Goal: Task Accomplishment & Management: Complete application form

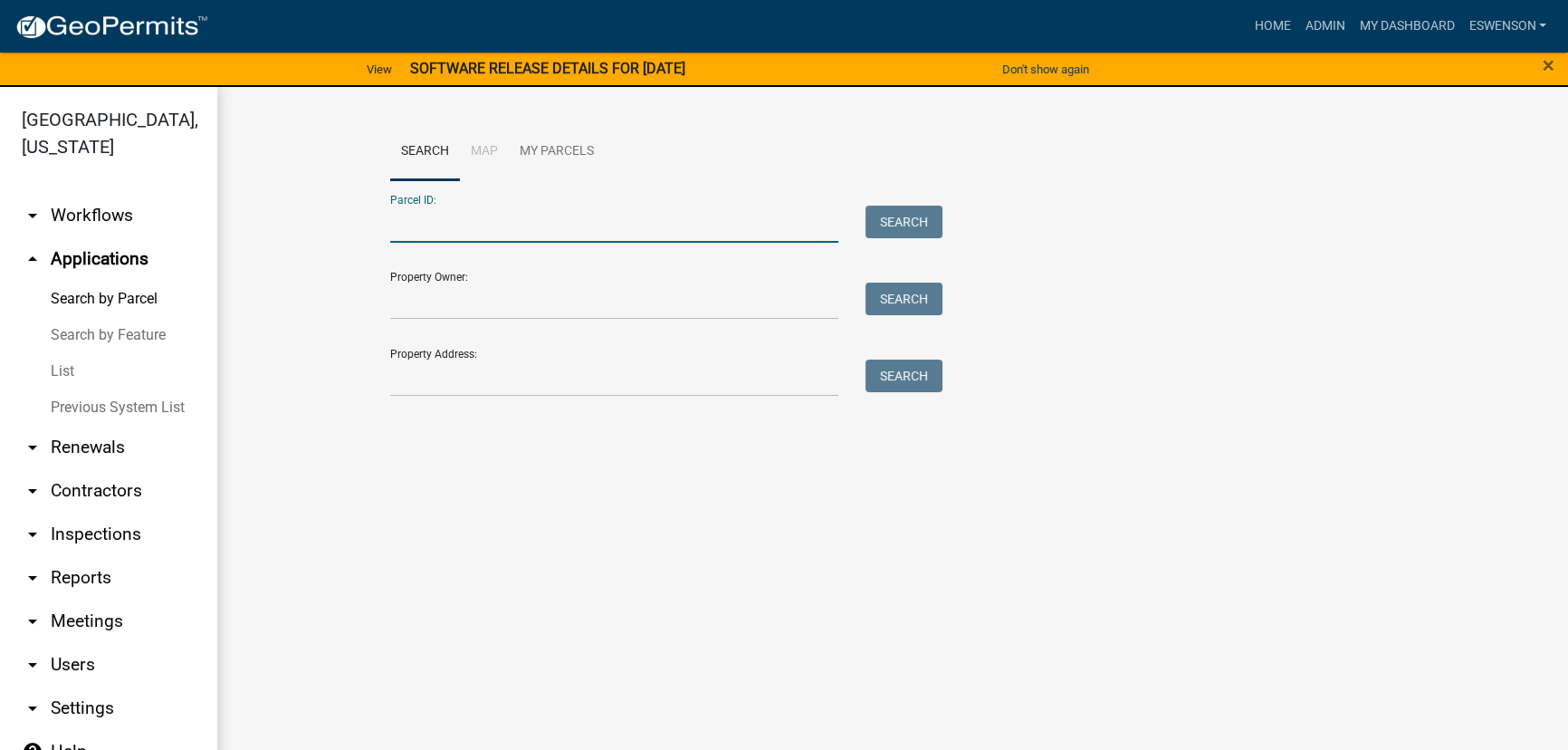
paste input "17000992044000"
type input "17000992044000"
click at [885, 210] on button "Search" at bounding box center [904, 221] width 77 height 33
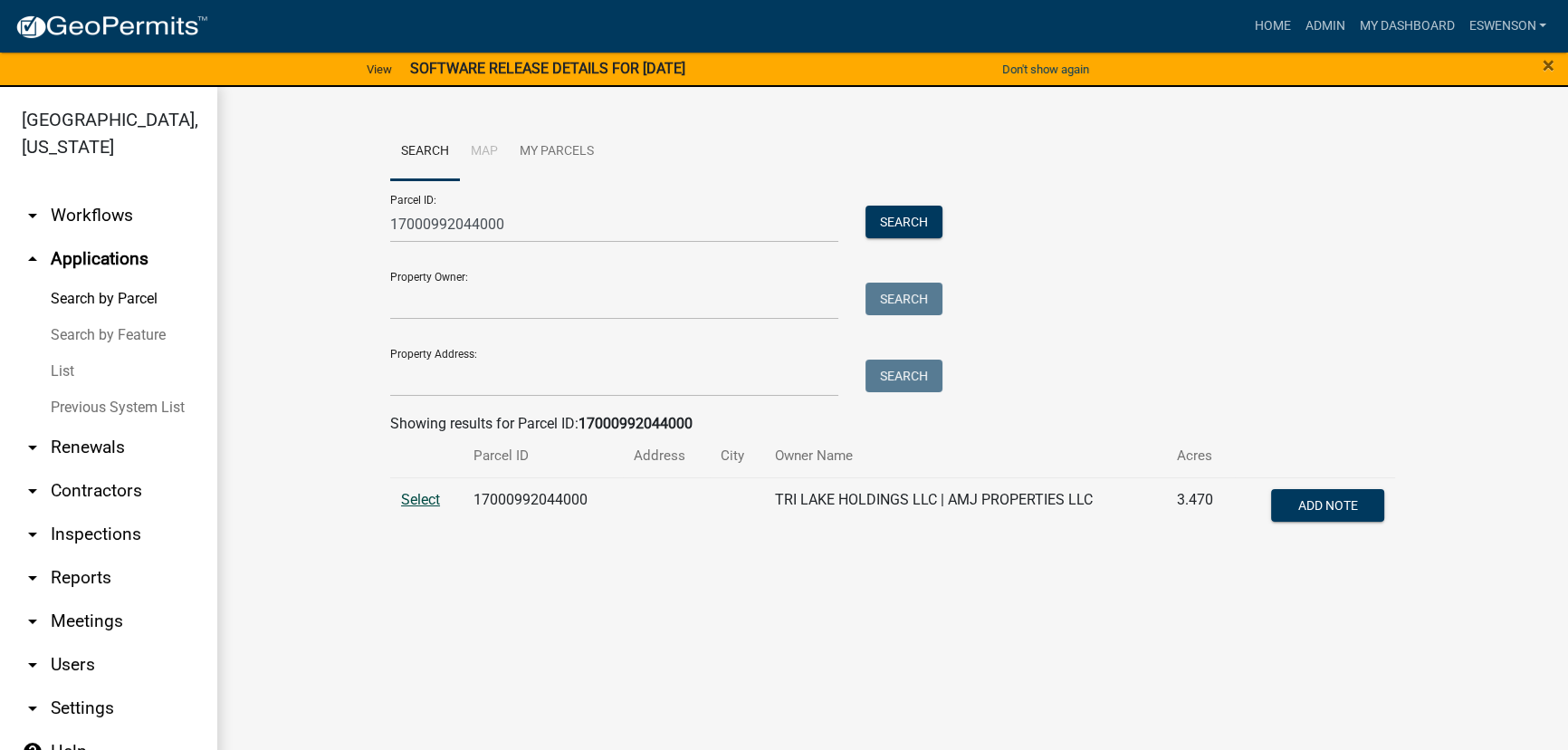
click at [422, 495] on span "Select" at bounding box center [420, 499] width 39 height 17
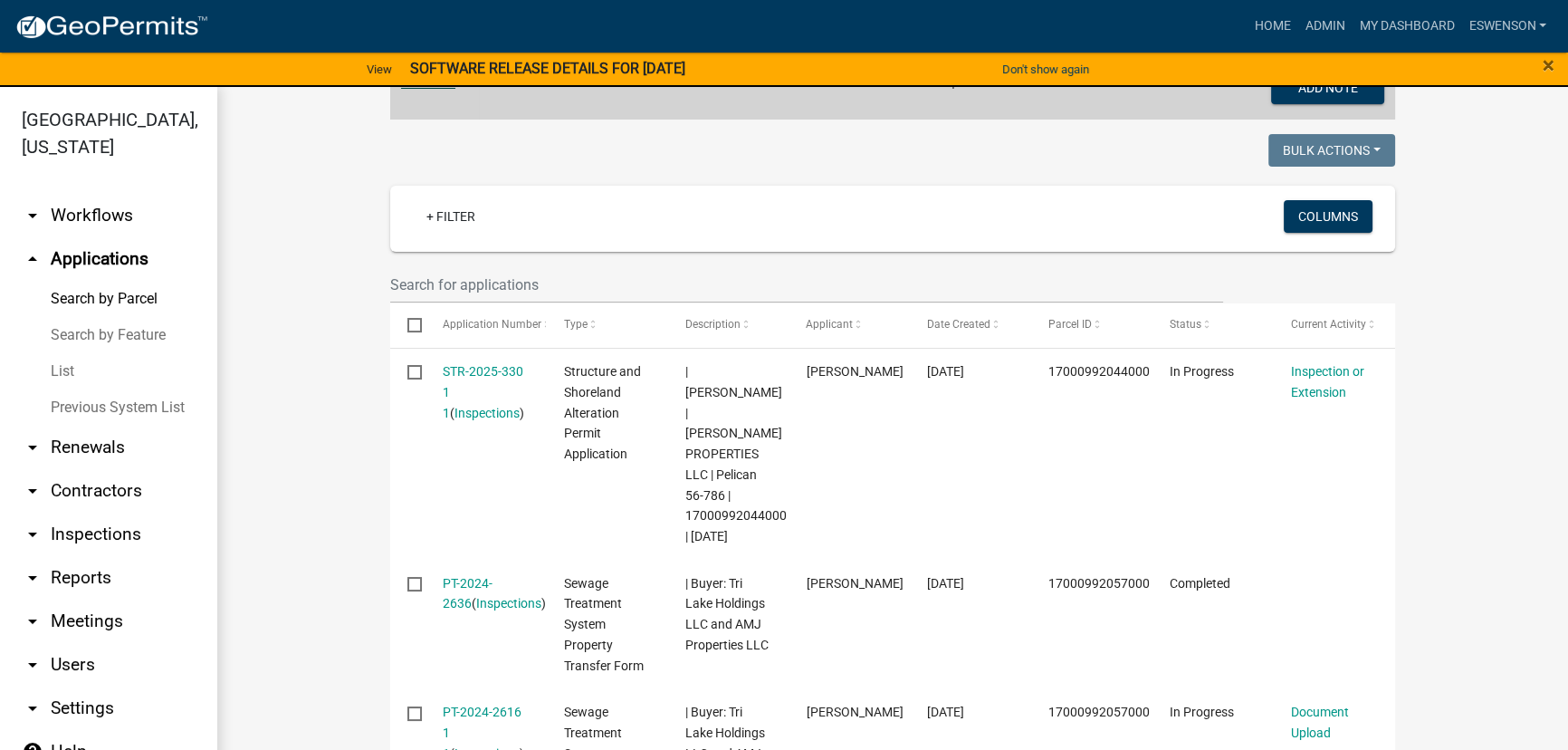
scroll to position [444, 0]
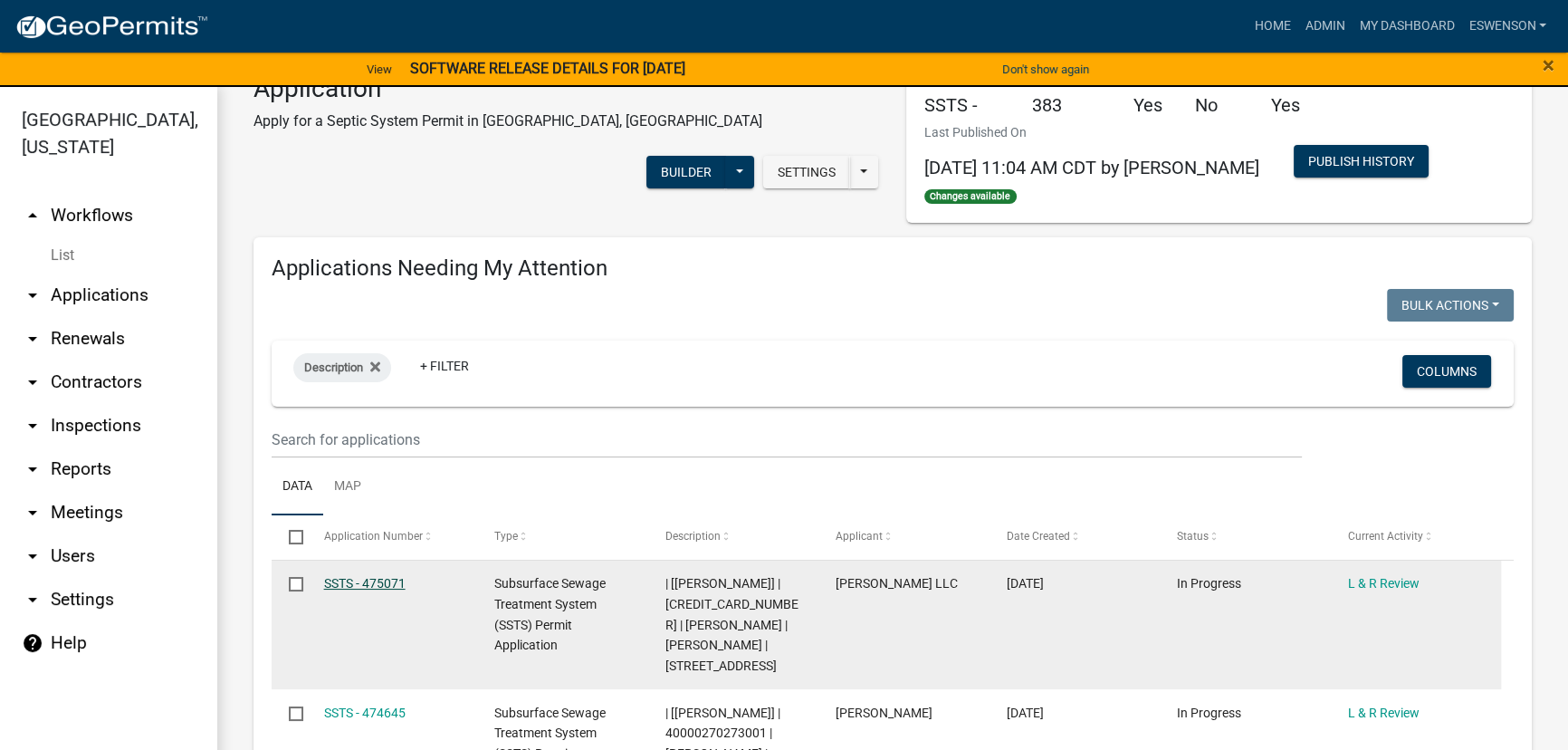
scroll to position [247, 0]
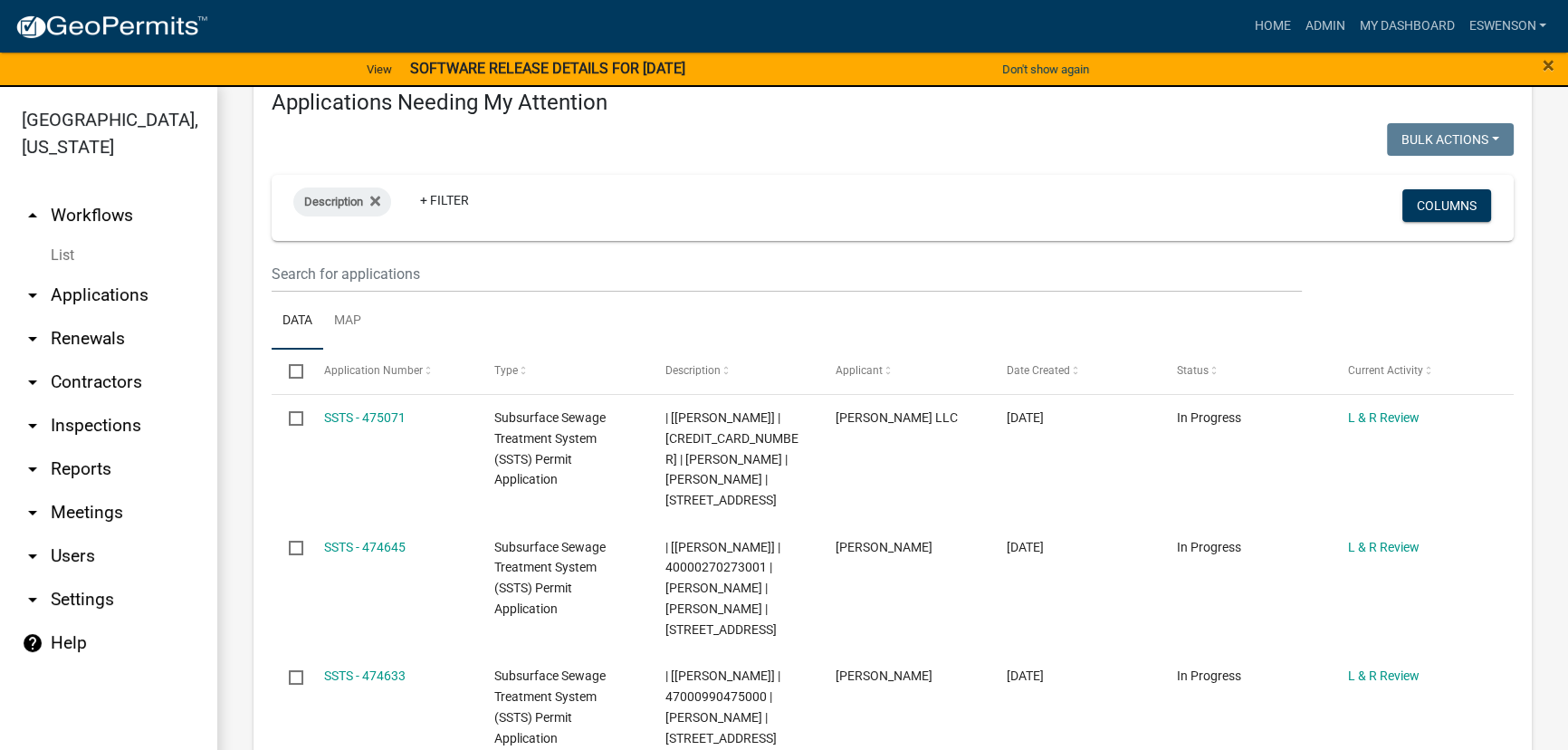
click at [84, 281] on link "arrow_drop_down Applications" at bounding box center [108, 295] width 218 height 44
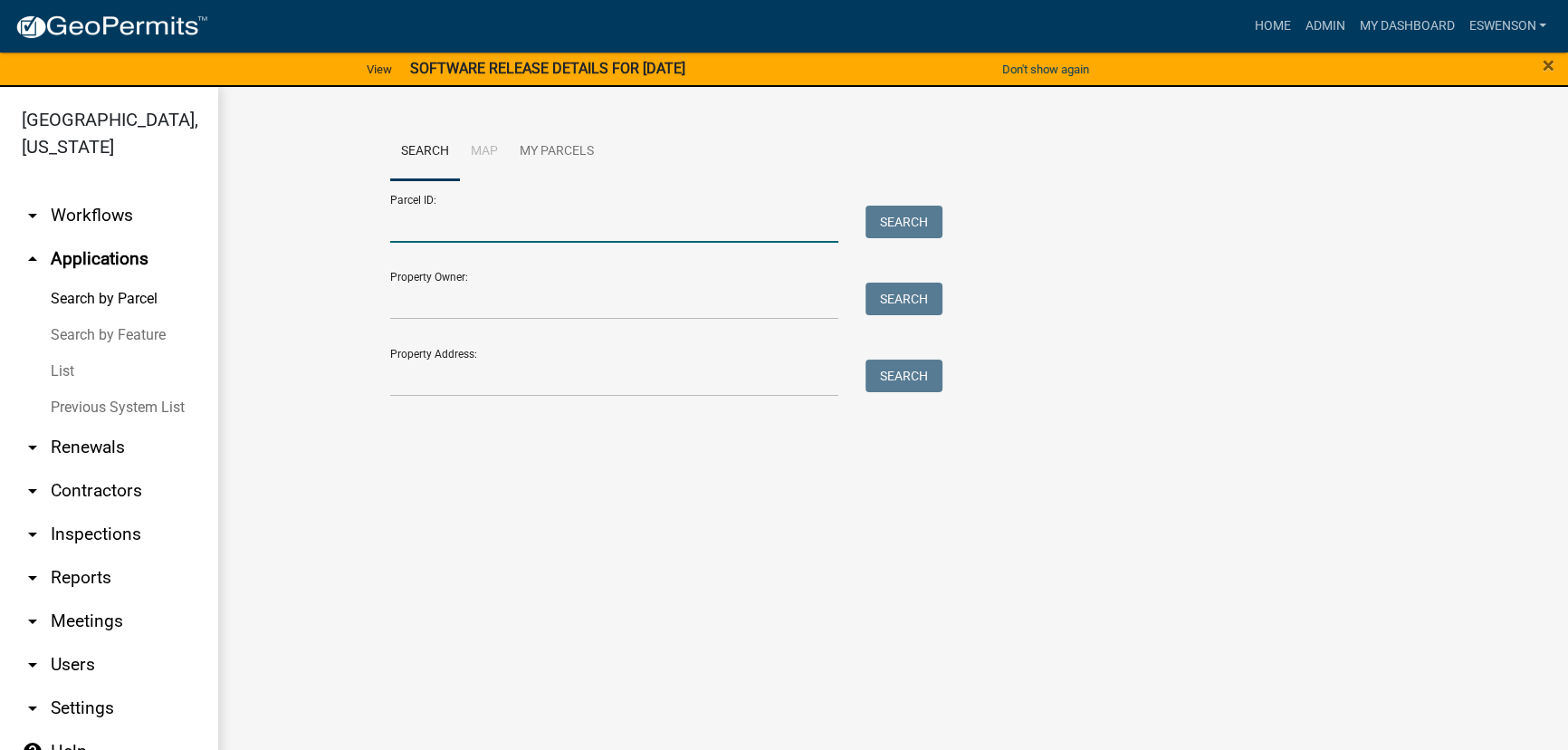
click at [490, 224] on input "Parcel ID:" at bounding box center [614, 224] width 448 height 37
paste input "17000992048000"
type input "17000992048000"
click at [923, 219] on button "Search" at bounding box center [904, 221] width 77 height 33
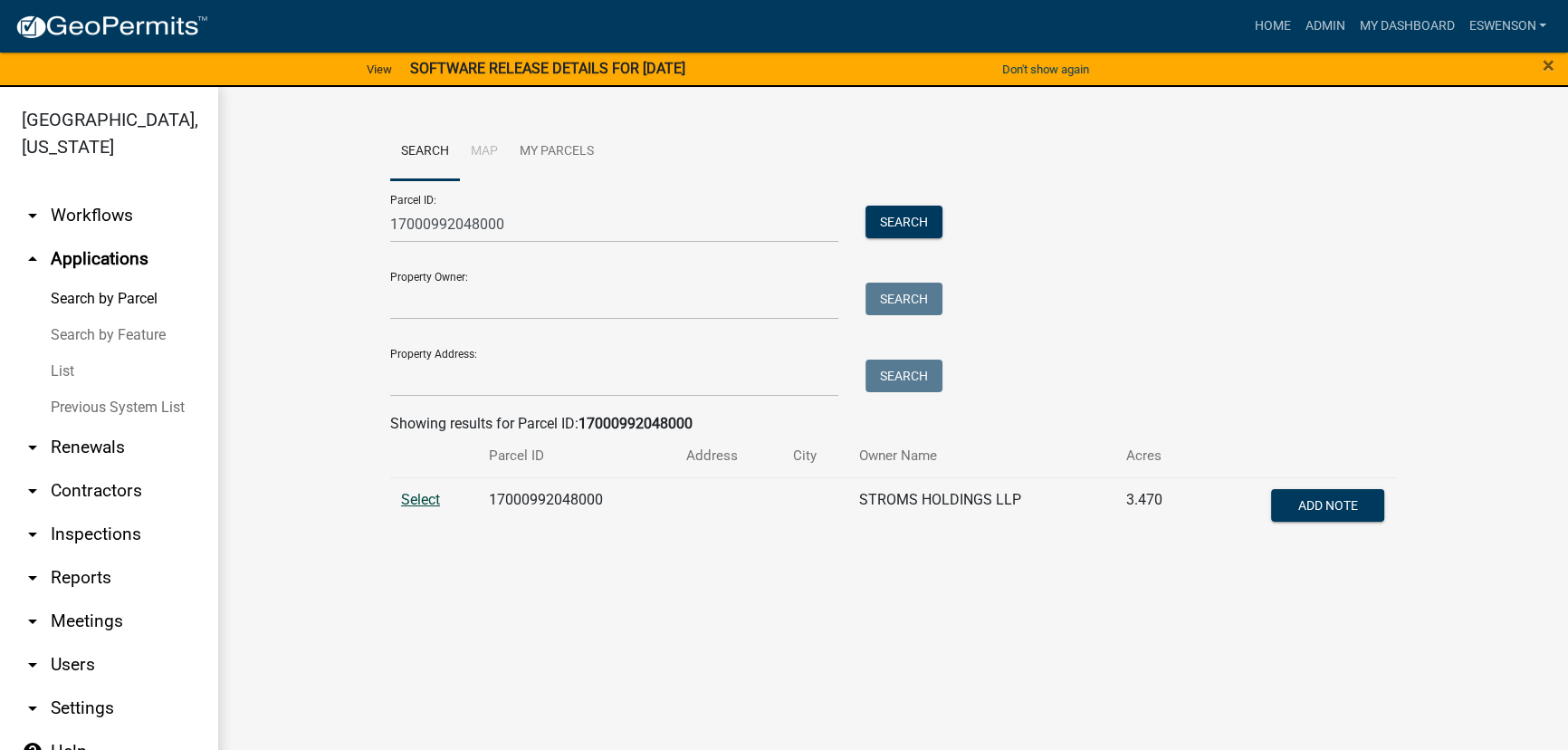
click at [435, 502] on span "Select" at bounding box center [420, 499] width 39 height 17
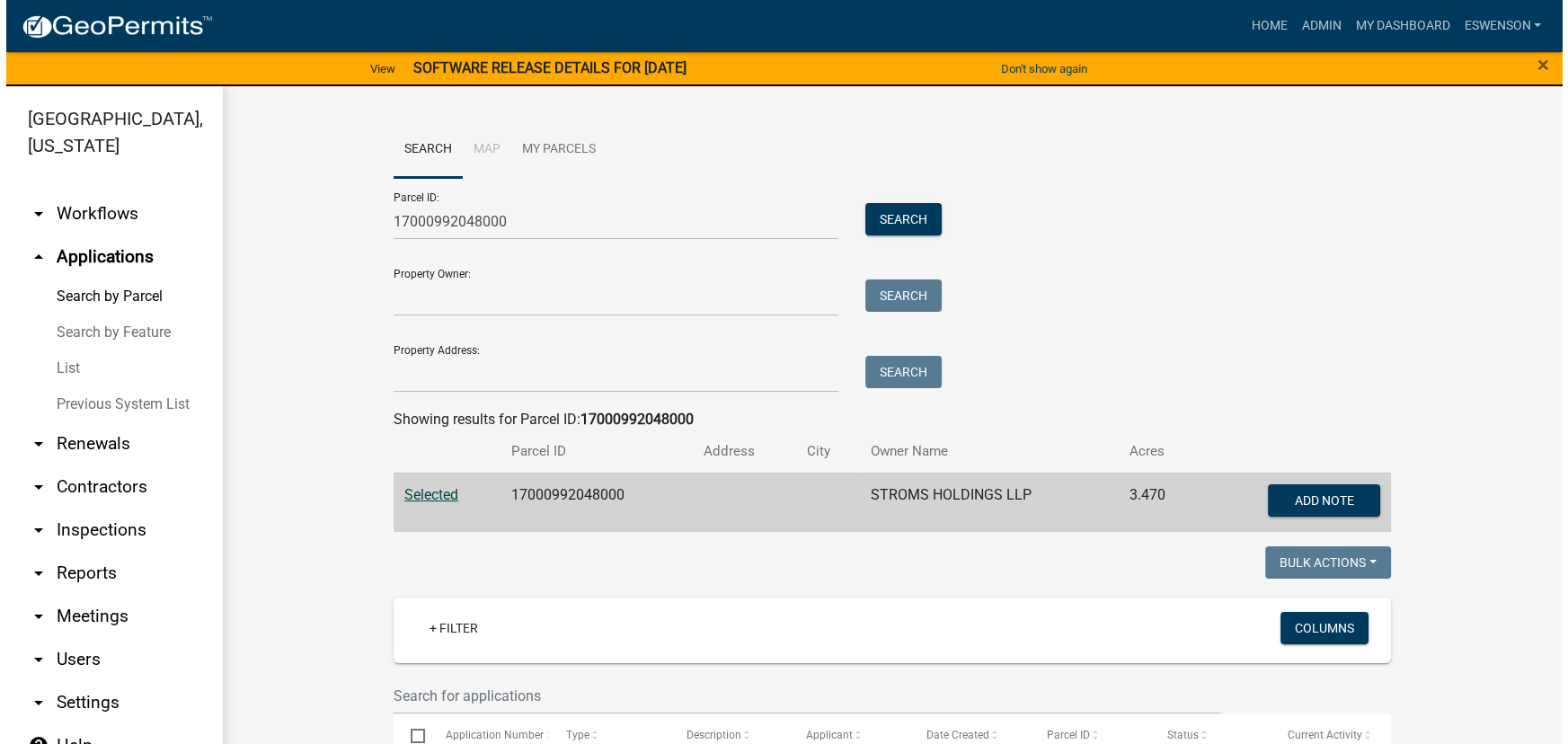
scroll to position [600, 0]
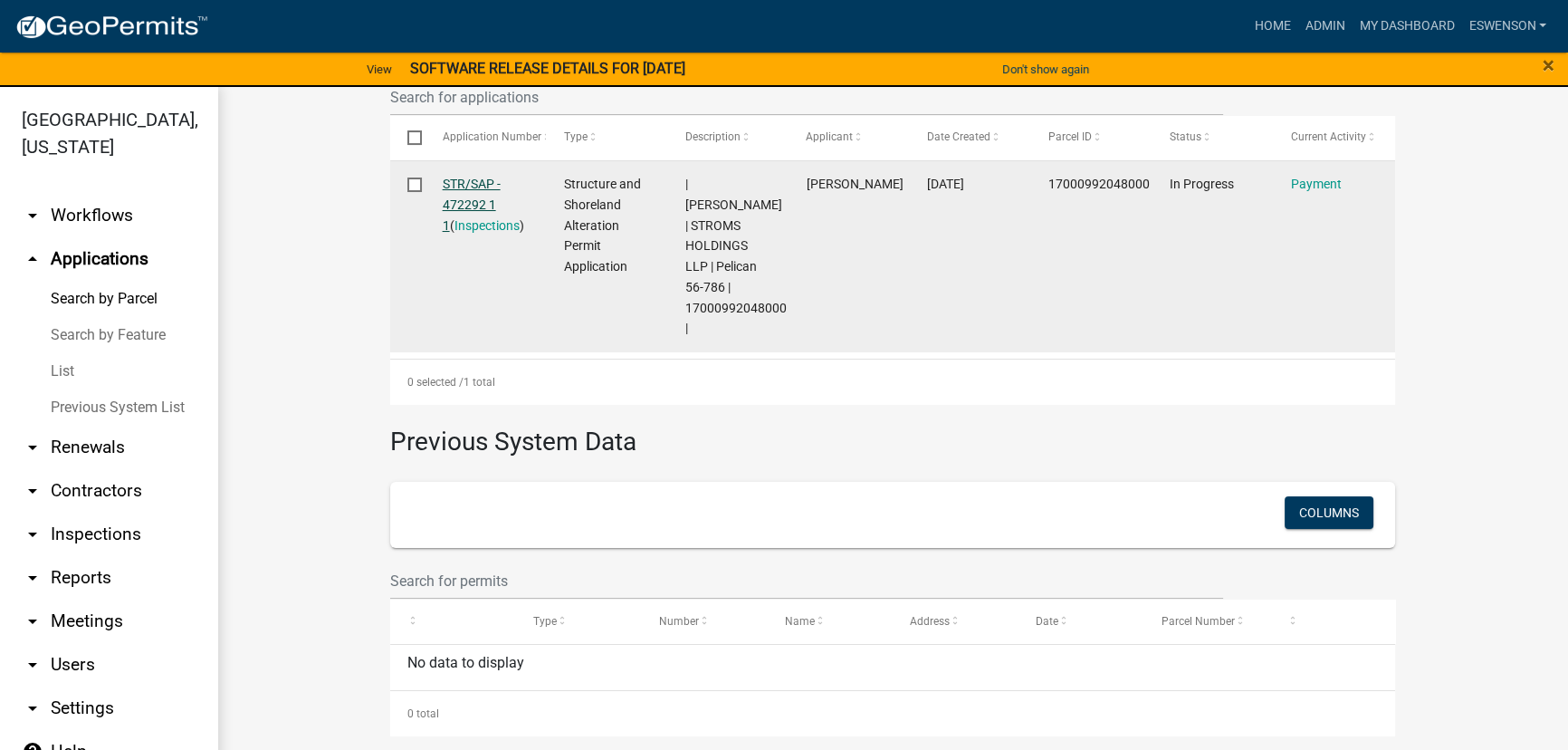
click at [472, 196] on link "STR/SAP - 472292 1 1" at bounding box center [472, 205] width 58 height 56
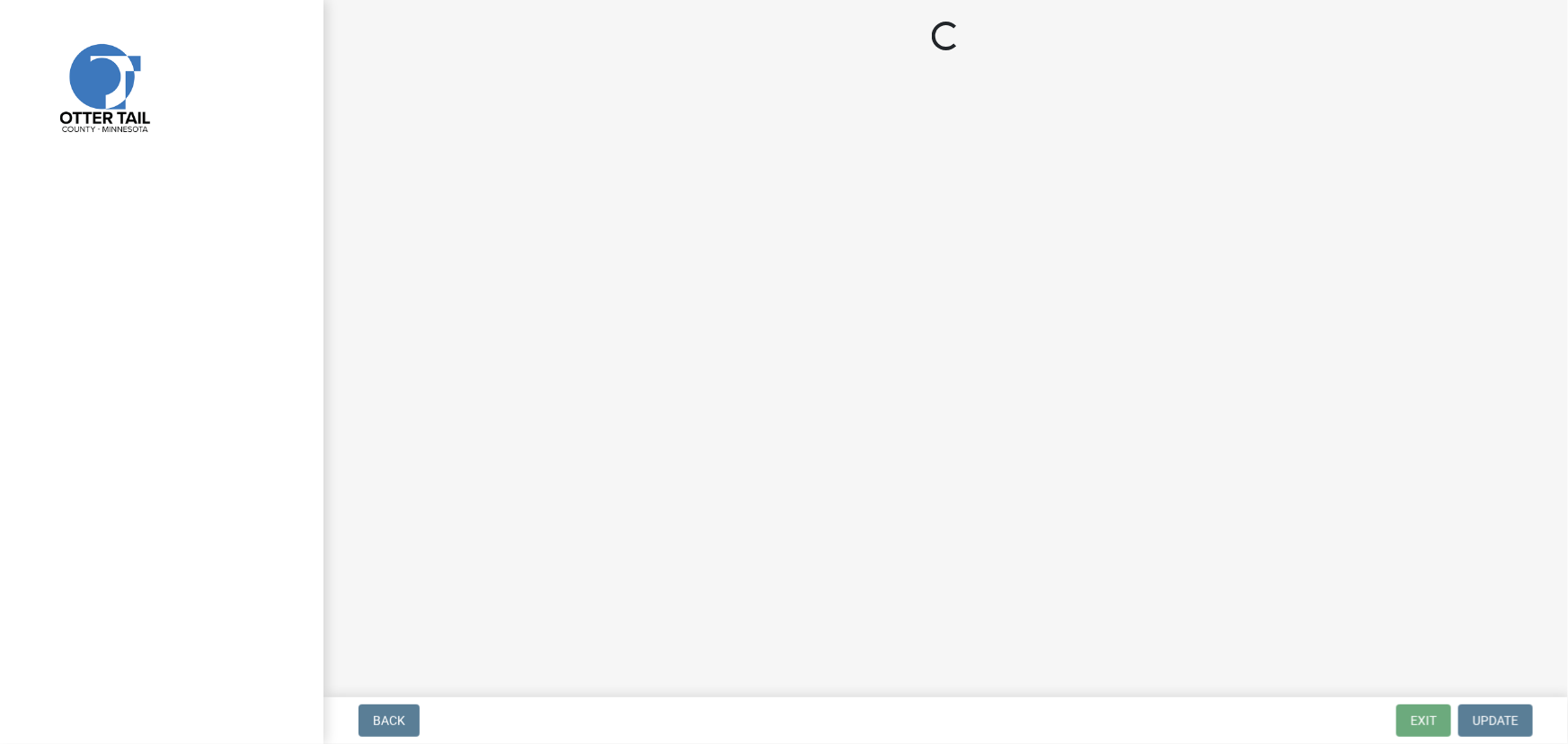
select select "3: 3"
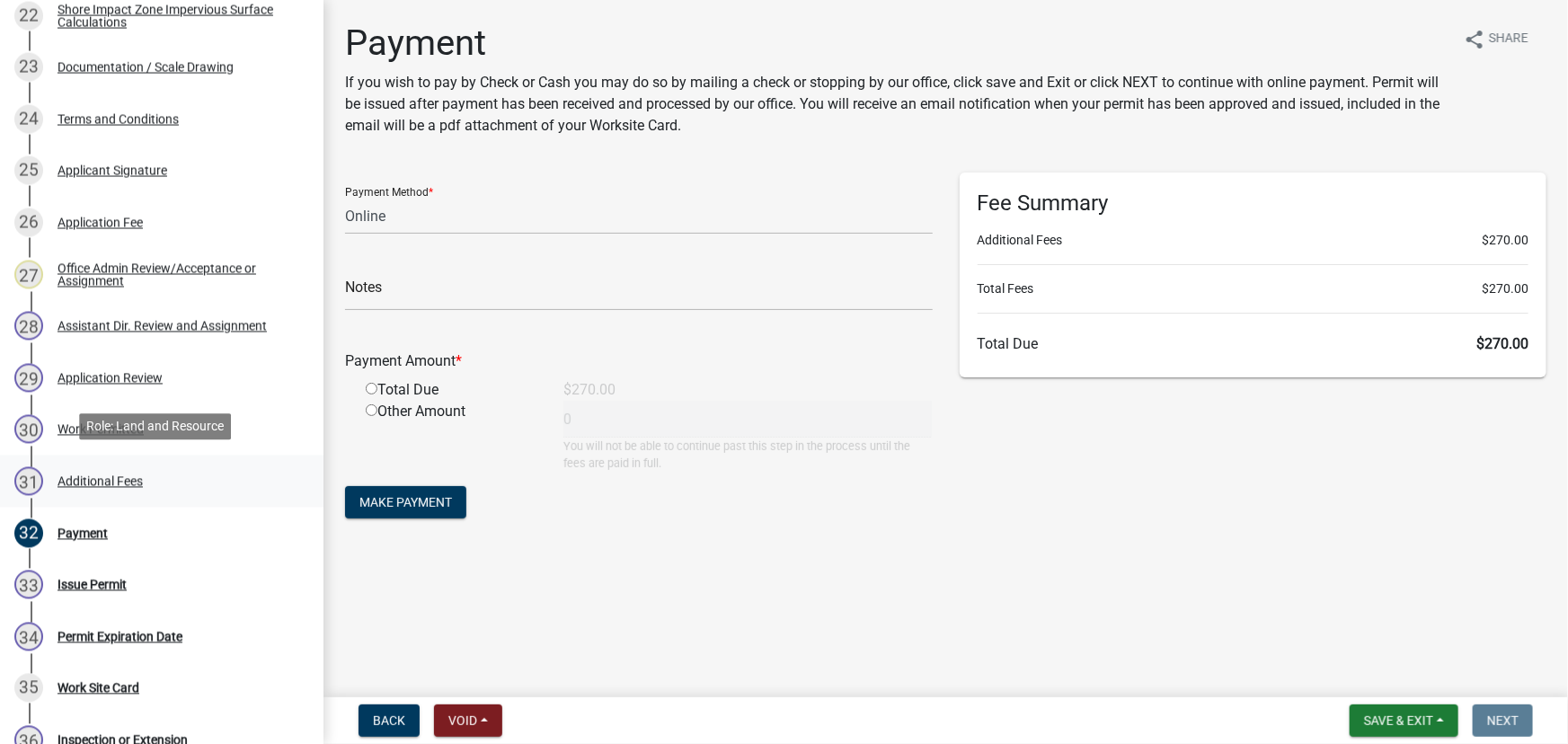
scroll to position [1551, 0]
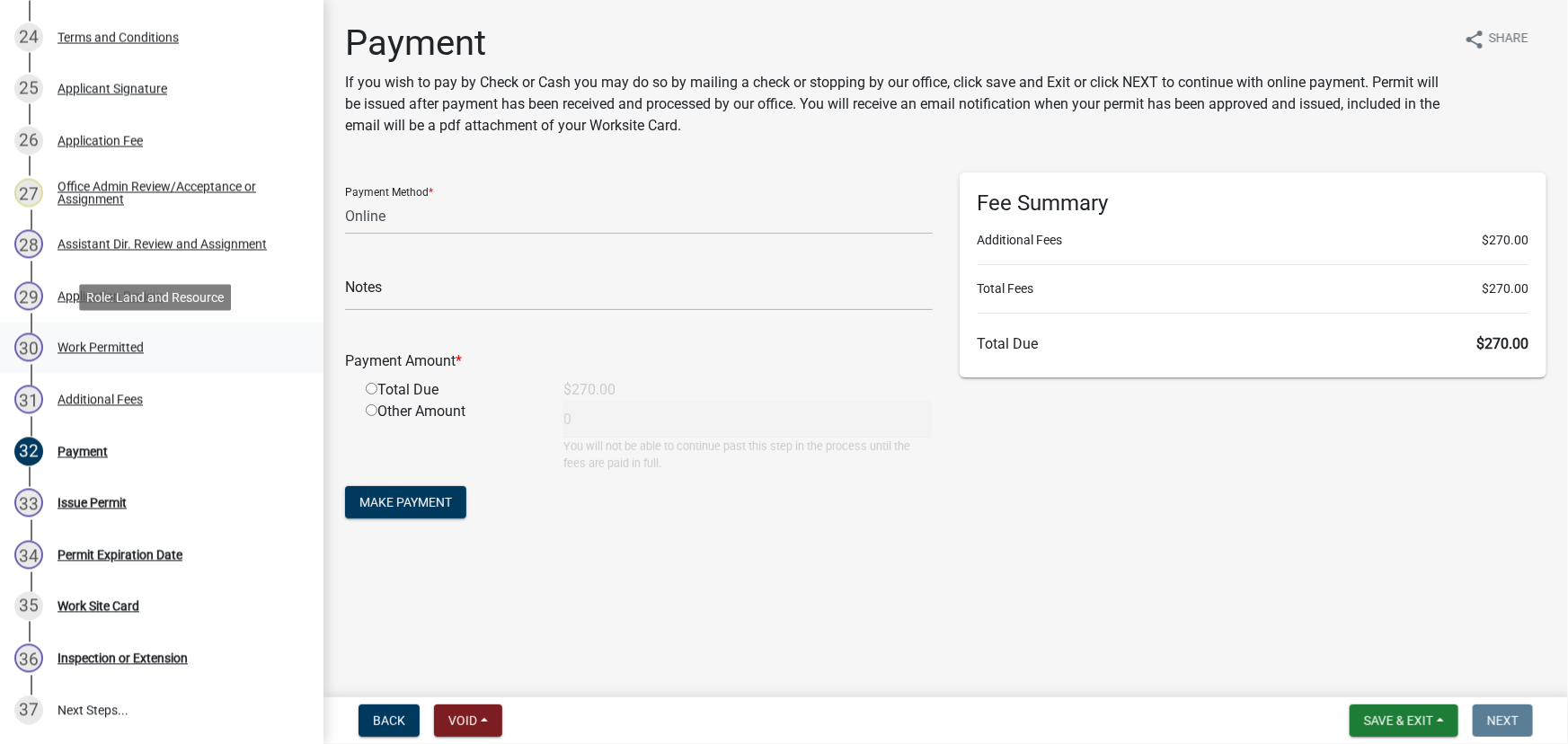
click at [94, 353] on div "Work Permitted" at bounding box center [100, 347] width 86 height 13
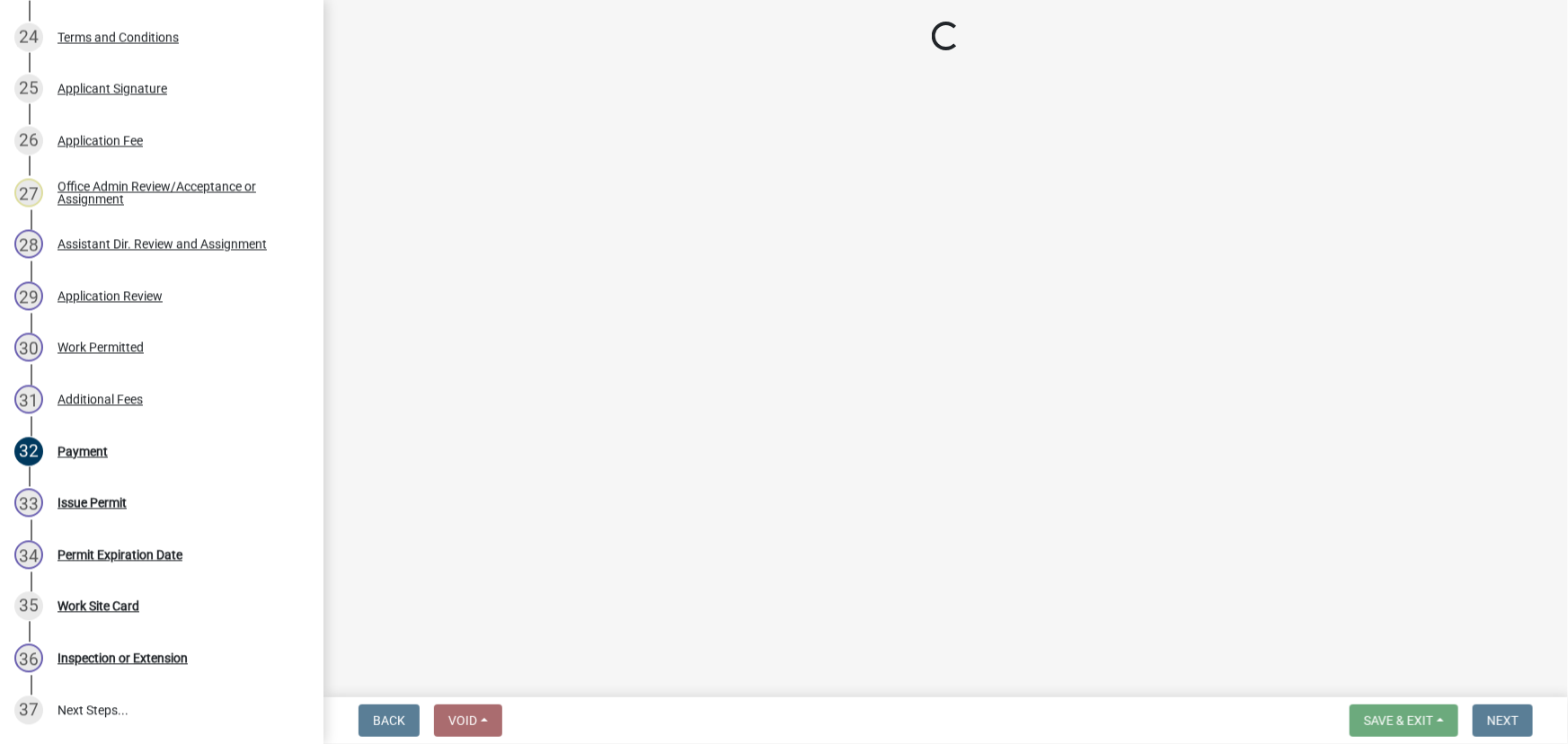
select select "190fd4c8-42ef-492b-a4a0-a0213555944c"
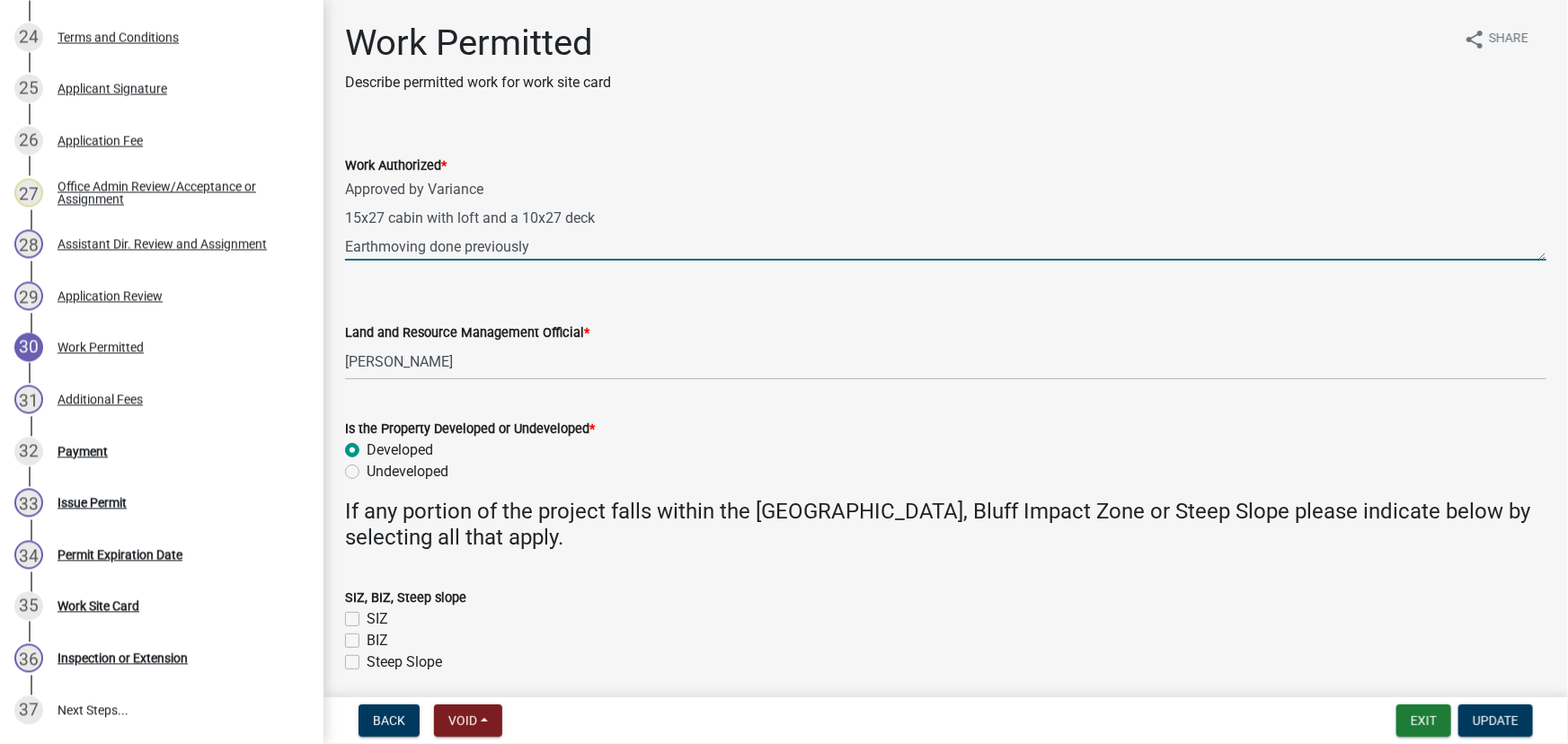
drag, startPoint x: 628, startPoint y: 221, endPoint x: 566, endPoint y: 218, distance: 62.1
click at [566, 218] on textarea "Approved by Variance 15x27 cabin with loft and a 10x27 deck Earthmoving done pr…" at bounding box center [945, 218] width 1201 height 84
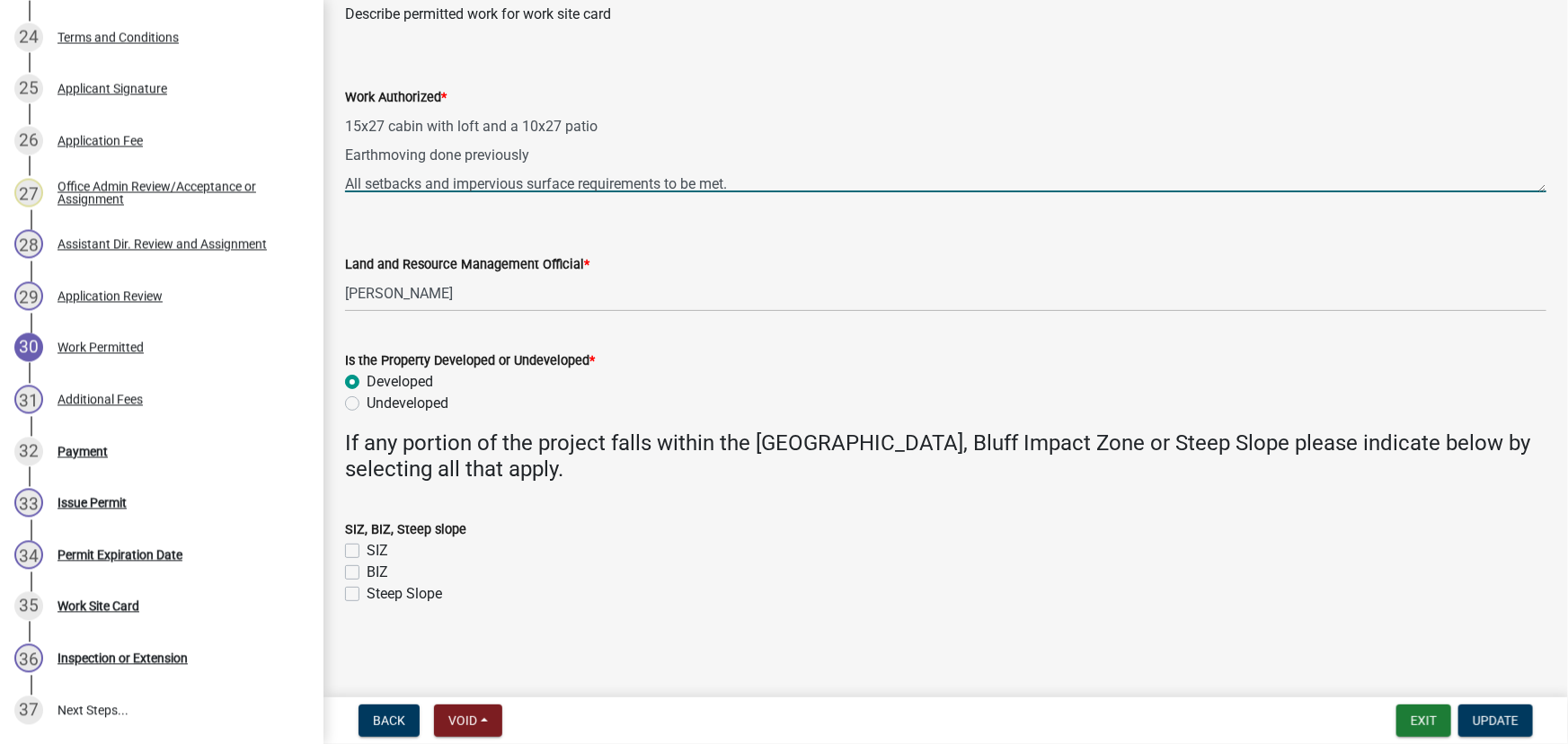
scroll to position [0, 0]
type textarea "Approved by Variance 15x27 cabin with loft and a 10x27 patio Earthmoving done p…"
click at [1481, 712] on button "Update" at bounding box center [1495, 720] width 74 height 32
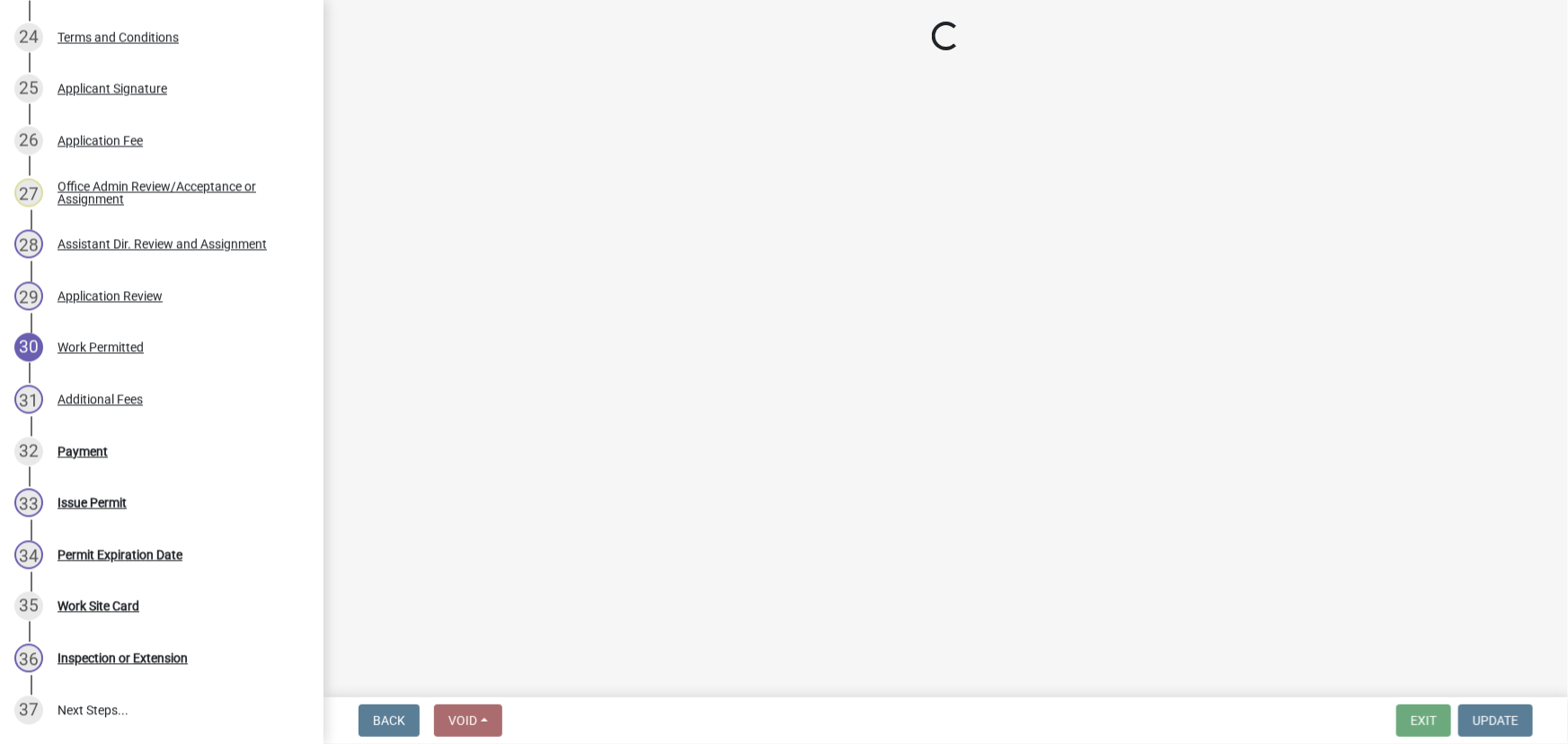
select select "3: 3"
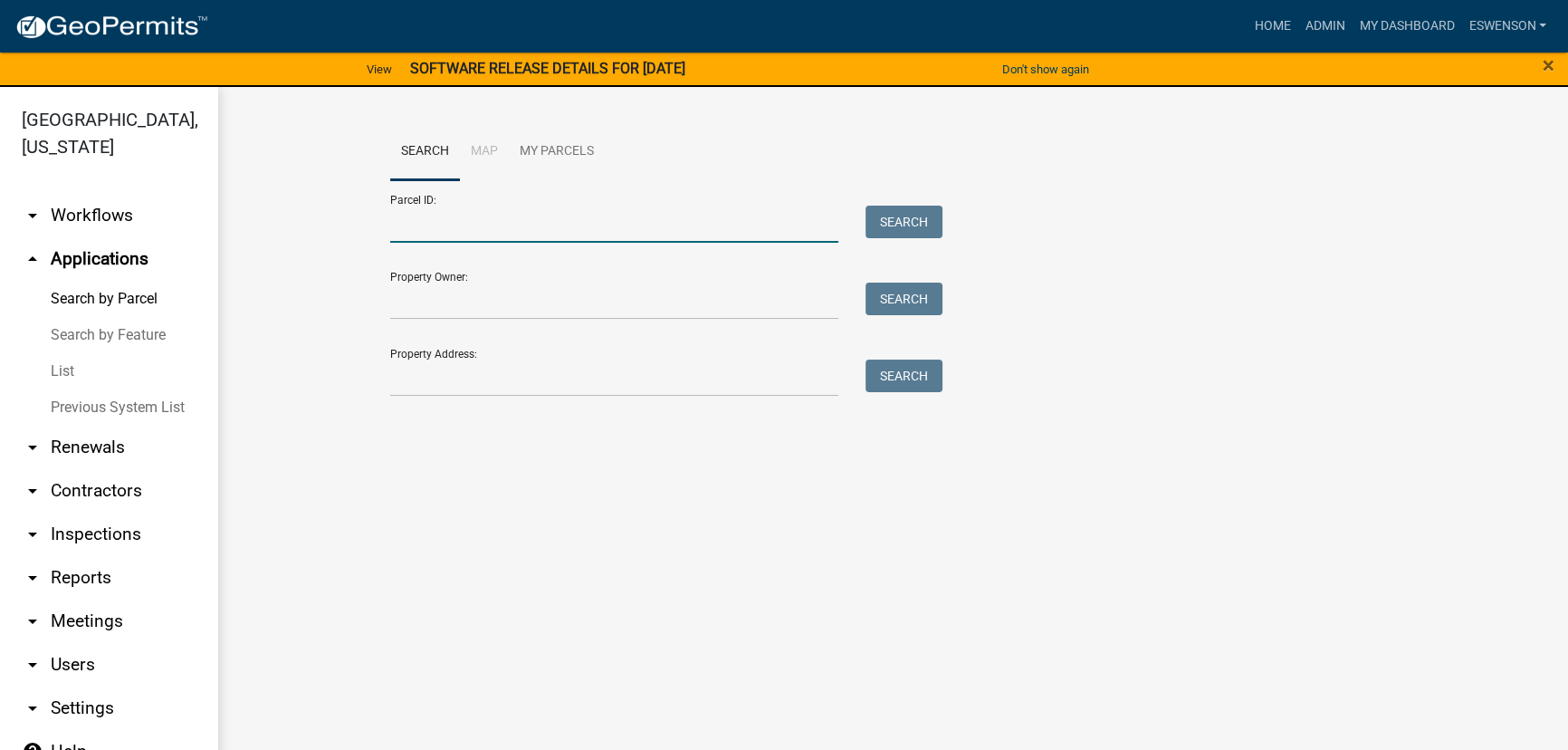
click at [599, 212] on input "Parcel ID:" at bounding box center [614, 224] width 448 height 37
paste input "17000992045000"
click at [879, 225] on button "Search" at bounding box center [904, 221] width 77 height 33
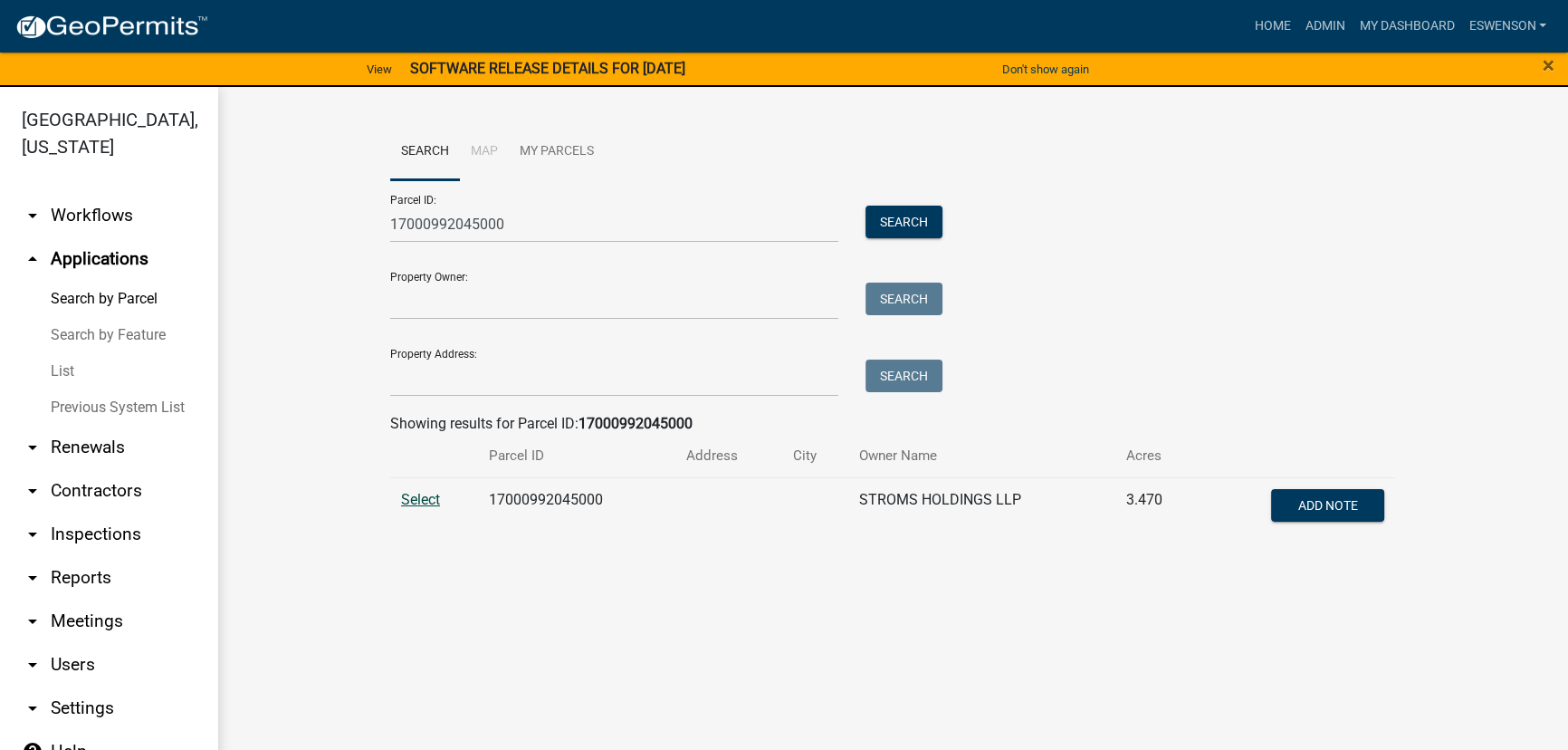
click at [430, 494] on span "Select" at bounding box center [420, 499] width 39 height 17
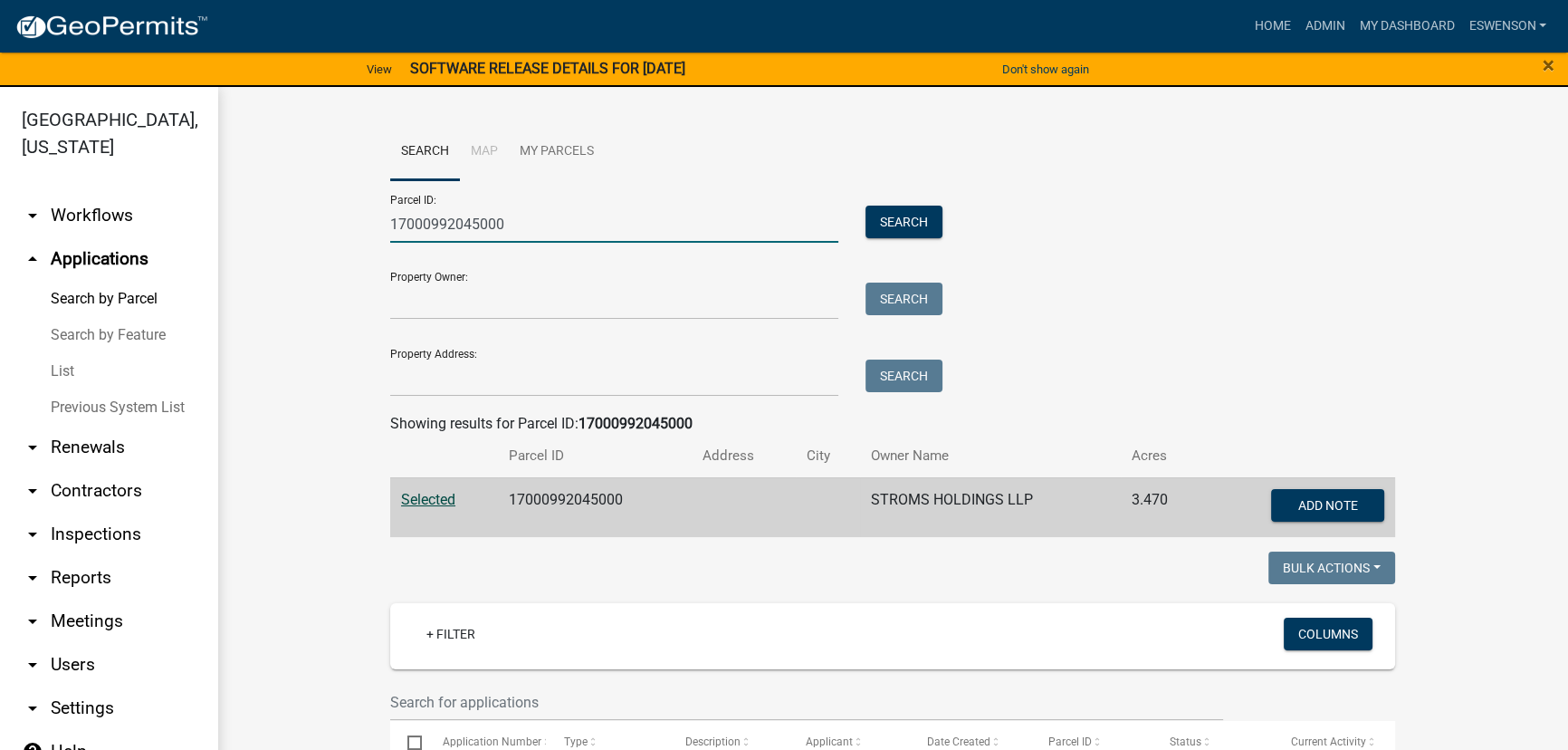
click at [493, 221] on input "17000992045000" at bounding box center [614, 224] width 448 height 37
paste input "6"
type input "17000992046000"
click at [879, 215] on button "Search" at bounding box center [904, 221] width 77 height 33
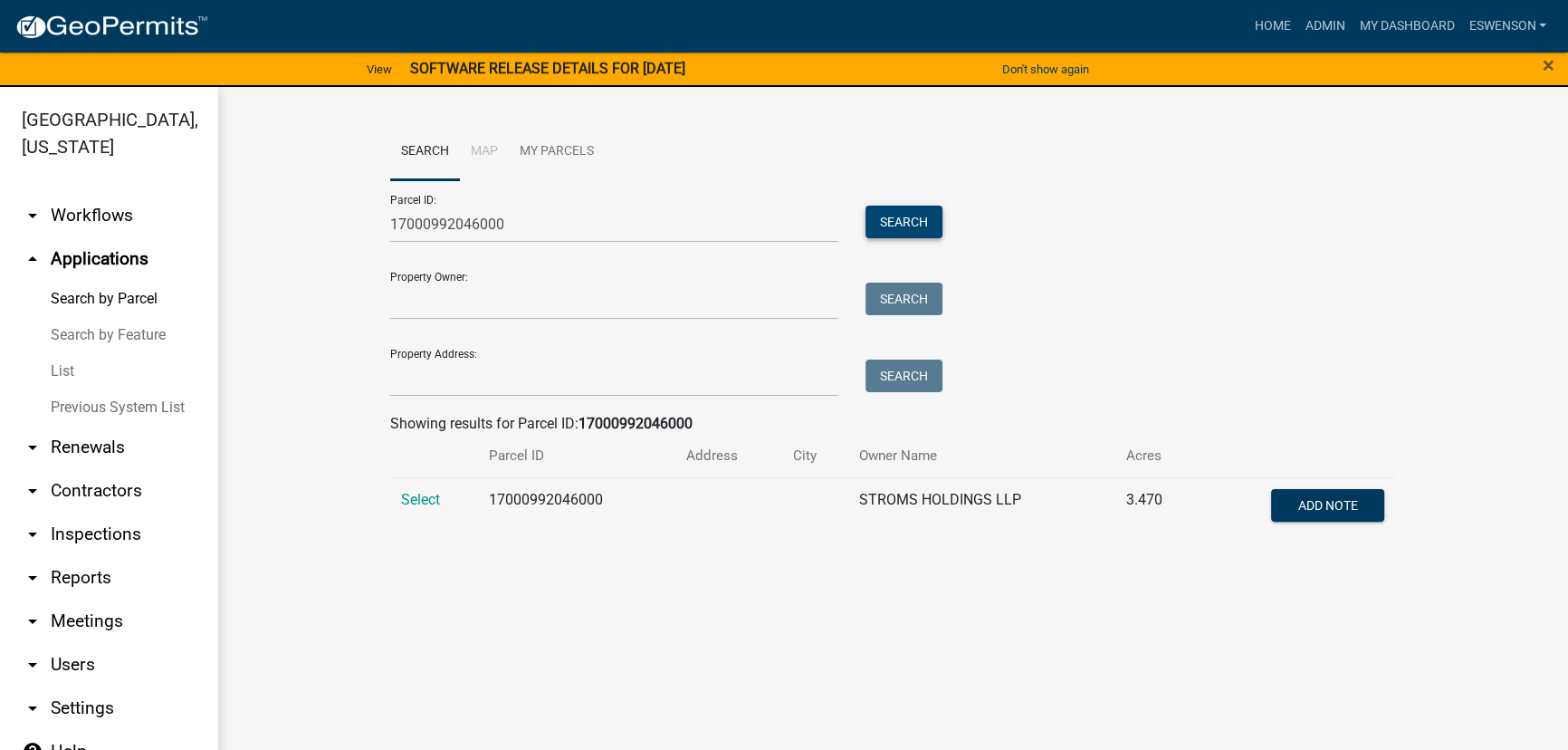
scroll to position [21, 0]
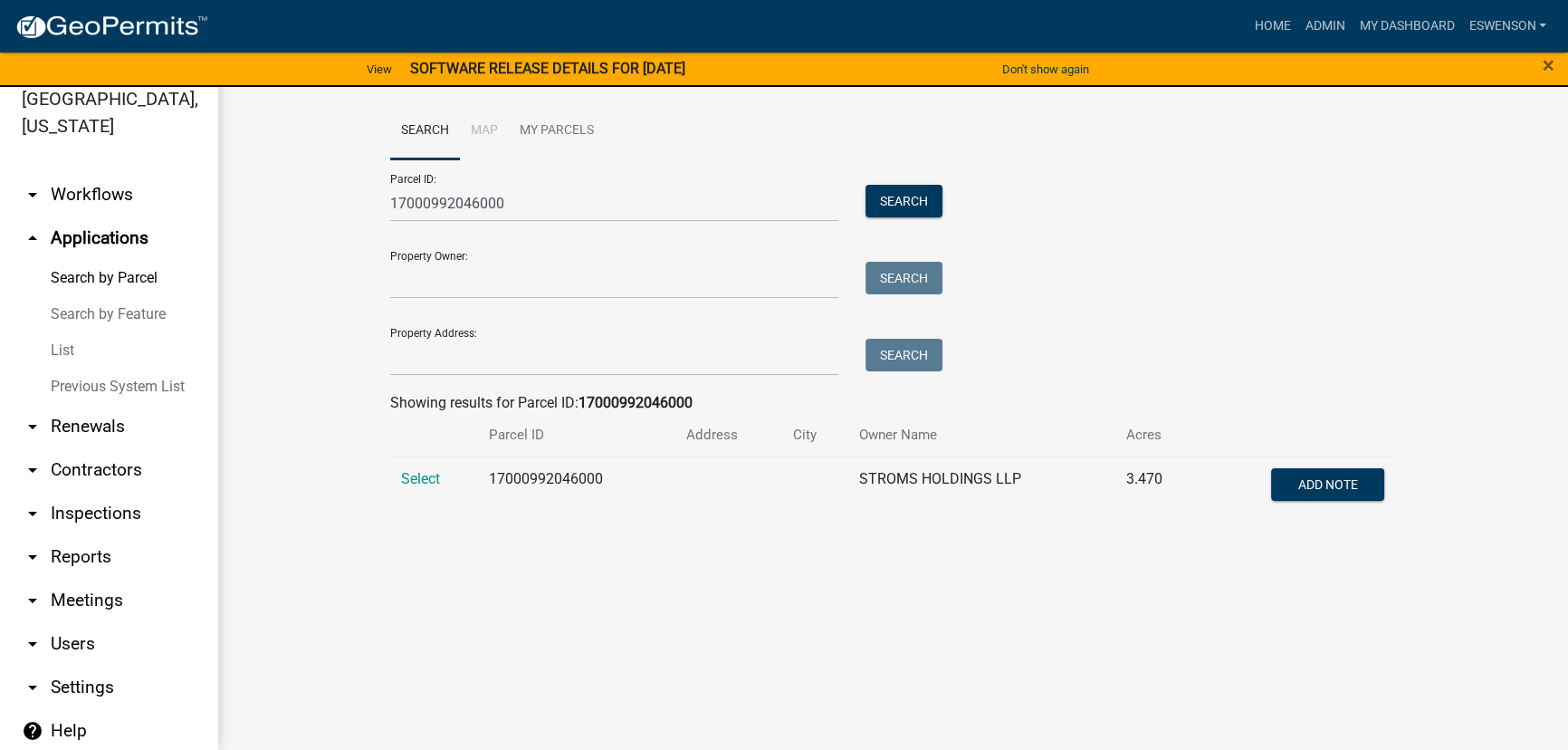
click at [449, 470] on td "Select" at bounding box center [434, 487] width 88 height 60
click at [417, 467] on td "Select" at bounding box center [434, 487] width 88 height 60
click at [417, 480] on span "Select" at bounding box center [420, 478] width 39 height 17
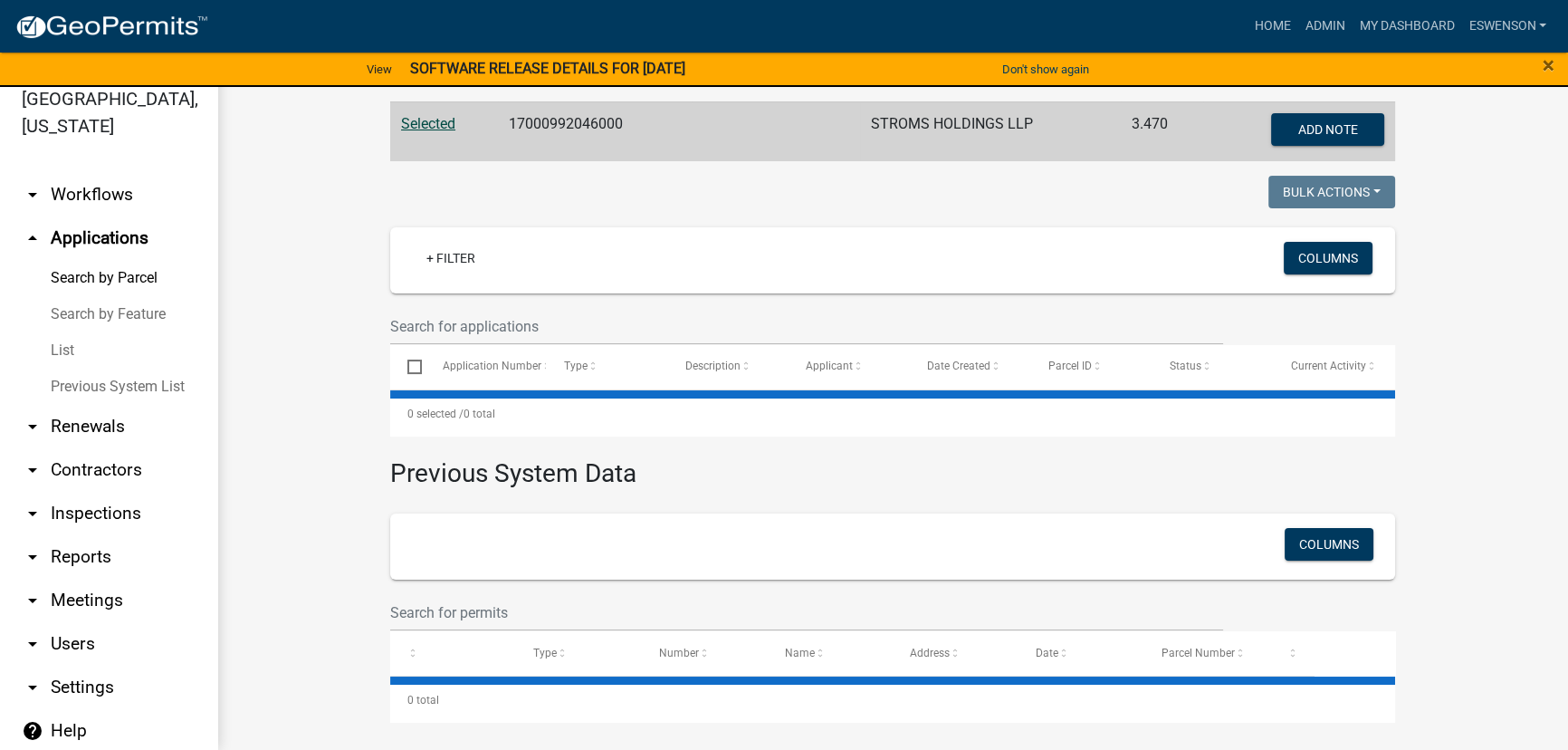
scroll to position [362, 0]
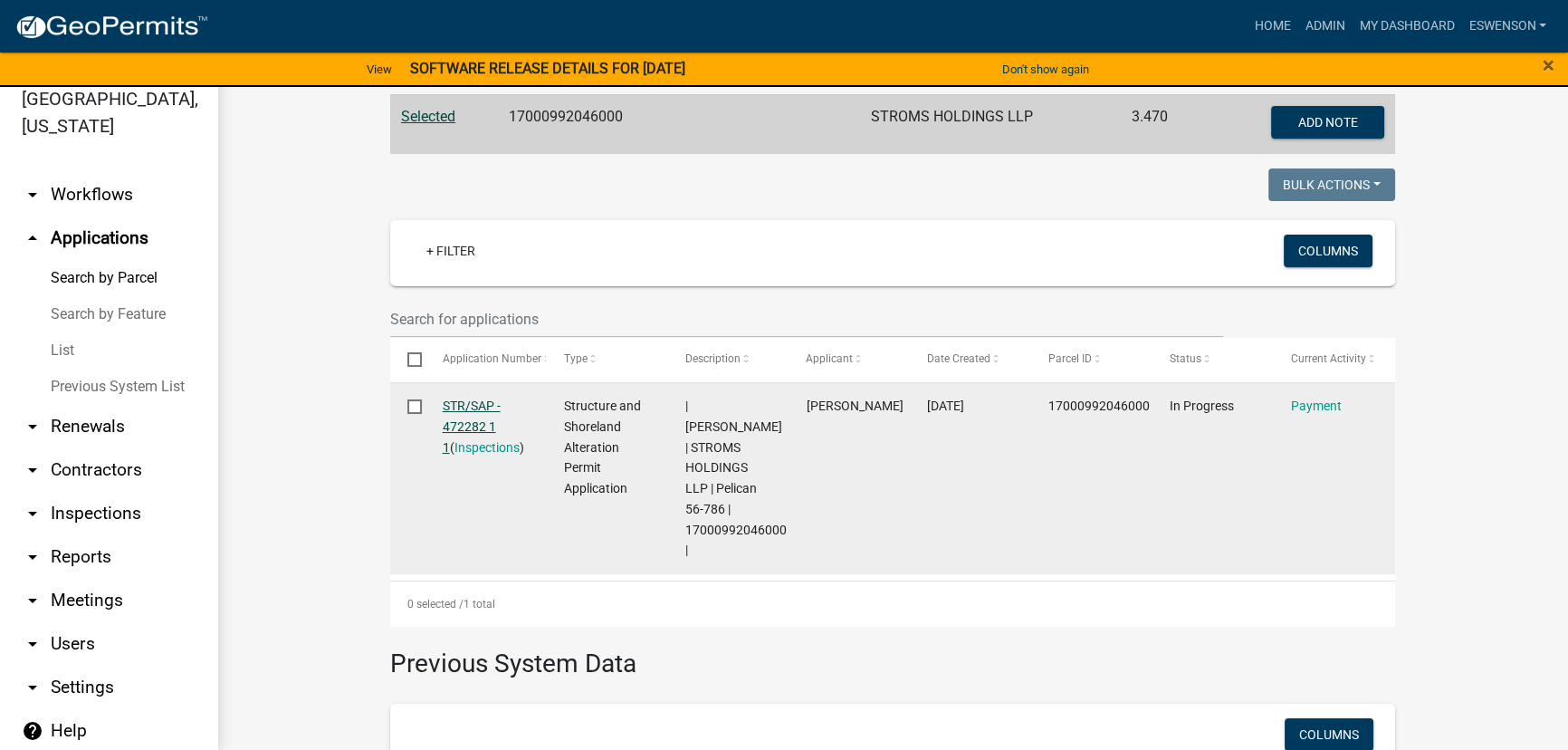
click at [468, 424] on link "STR/SAP - 472282 1 1" at bounding box center [472, 427] width 58 height 56
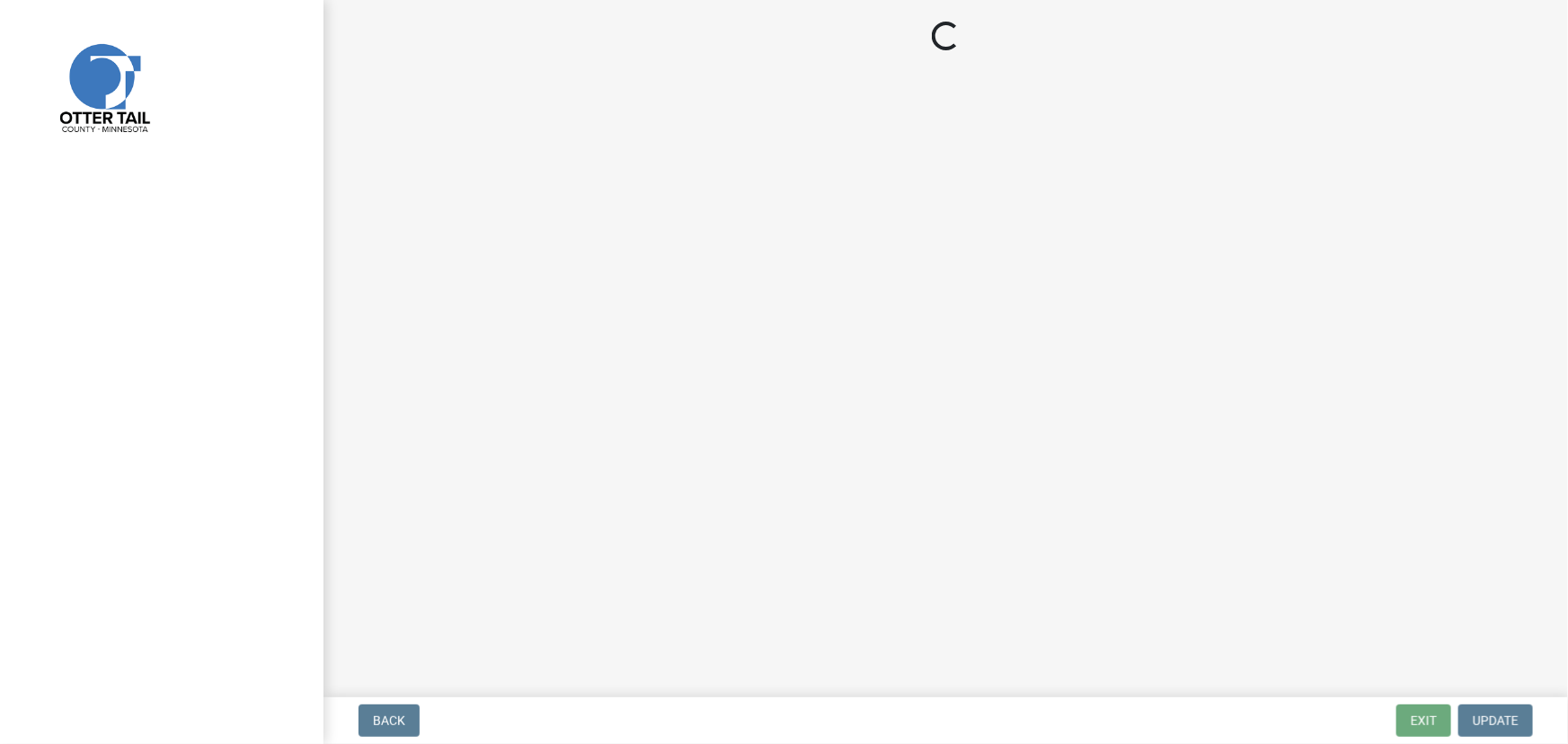
select select "3: 3"
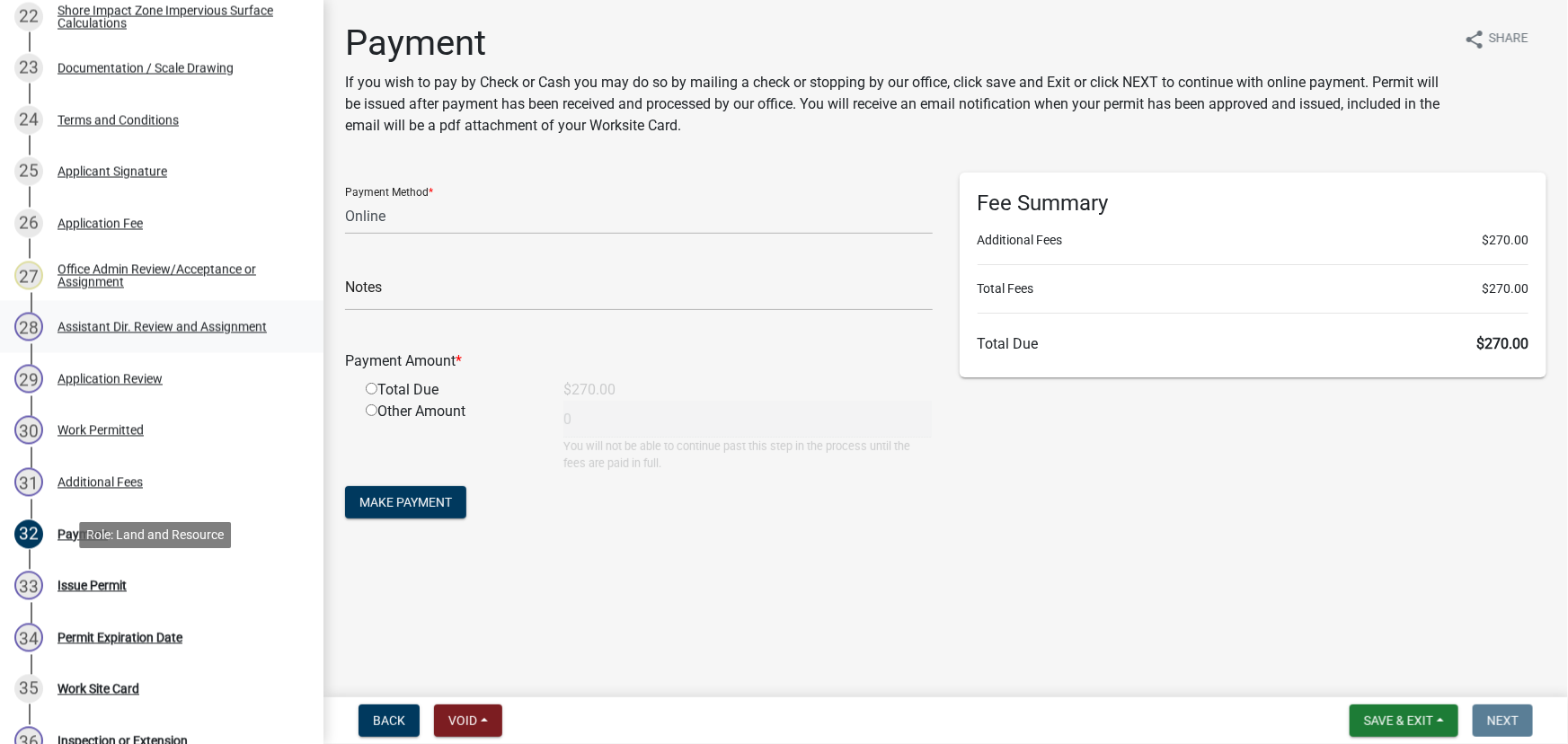
scroll to position [1469, 0]
click at [114, 432] on div "Work Permitted" at bounding box center [100, 430] width 86 height 13
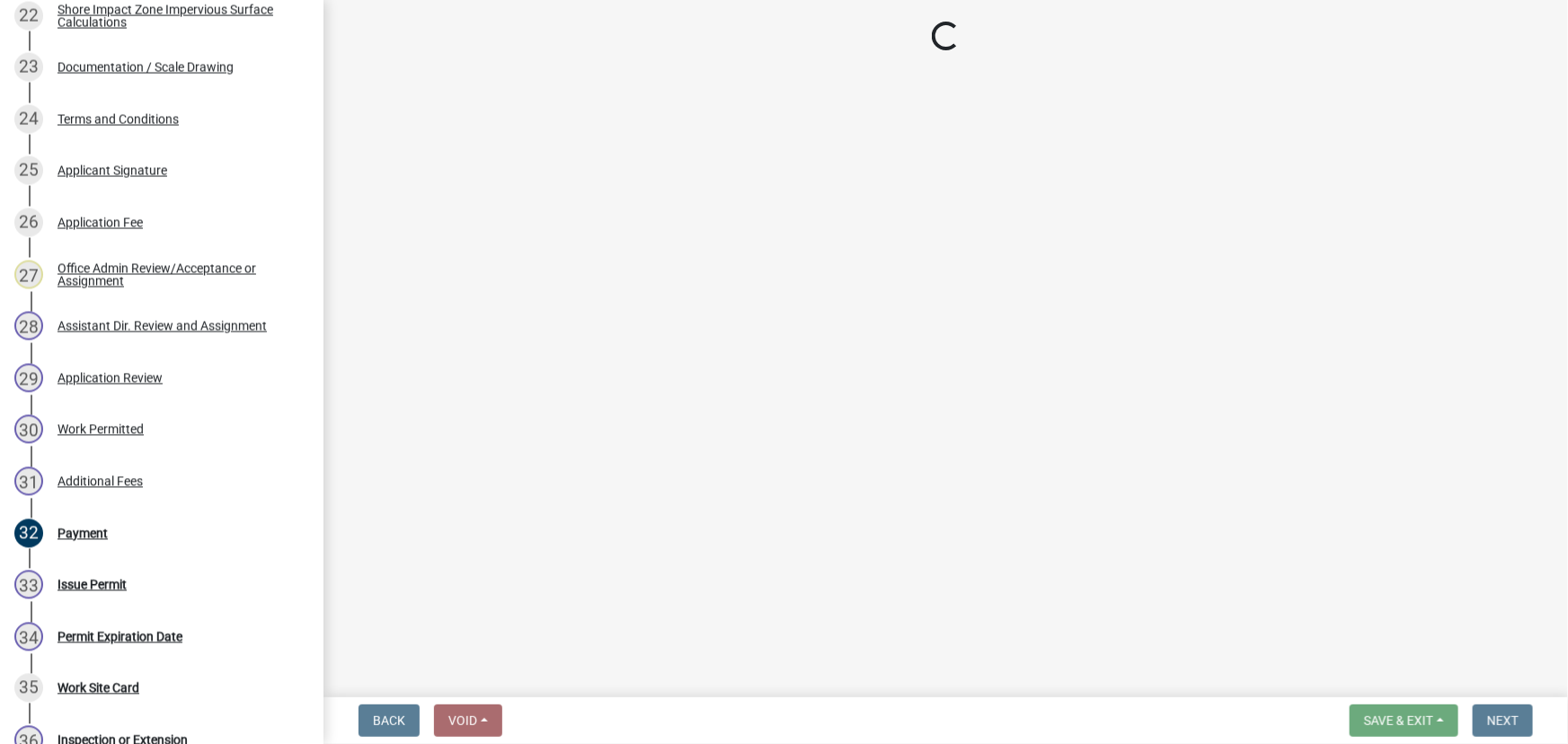
select select "190fd4c8-42ef-492b-a4a0-a0213555944c"
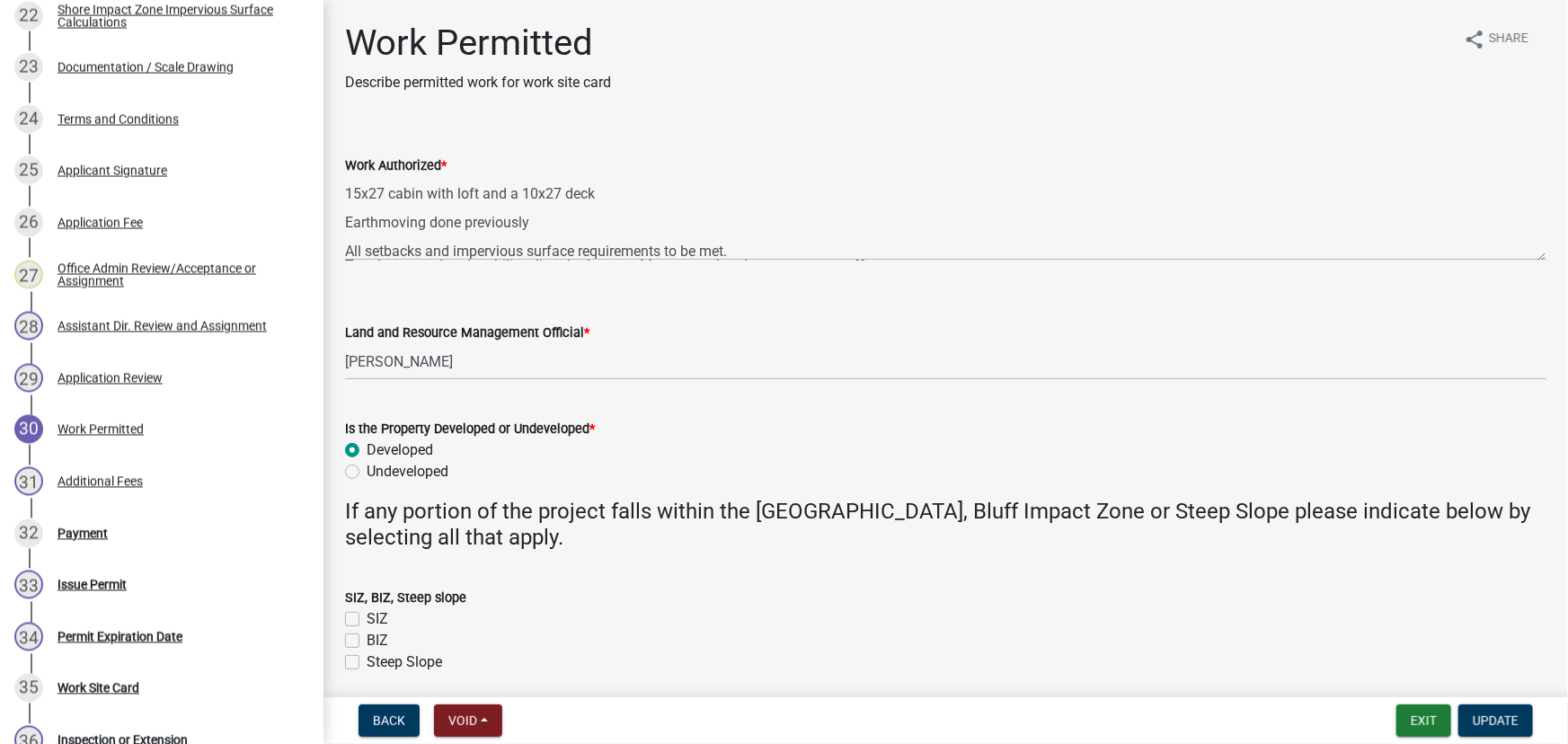
scroll to position [0, 0]
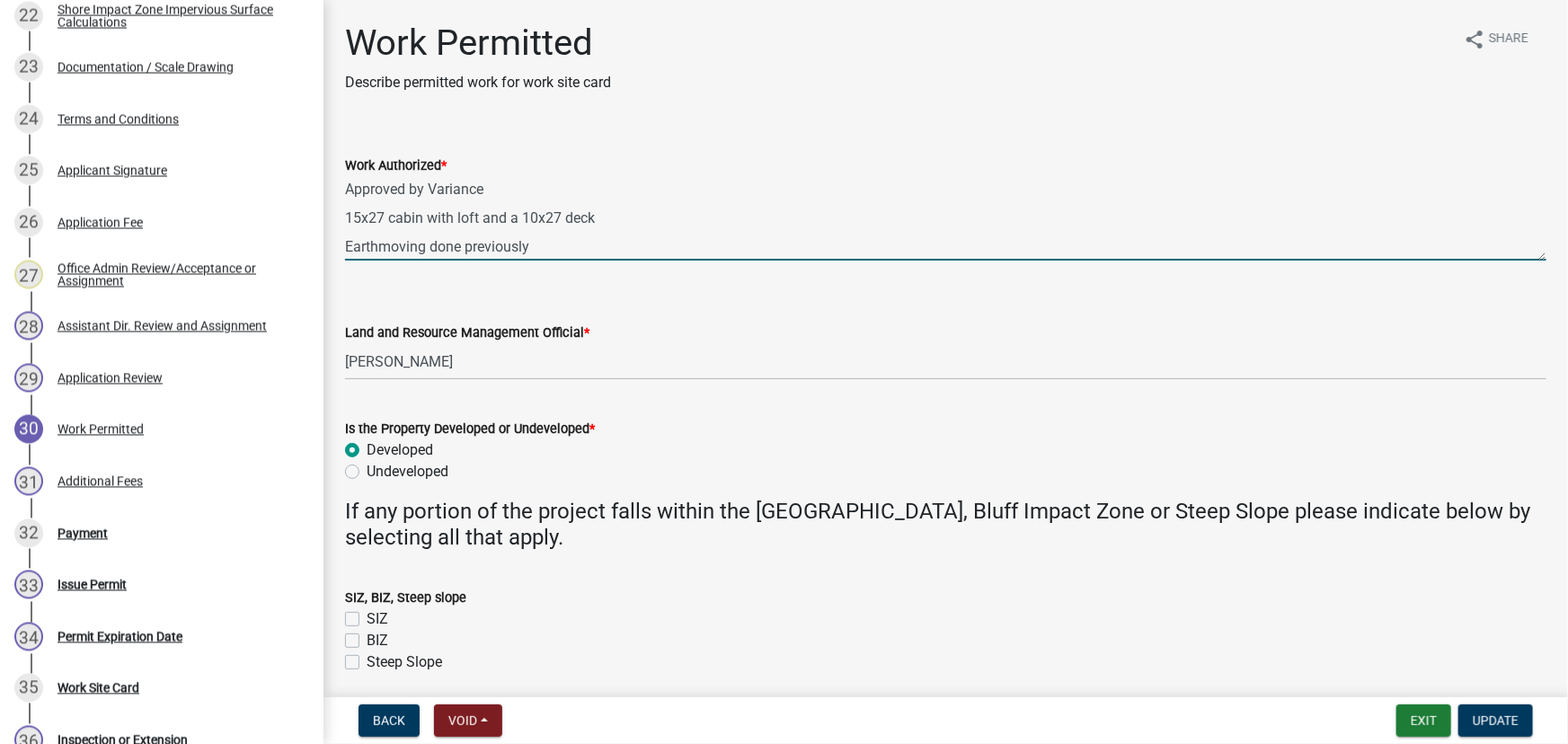
drag, startPoint x: 617, startPoint y: 221, endPoint x: 564, endPoint y: 223, distance: 53.0
click at [564, 223] on textarea "Approved by Variance 15x27 cabin with loft and a 10x27 deck Earthmoving done pr…" at bounding box center [945, 218] width 1201 height 84
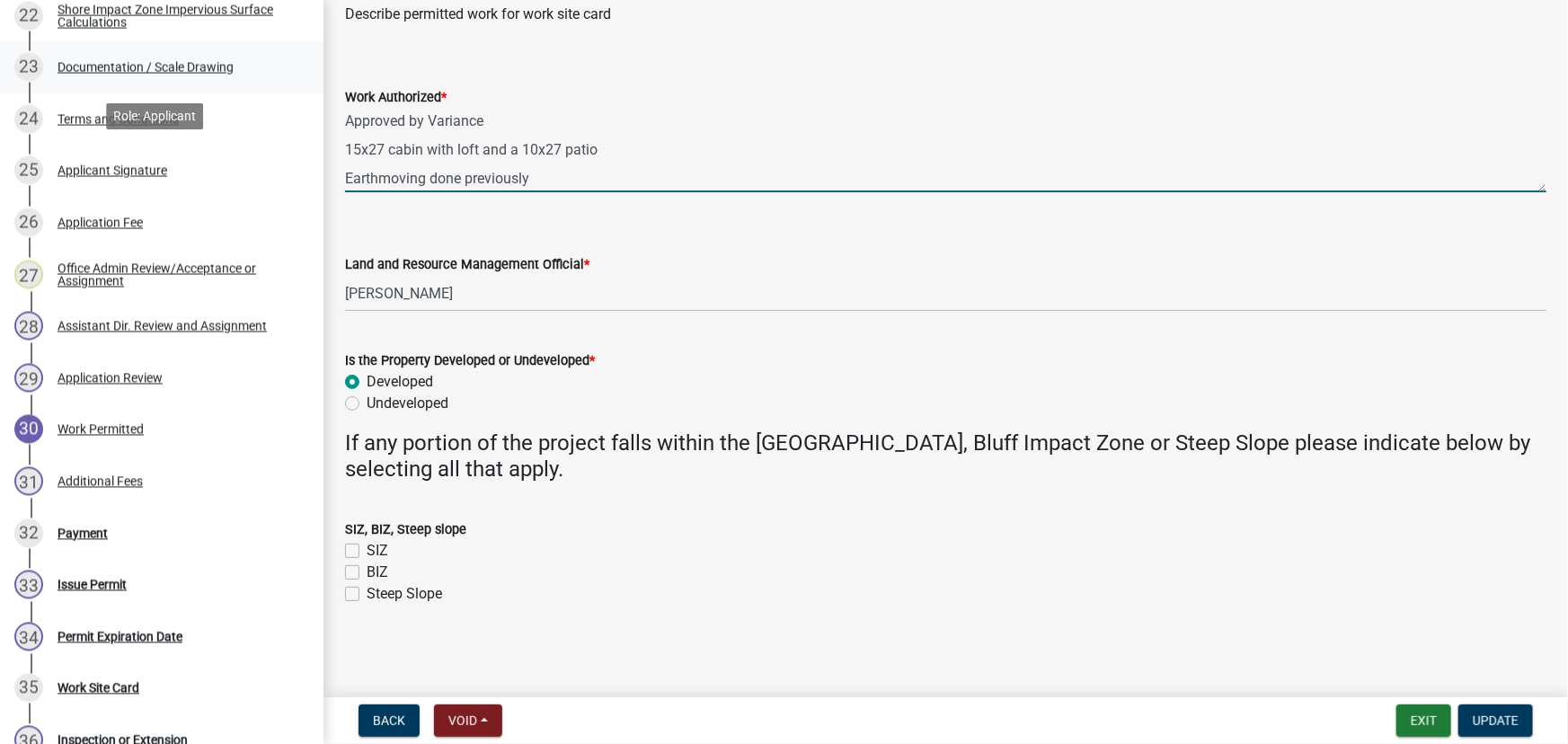
drag, startPoint x: 557, startPoint y: 169, endPoint x: 235, endPoint y: 53, distance: 342.3
click at [235, 53] on div "Structure and Shoreland Alteration Permit Application STR/SAP - 472282 Edit Vie…" at bounding box center [784, 372] width 1568 height 744
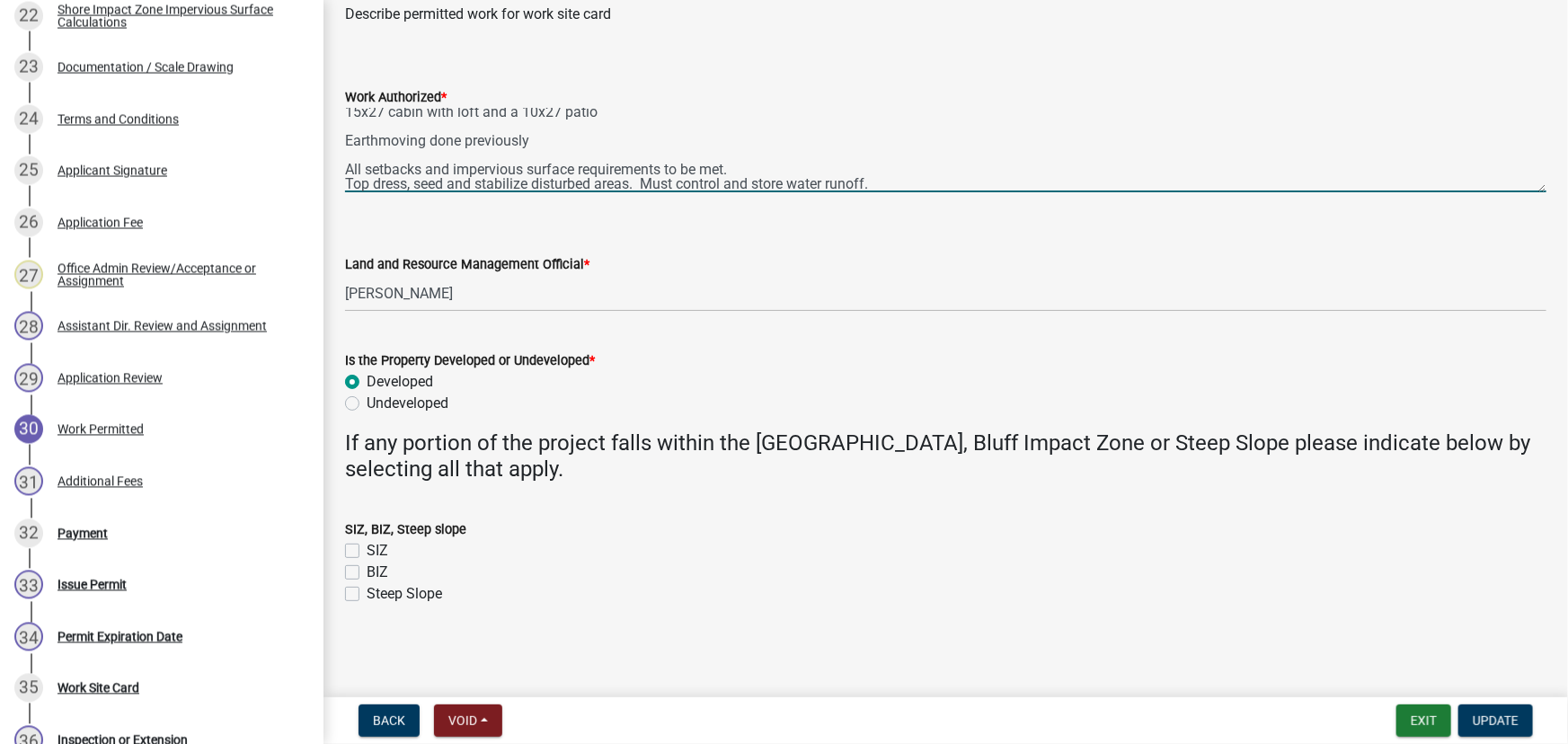
scroll to position [72, 0]
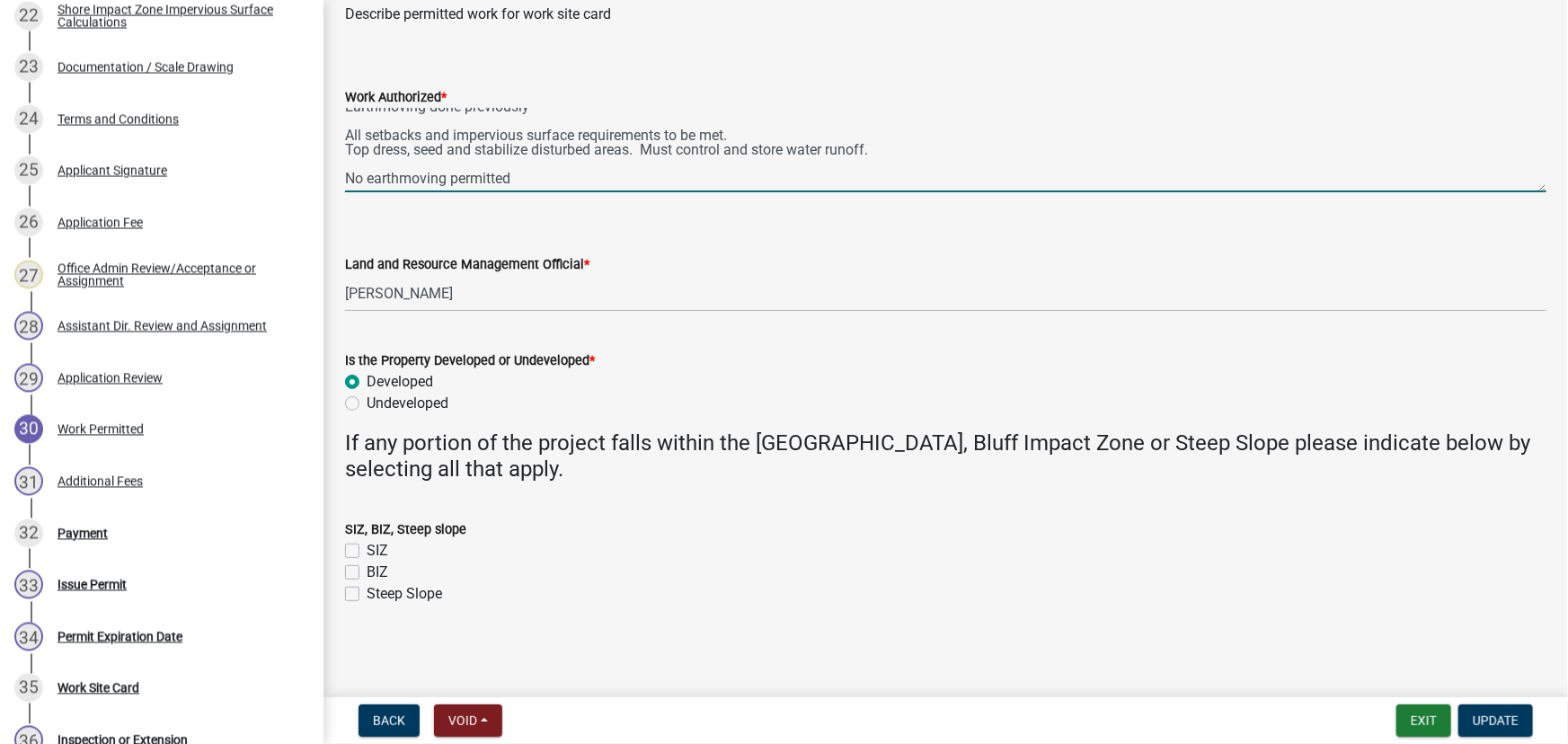
click at [542, 172] on textarea "Approved by Variance 15x27 cabin with loft and a 10x27 patio Earthmoving done p…" at bounding box center [945, 149] width 1201 height 84
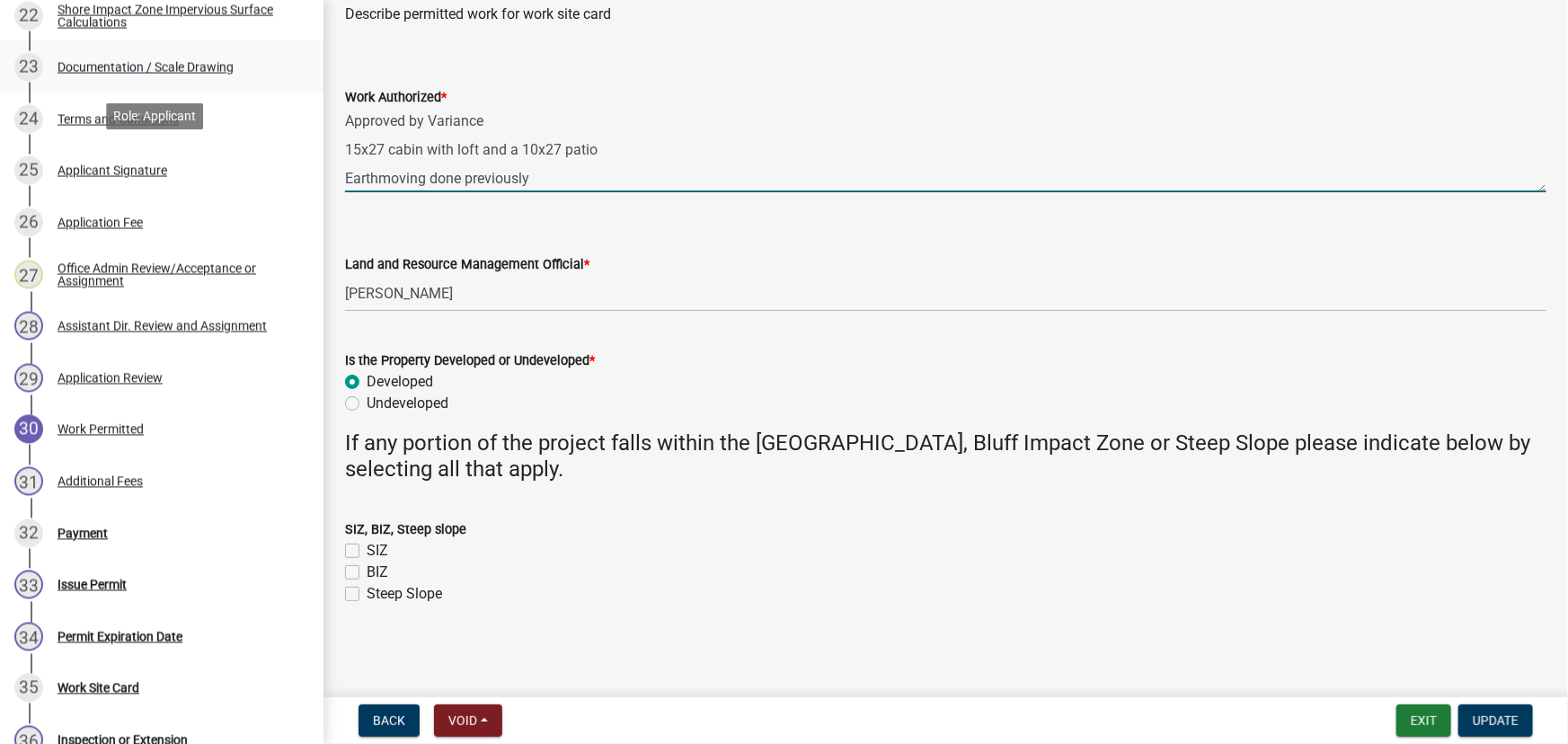
drag, startPoint x: 541, startPoint y: 182, endPoint x: 251, endPoint y: 57, distance: 315.8
click at [251, 57] on div "Structure and Shoreland Alteration Permit Application STR/SAP - 472282 Edit Vie…" at bounding box center [784, 372] width 1568 height 744
type textarea "Approved by Variance 15x27 cabin with loft and a 10x27 patio Earthmoving done p…"
click at [1500, 720] on span "Update" at bounding box center [1495, 721] width 45 height 15
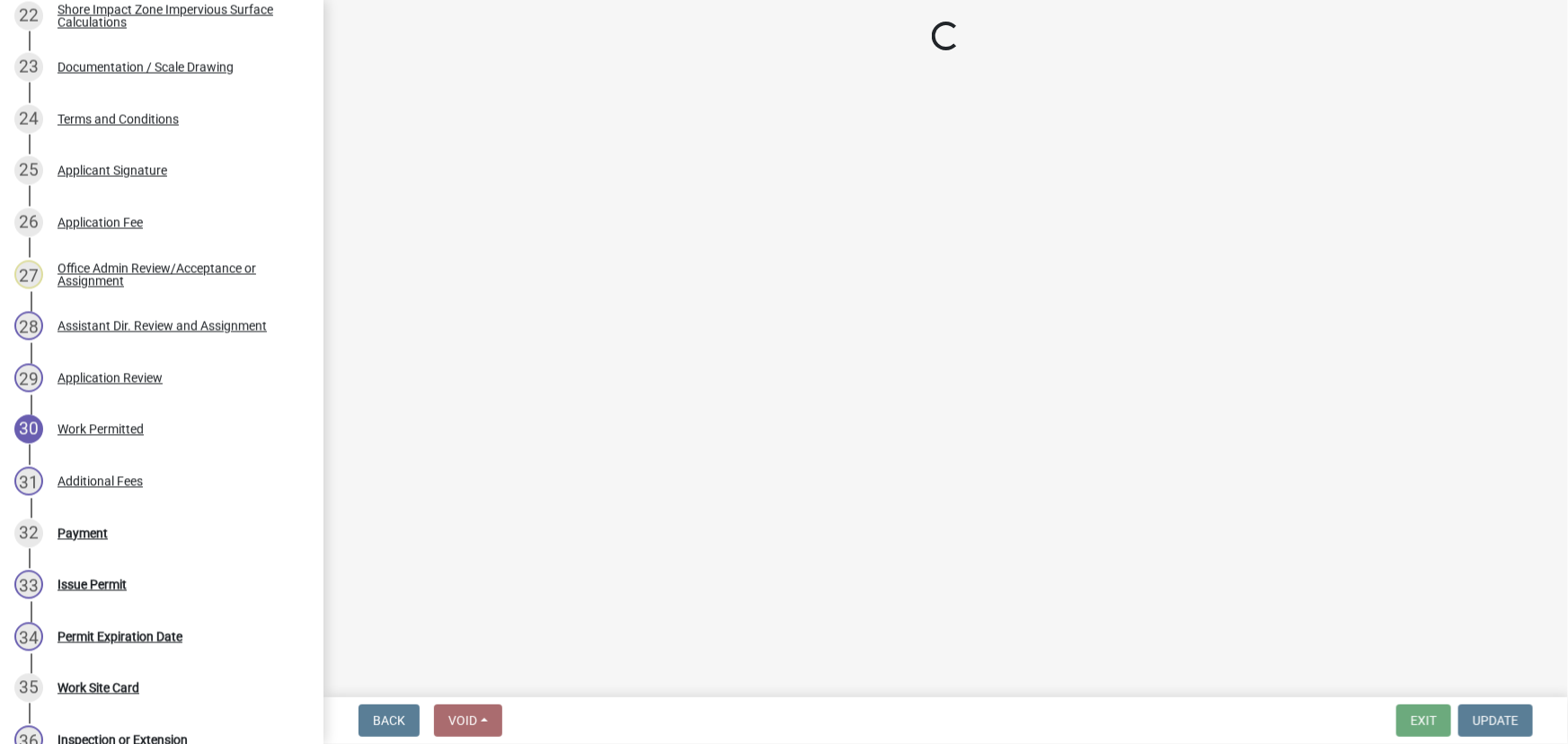
select select "3: 3"
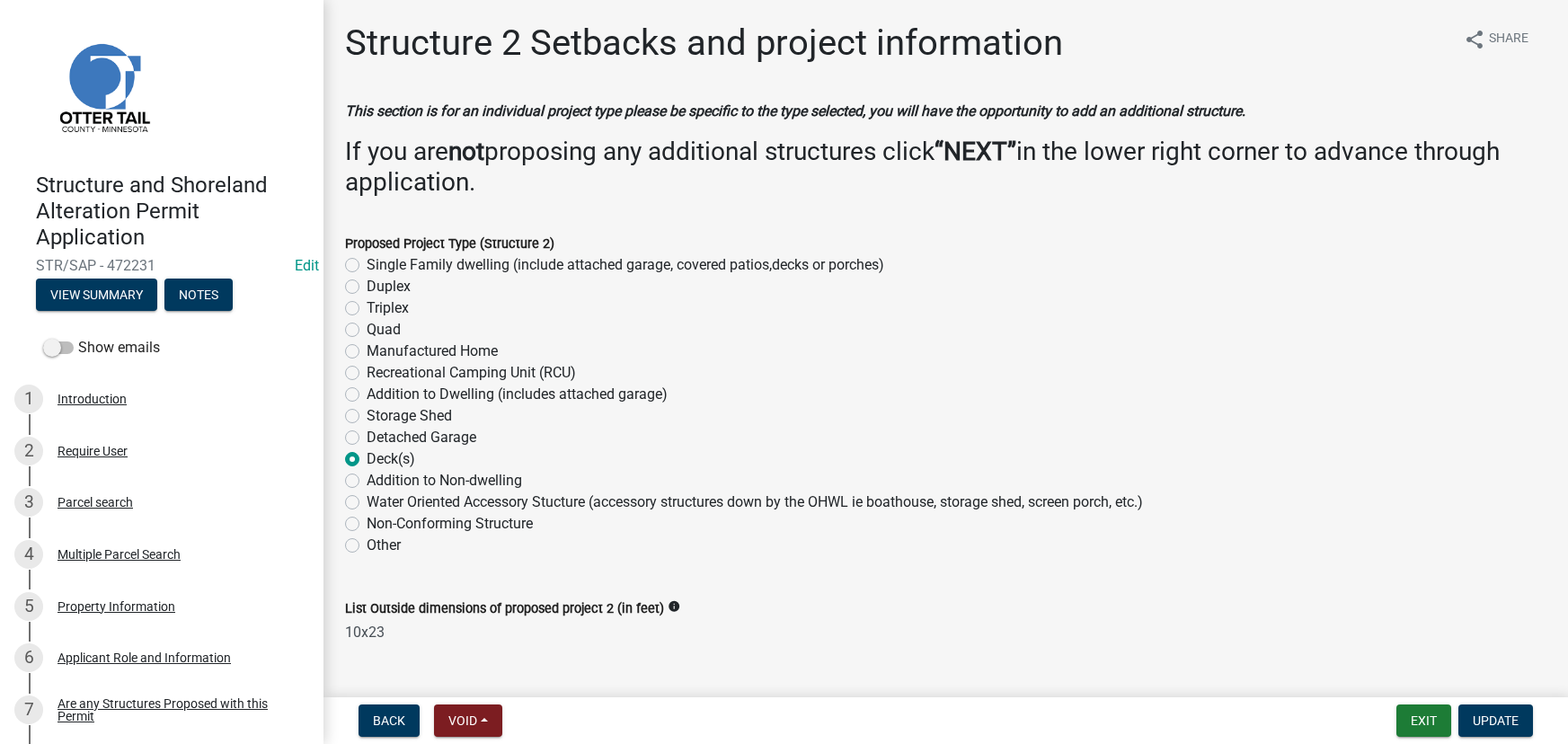
select select "c185e313-3403-4239-bd61-bb563c58a77a"
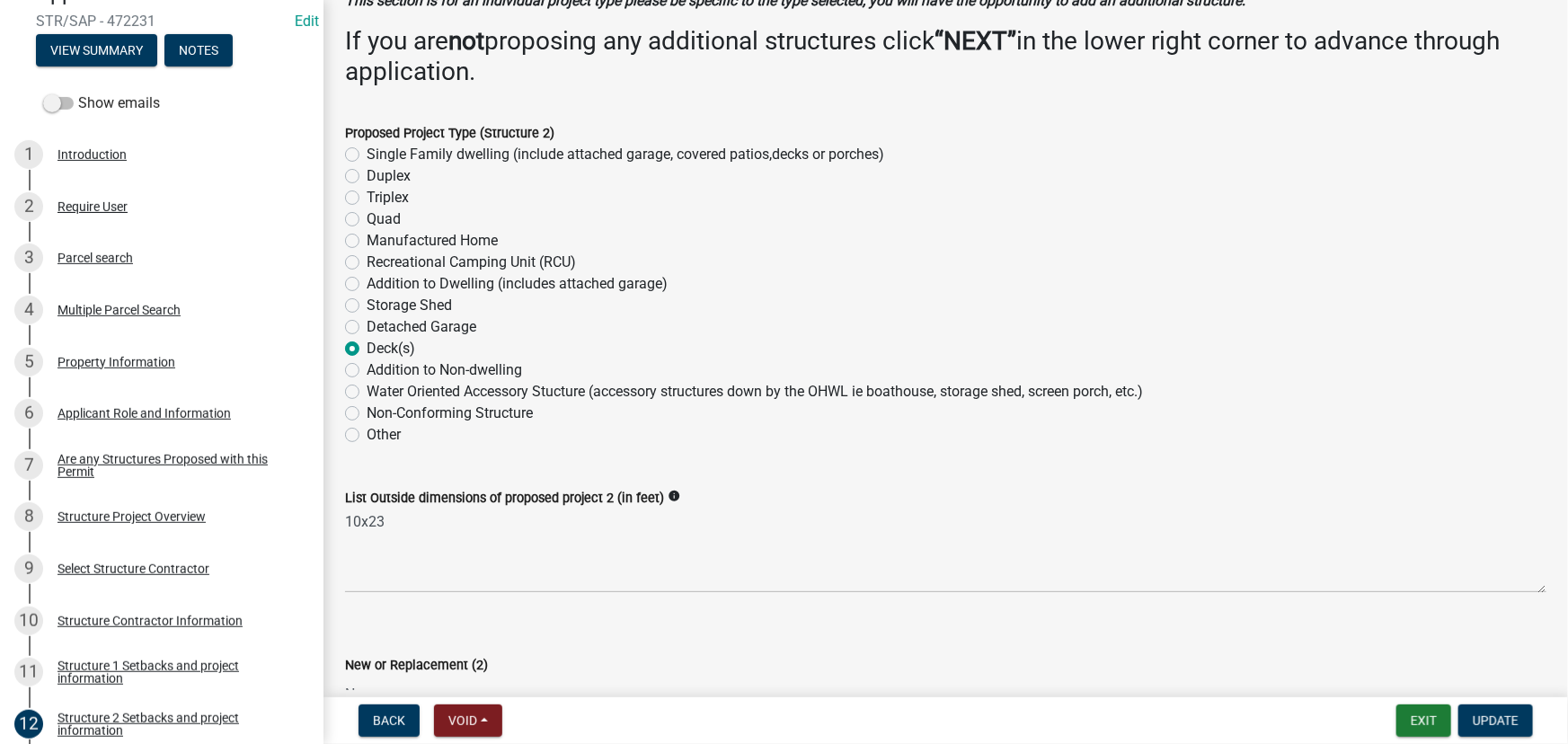
scroll to position [162, 0]
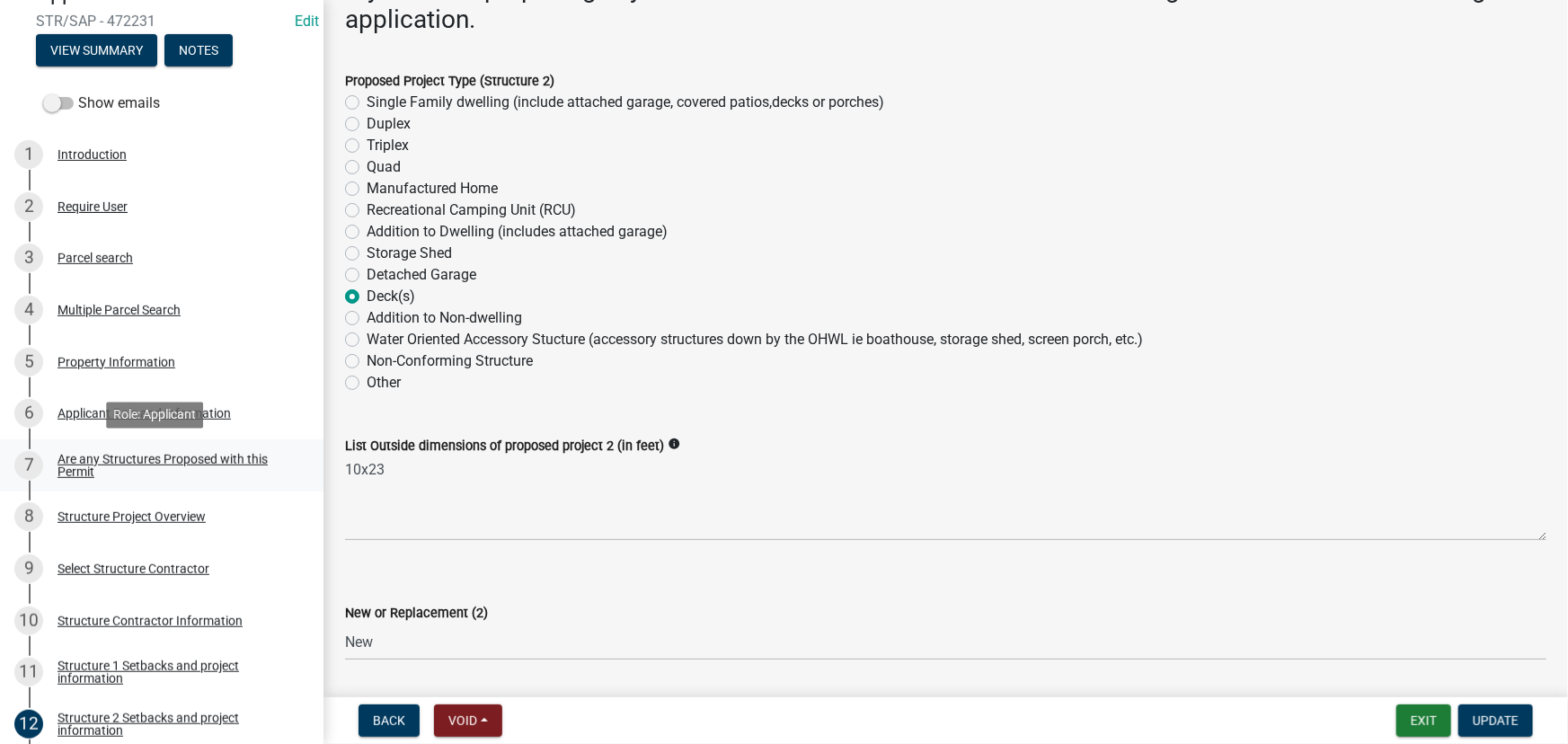
click at [150, 457] on div "Are any Structures Proposed with this Permit" at bounding box center [176, 465] width 237 height 25
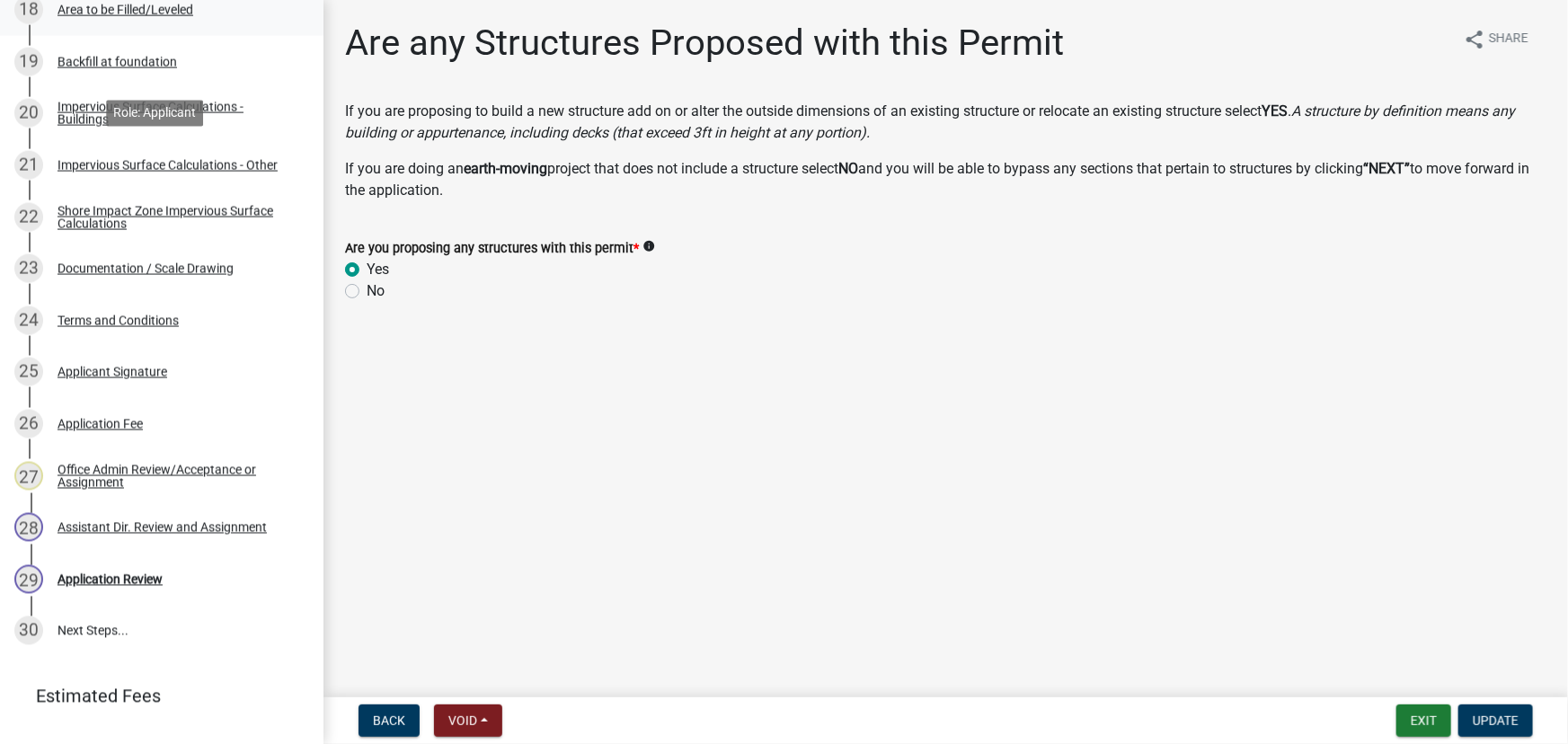
scroll to position [1267, 0]
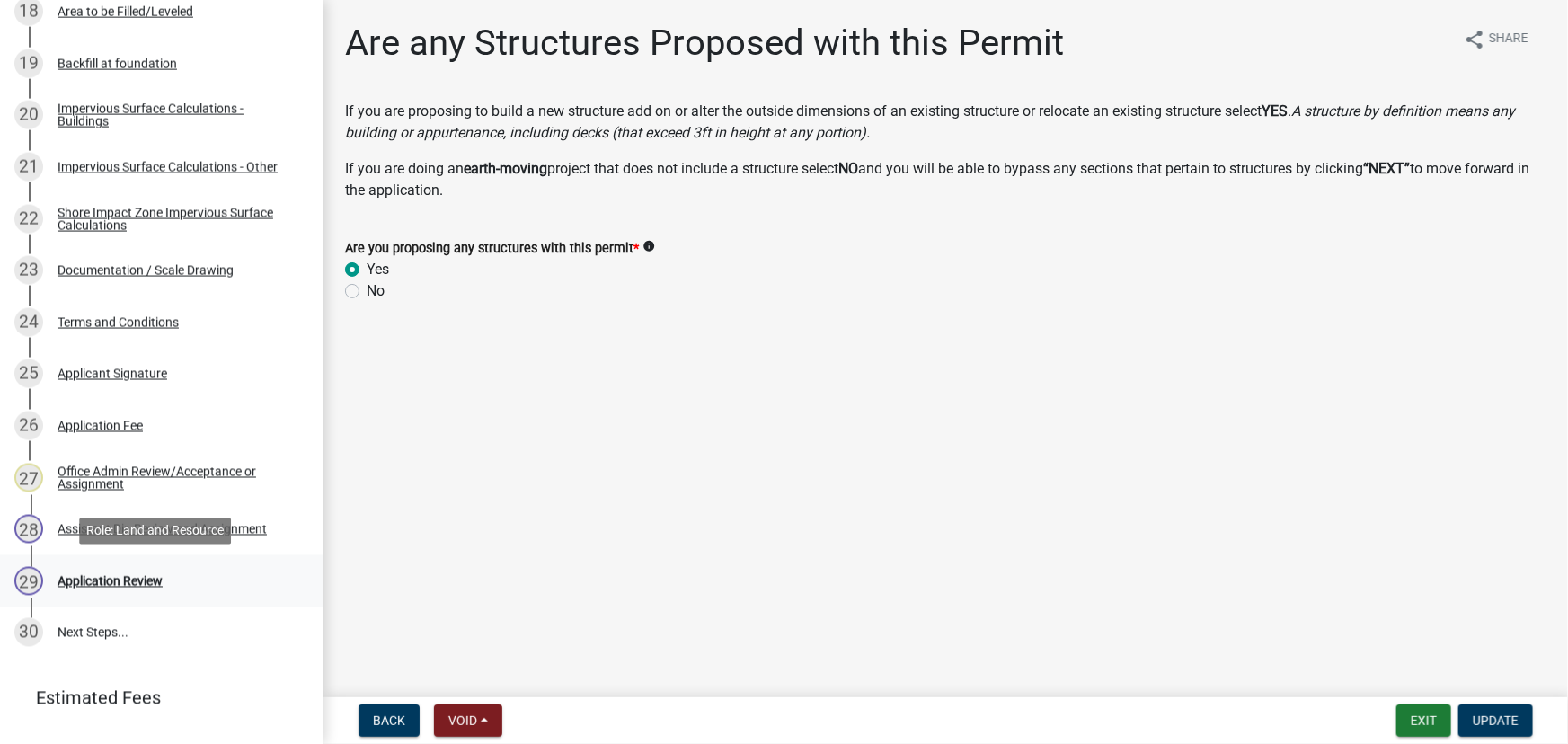
click at [133, 583] on div "Application Review" at bounding box center [109, 581] width 105 height 13
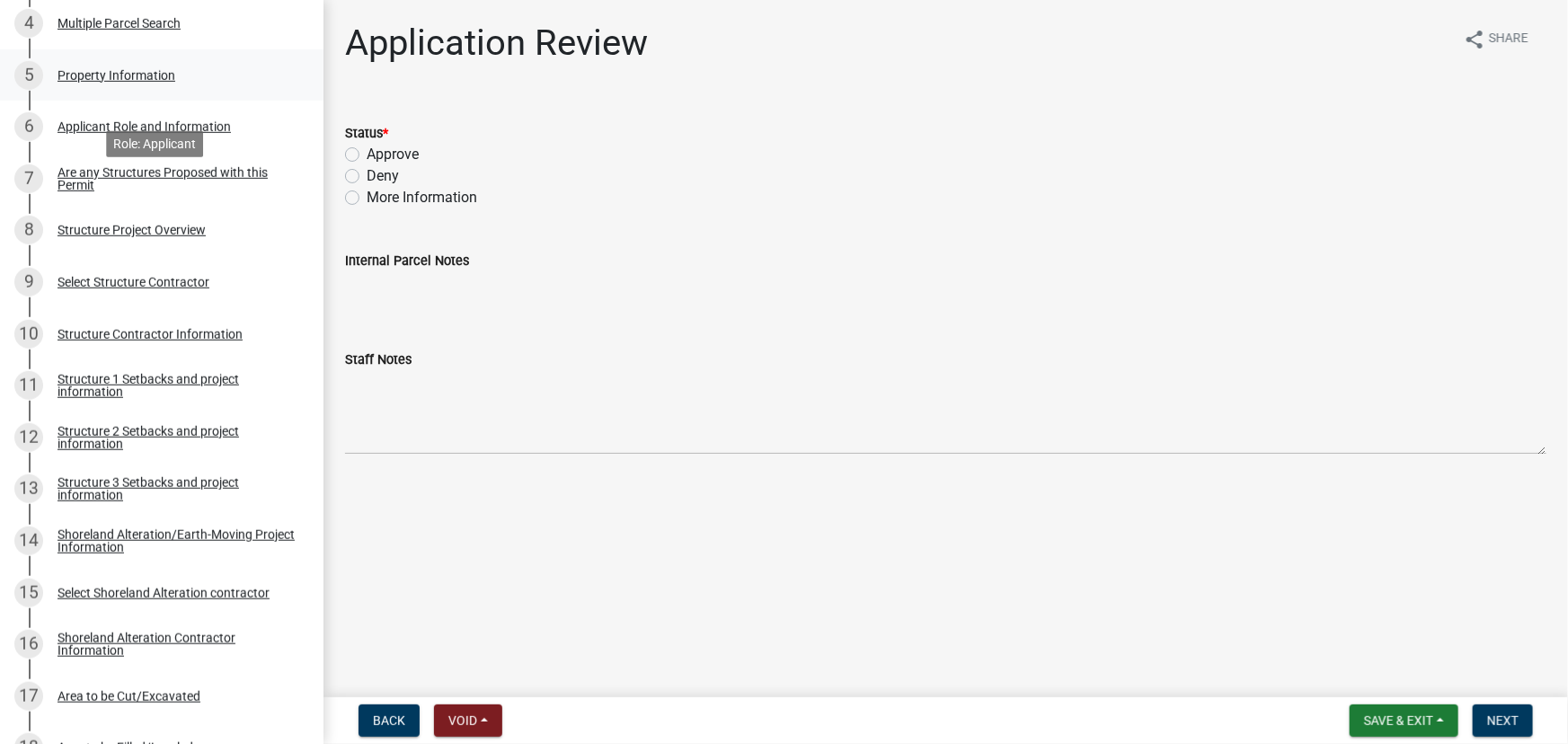
scroll to position [0, 0]
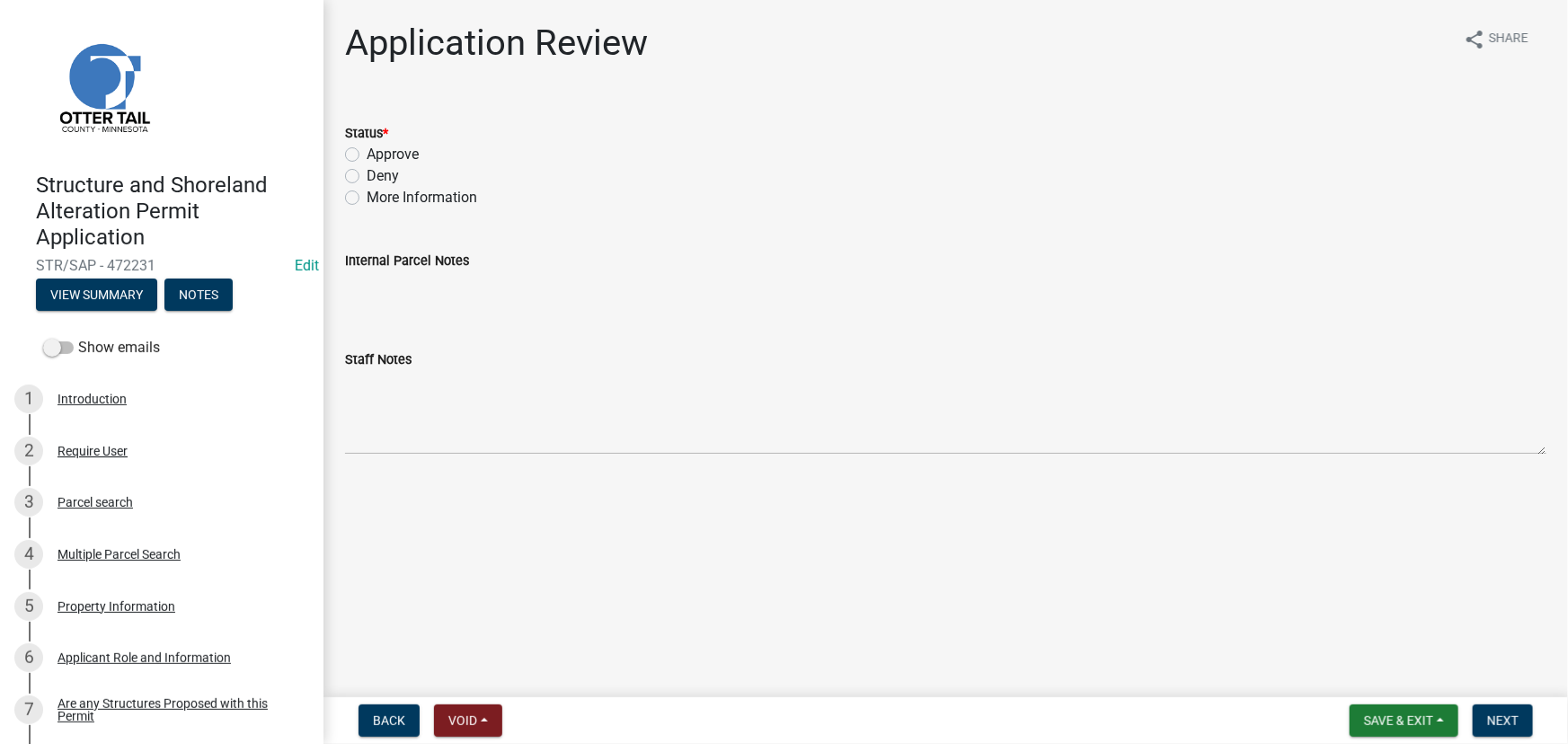
click at [389, 154] on label "Approve" at bounding box center [393, 154] width 52 height 21
click at [378, 154] on input "Approve" at bounding box center [373, 149] width 12 height 12
radio input "true"
click at [1484, 716] on button "Next" at bounding box center [1502, 720] width 60 height 32
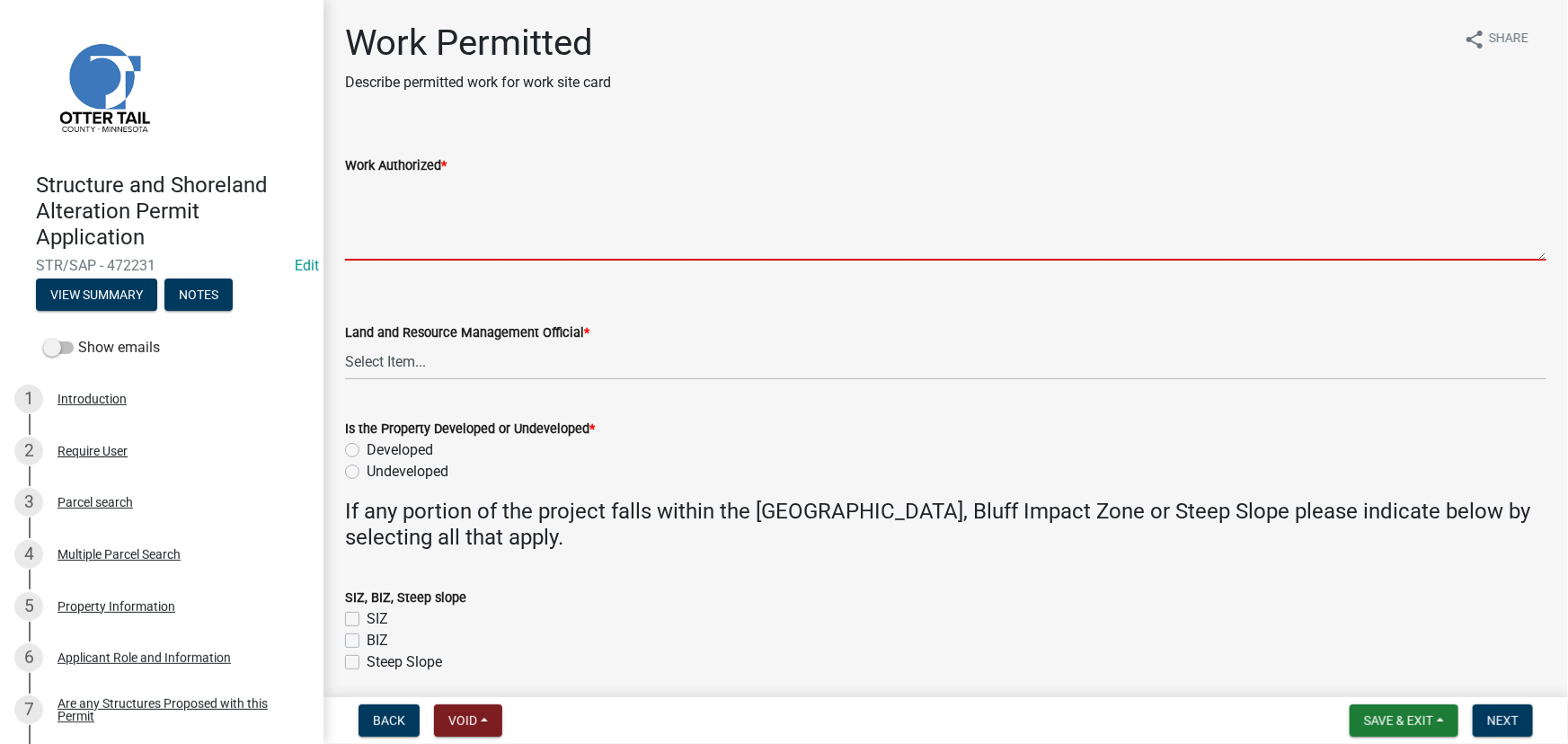
paste textarea "Approved by Variance 15x27 cabin with loft and a 10x27 patio Earthmoving done p…"
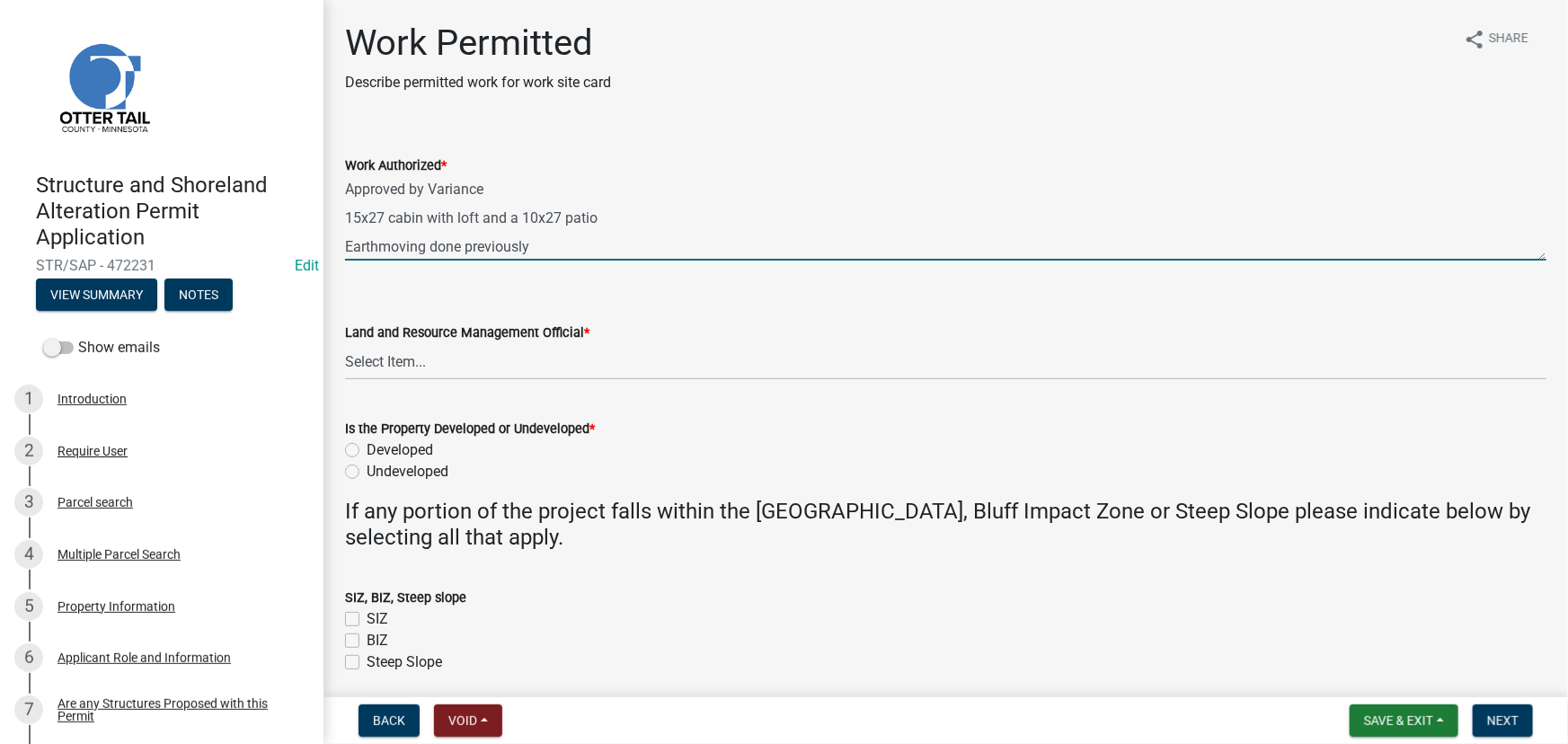
type textarea "Approved by Variance 15x27 cabin with loft and a 10x27 patio Earthmoving done p…"
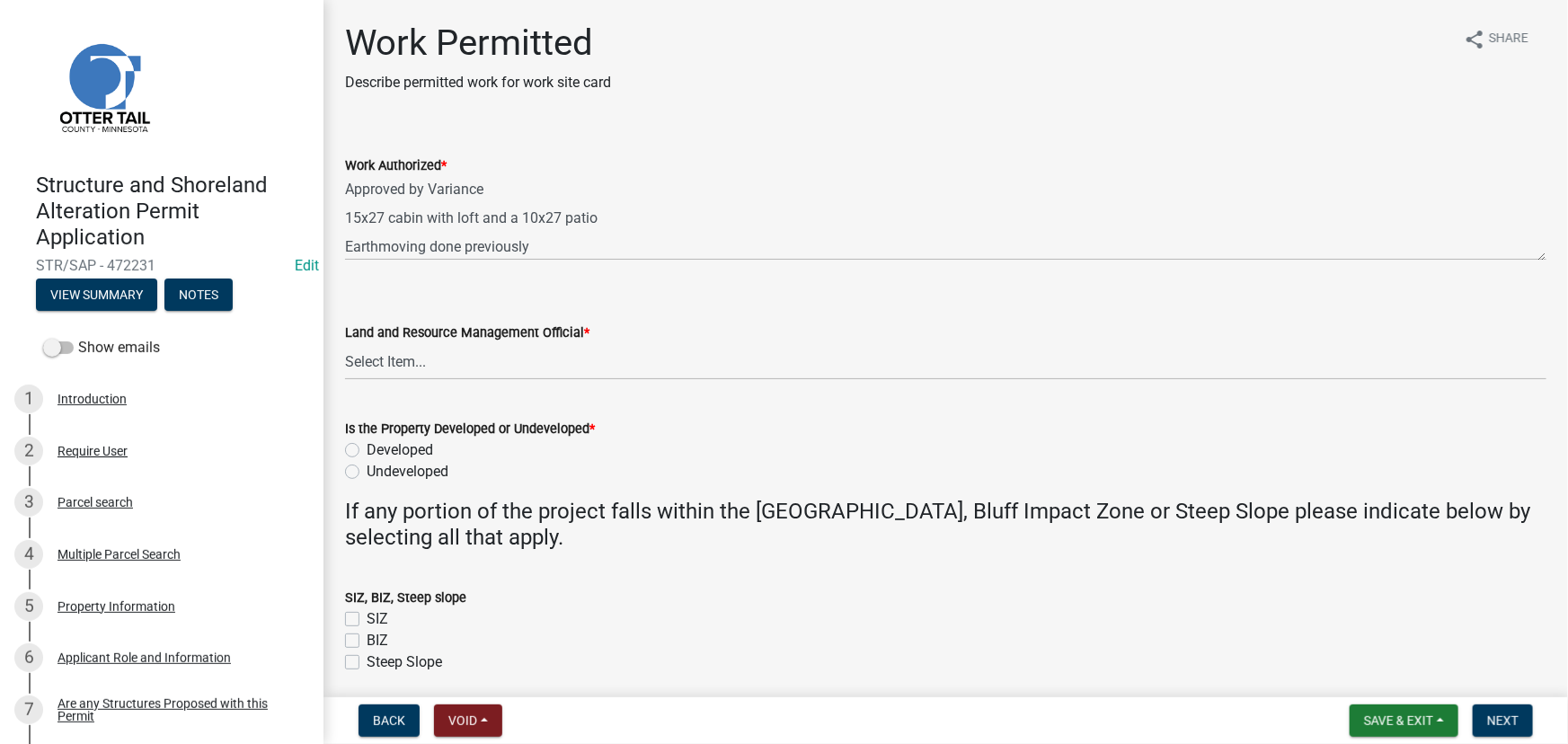
scroll to position [69, 0]
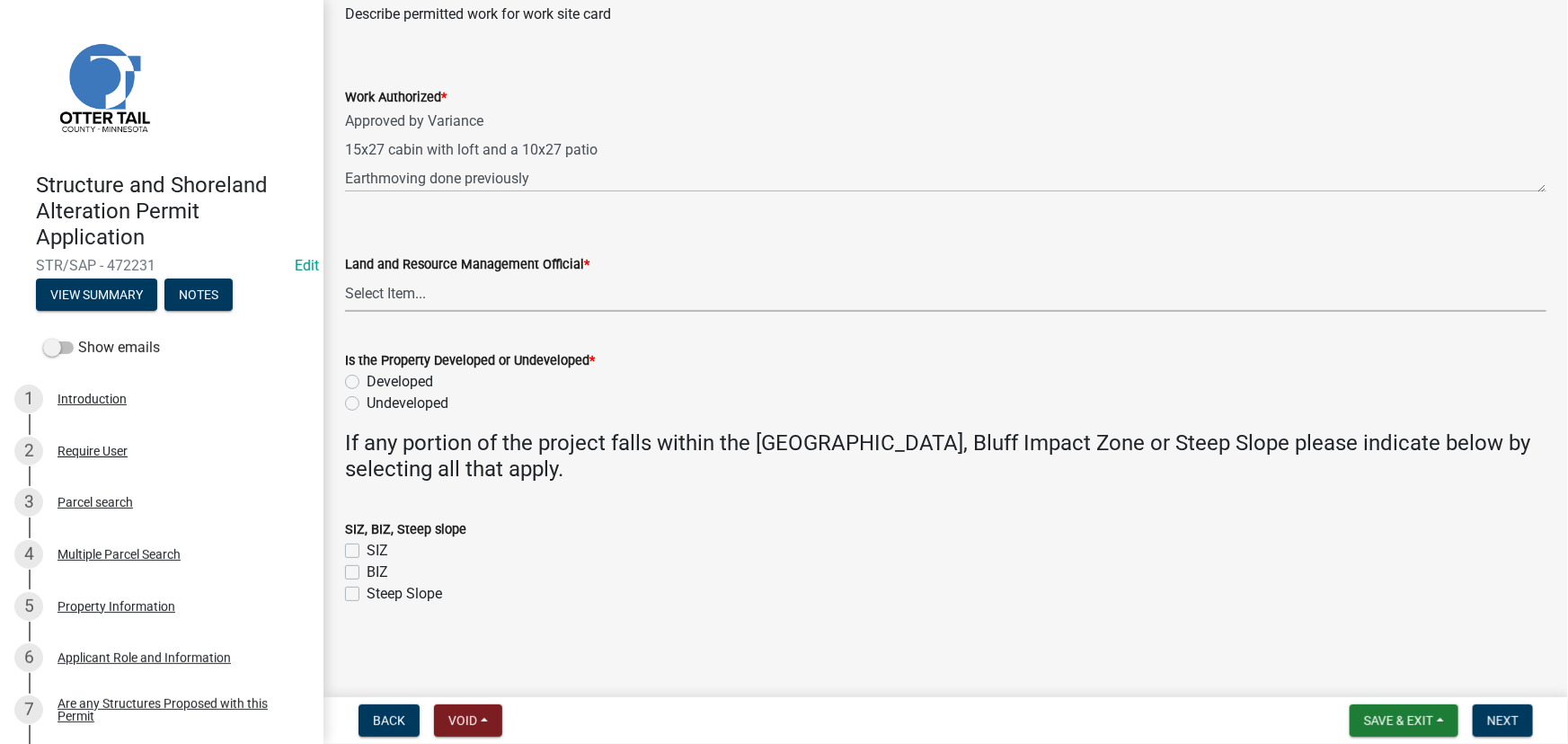
drag, startPoint x: 398, startPoint y: 296, endPoint x: 398, endPoint y: 309, distance: 13.0
click at [398, 296] on select "Select Item... Alexis Newark Amy Busko Andrea Perales Brittany Tollefson Christ…" at bounding box center [945, 294] width 1201 height 37
click at [345, 275] on select "Select Item... Alexis Newark Amy Busko Andrea Perales Brittany Tollefson Christ…" at bounding box center [945, 294] width 1201 height 37
drag, startPoint x: 395, startPoint y: 293, endPoint x: 397, endPoint y: 309, distance: 16.1
click at [395, 293] on select "Select Item... Alexis Newark Amy Busko Andrea Perales Brittany Tollefson Christ…" at bounding box center [945, 294] width 1201 height 37
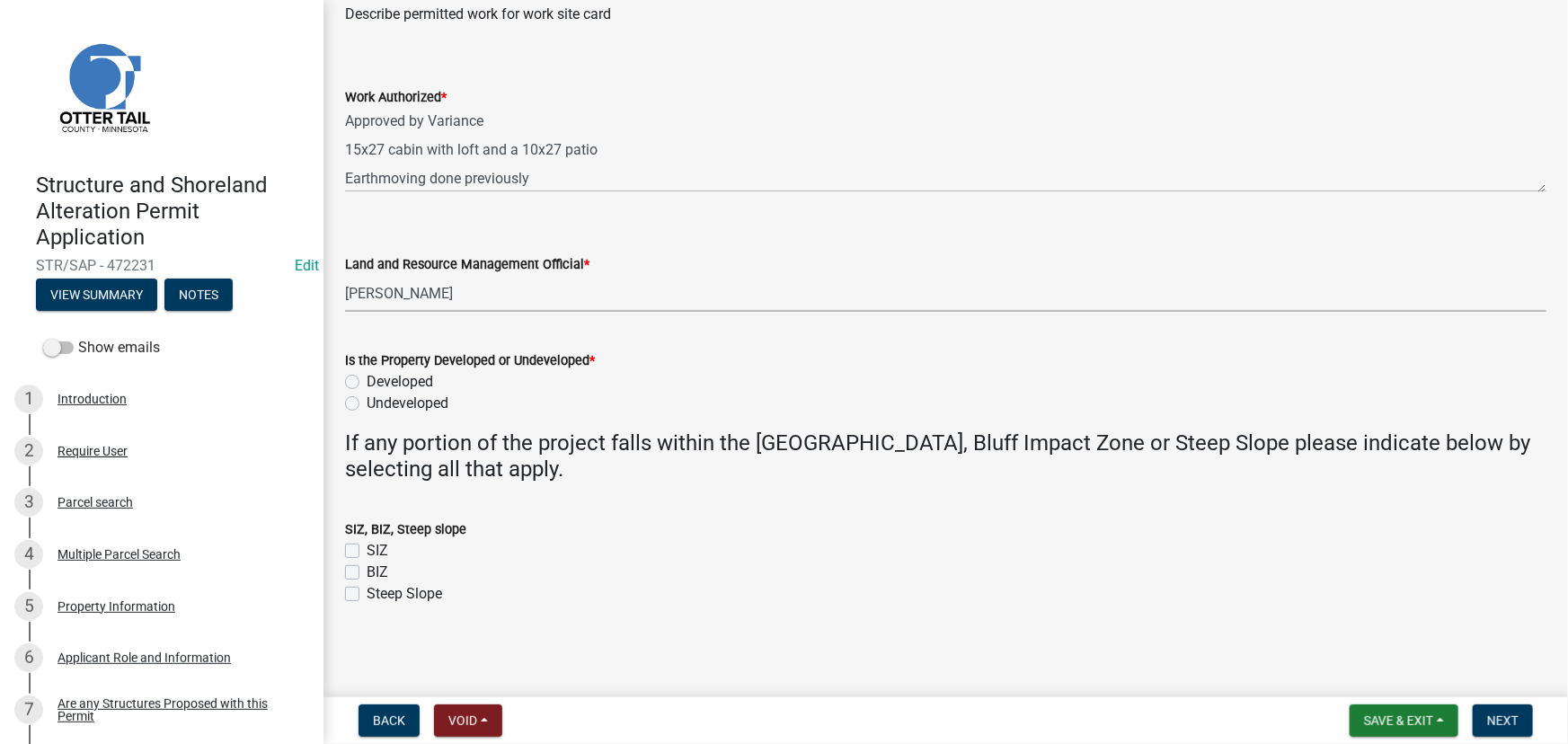
click at [345, 275] on select "Select Item... Alexis Newark Amy Busko Andrea Perales Brittany Tollefson Christ…" at bounding box center [945, 294] width 1201 height 37
select select "190fd4c8-42ef-492b-a4a0-a0213555944c"
click at [386, 381] on label "Developed" at bounding box center [400, 381] width 67 height 21
click at [378, 381] on input "Developed" at bounding box center [373, 376] width 12 height 12
radio input "true"
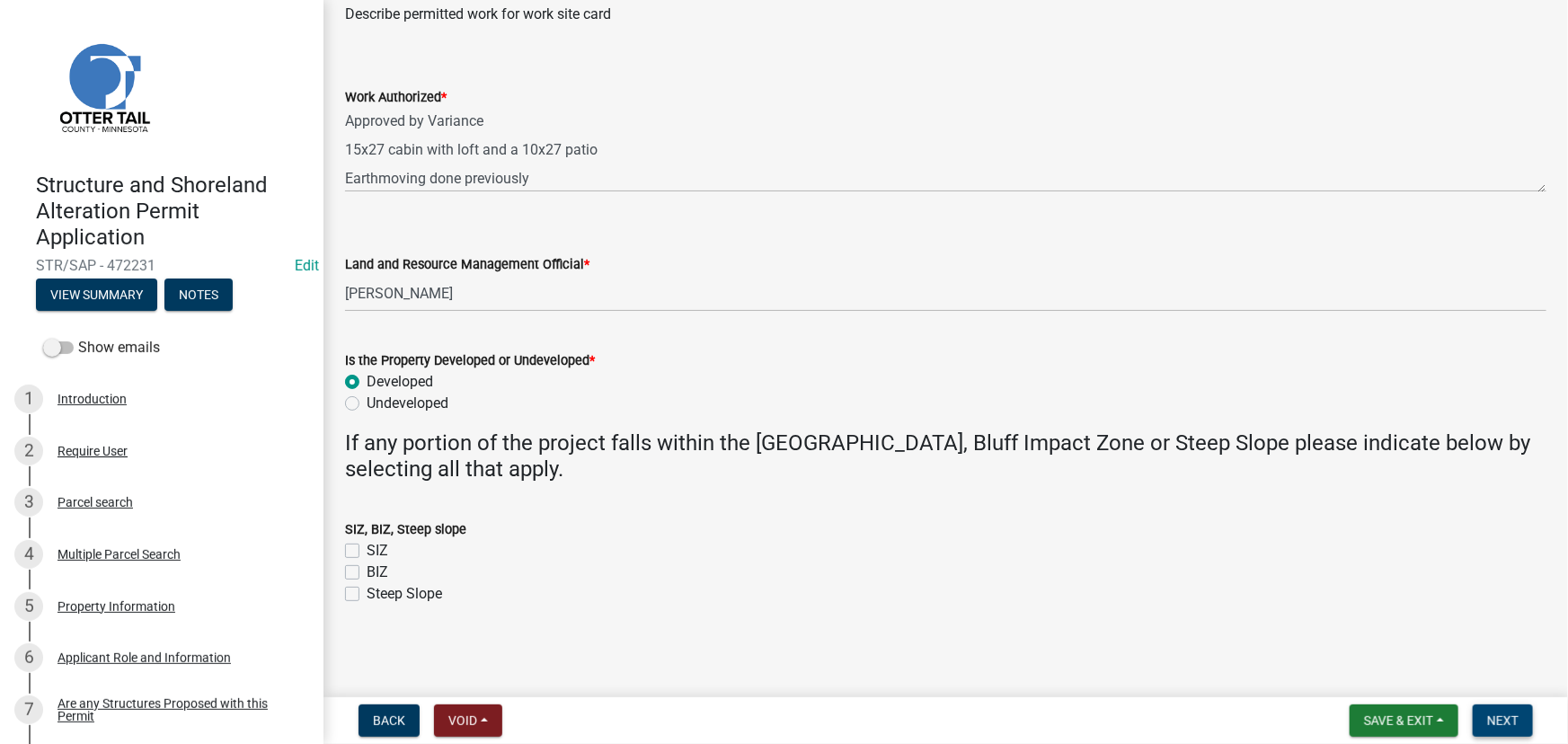
click at [1492, 725] on span "Next" at bounding box center [1502, 721] width 32 height 15
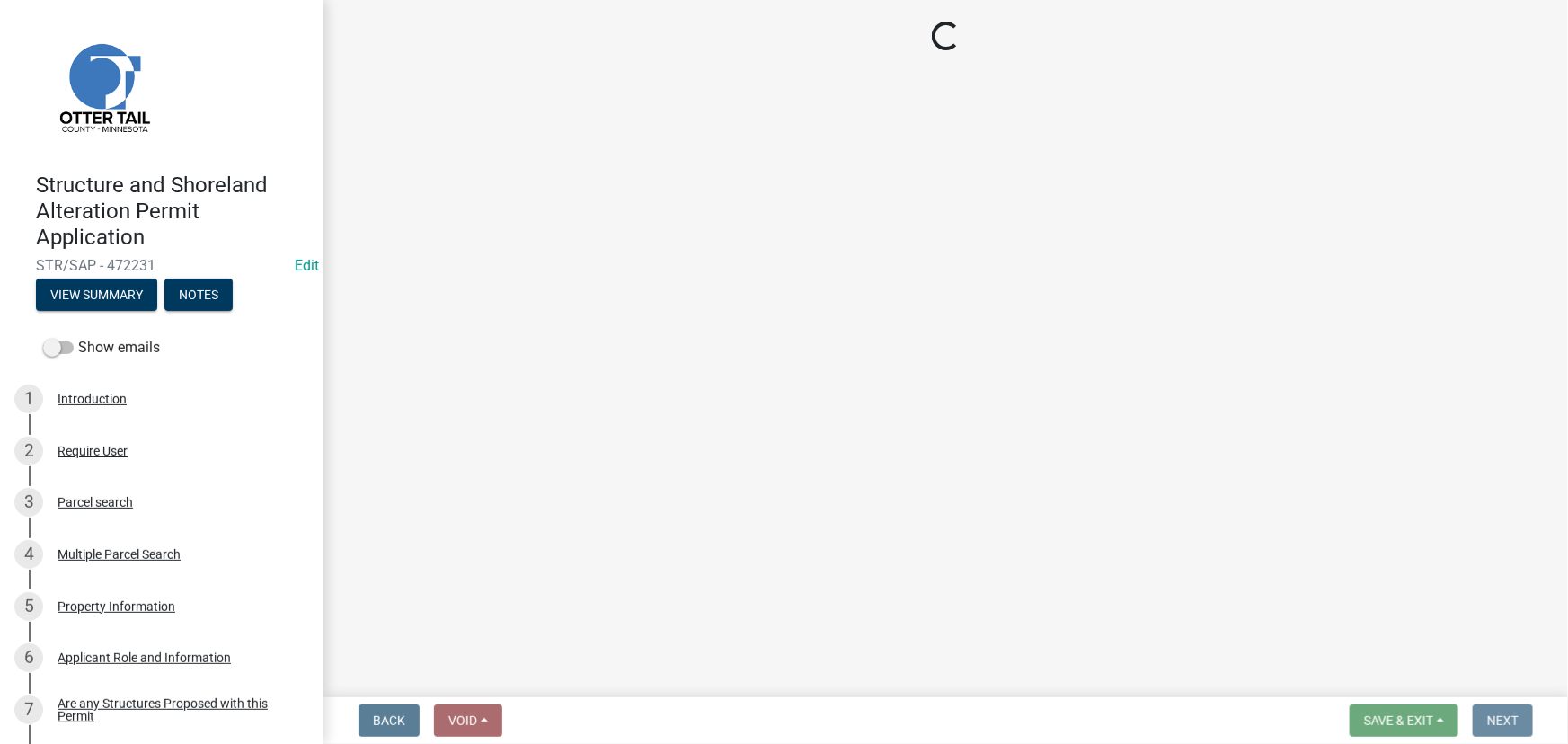
scroll to position [0, 0]
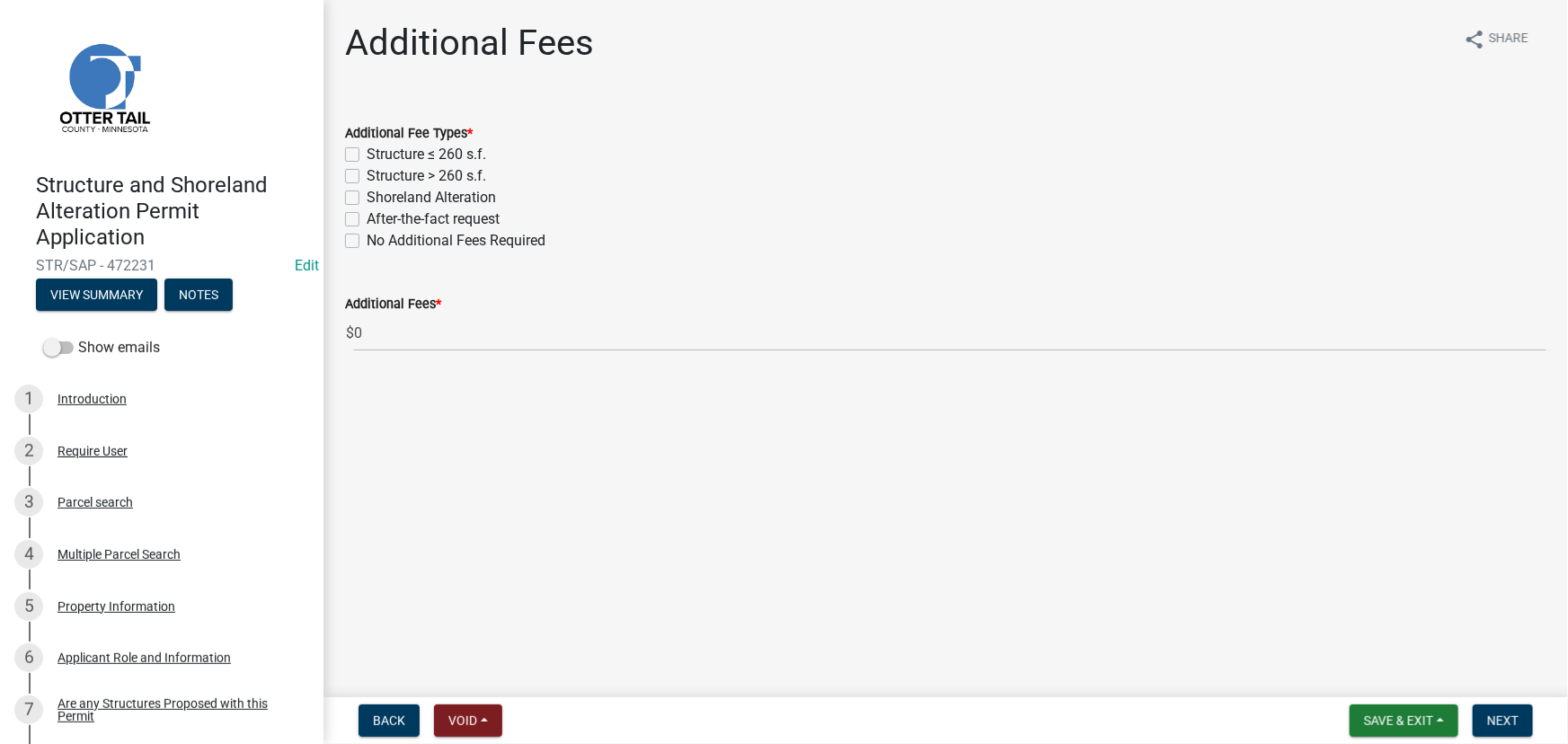
click at [411, 172] on label "Structure > 260 s.f." at bounding box center [426, 175] width 120 height 21
click at [378, 172] on input "Structure > 260 s.f." at bounding box center [373, 170] width 12 height 12
checkbox input "true"
checkbox input "false"
checkbox input "true"
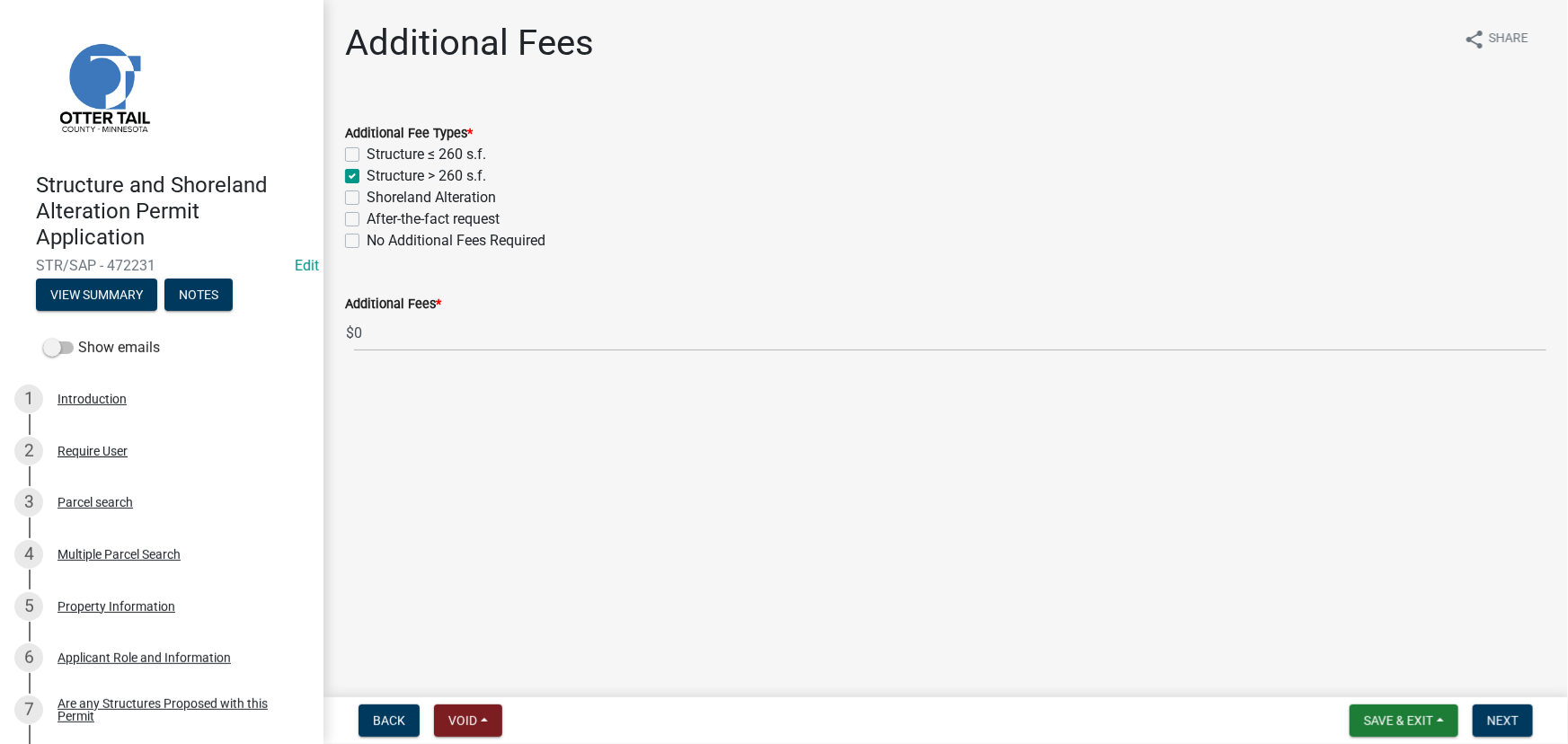
checkbox input "false"
click at [1501, 704] on button "Next" at bounding box center [1502, 720] width 60 height 32
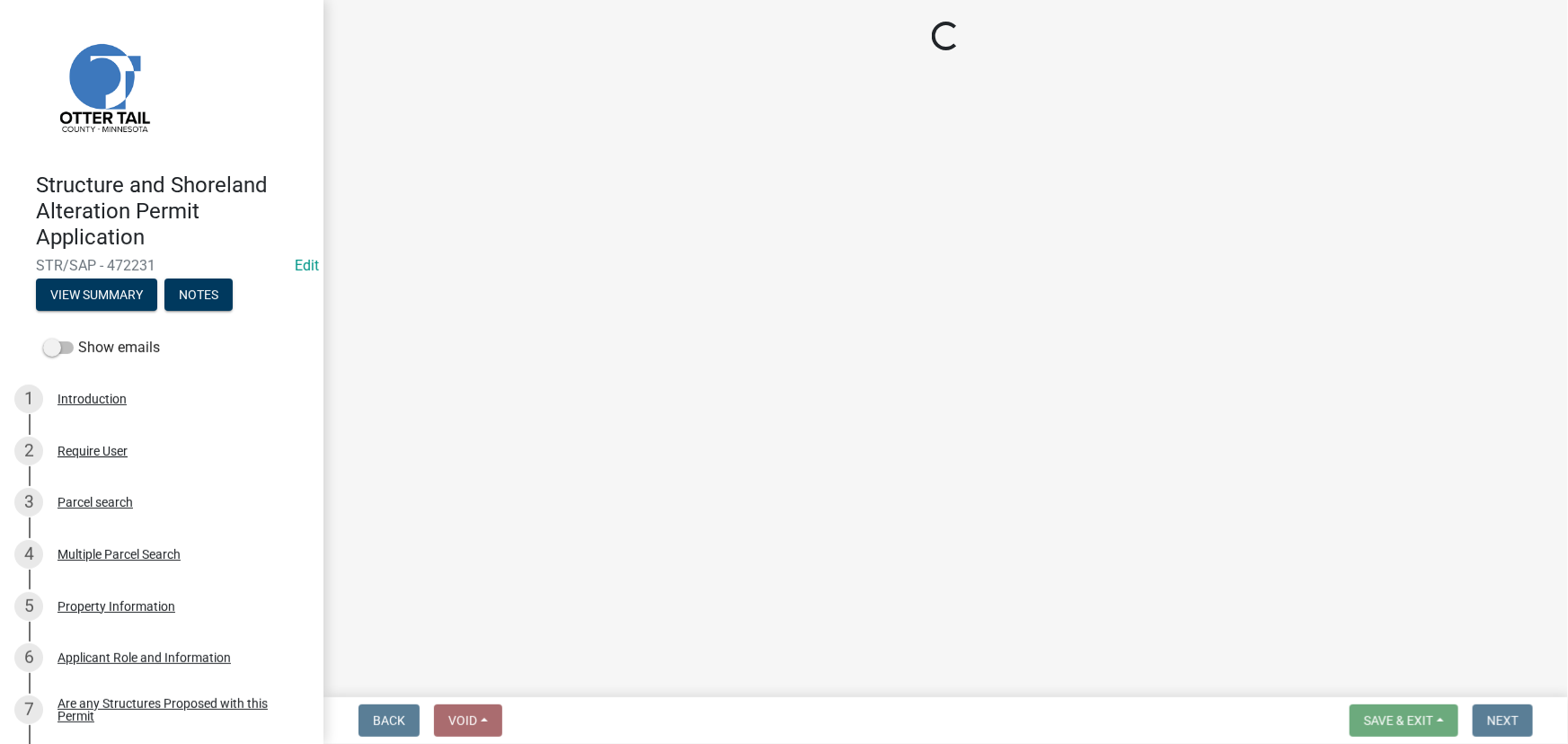
select select "3: 3"
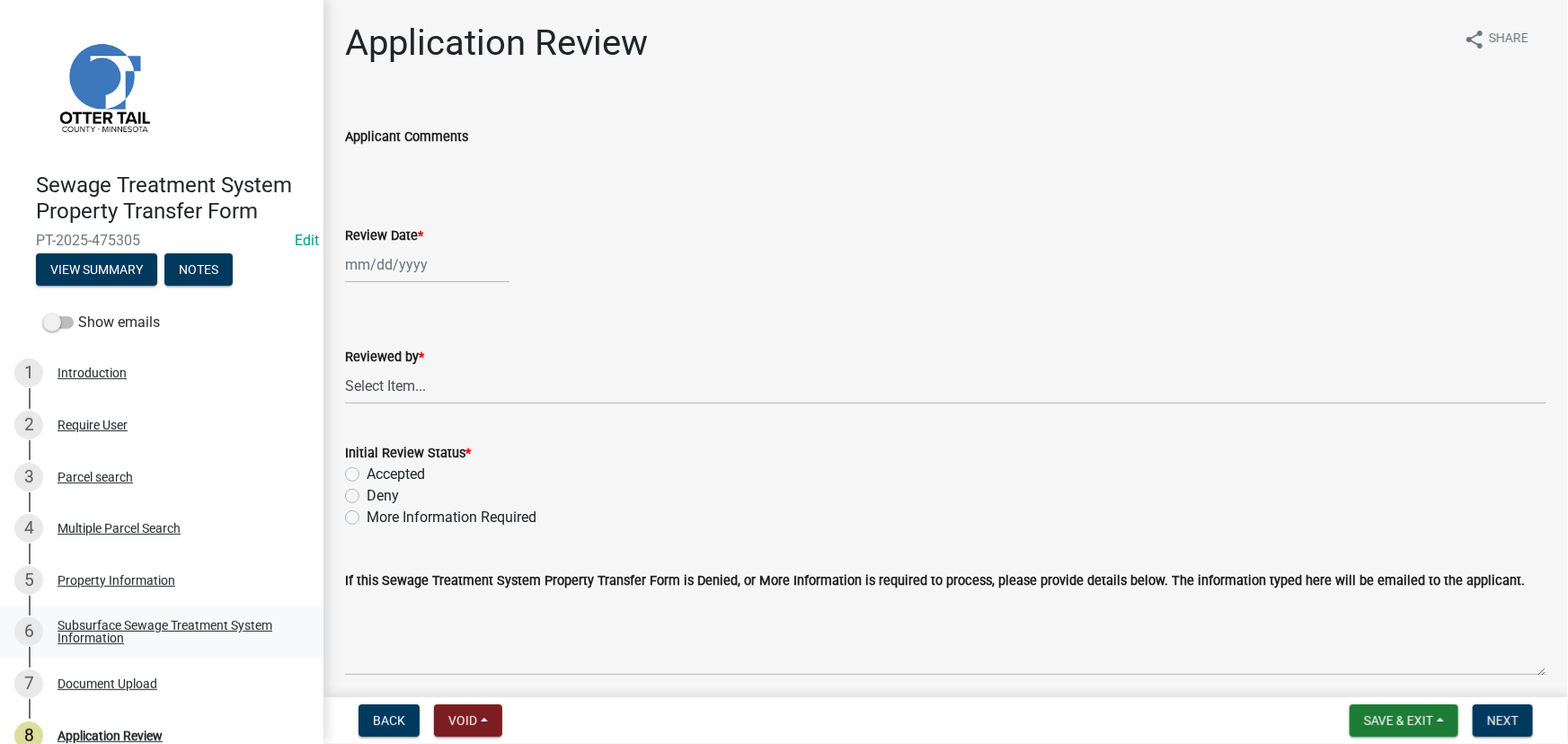
click at [206, 640] on div "Subsurface Sewage Treatment System Information" at bounding box center [176, 631] width 237 height 25
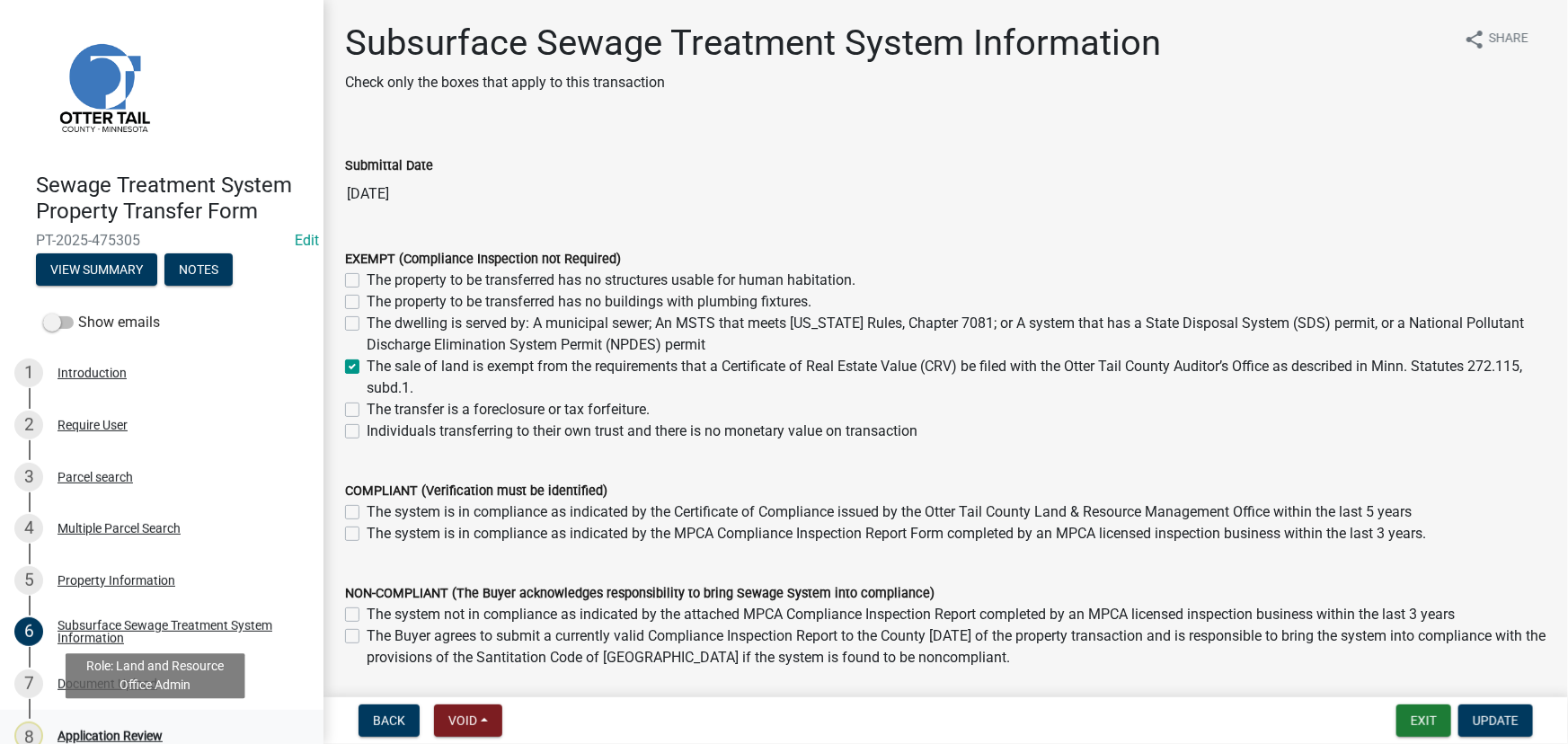
click at [131, 730] on div "Application Review" at bounding box center [109, 736] width 105 height 13
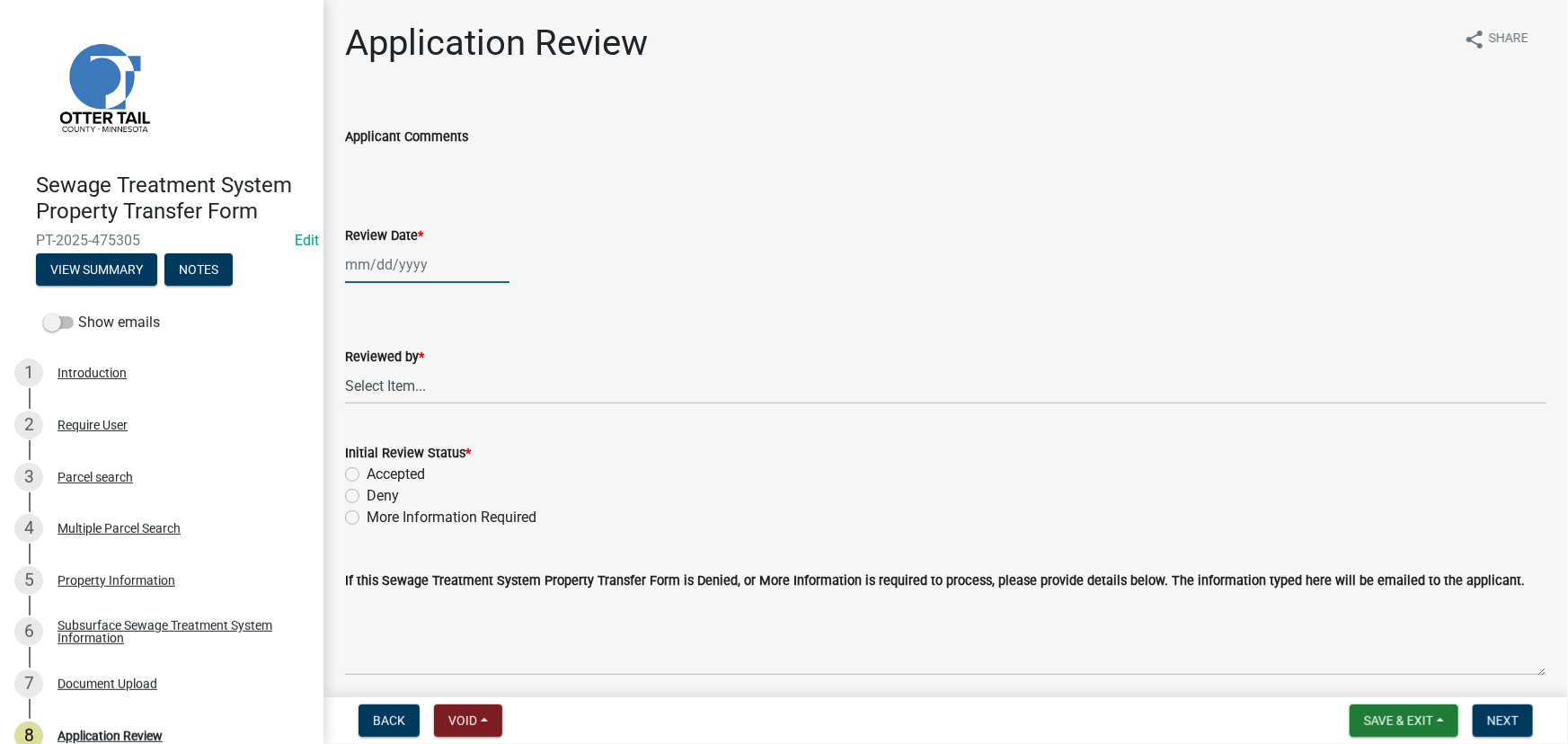
click at [412, 261] on div at bounding box center [426, 265] width 164 height 37
select select "9"
select select "2025"
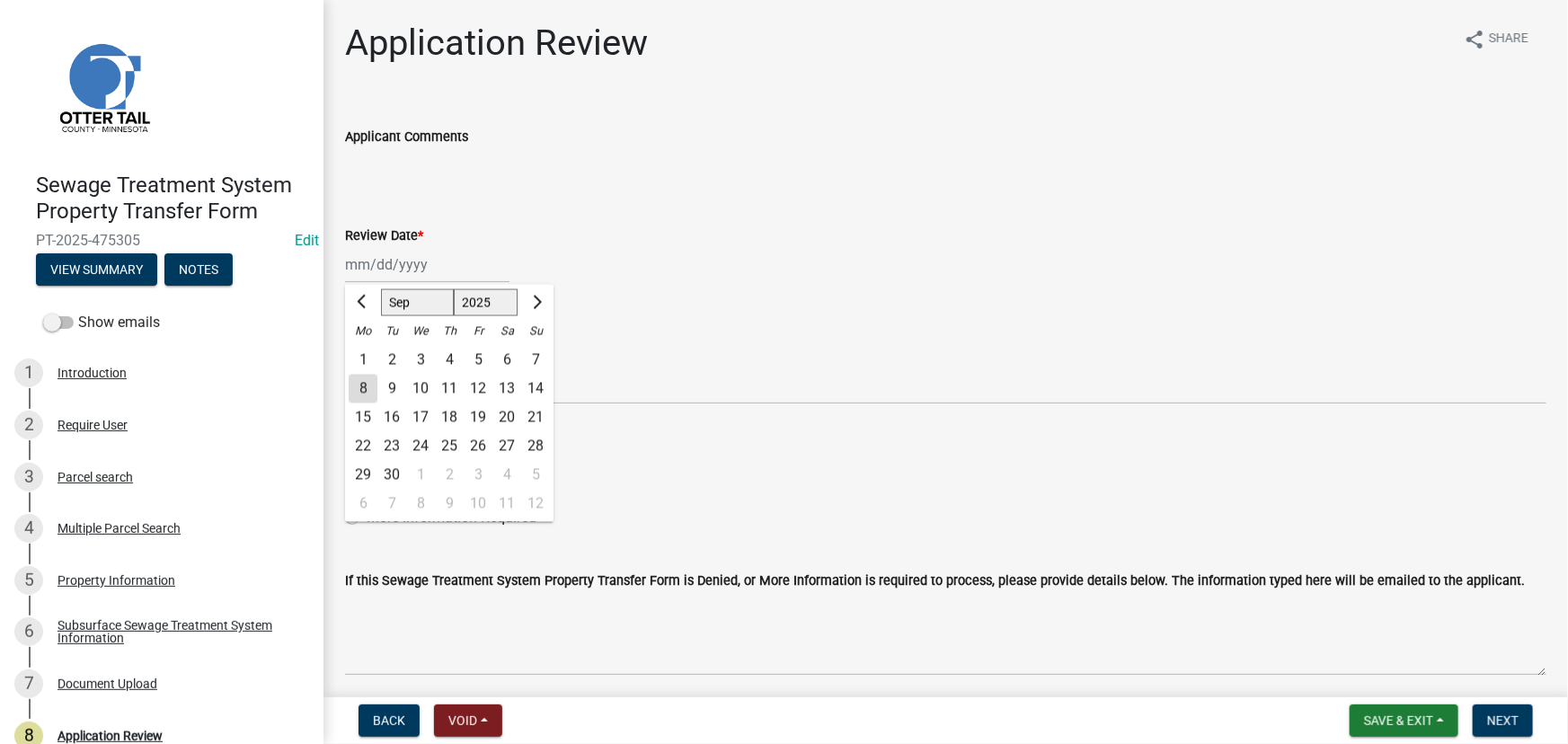
click at [363, 385] on div "8" at bounding box center [362, 388] width 29 height 29
type input "[DATE]"
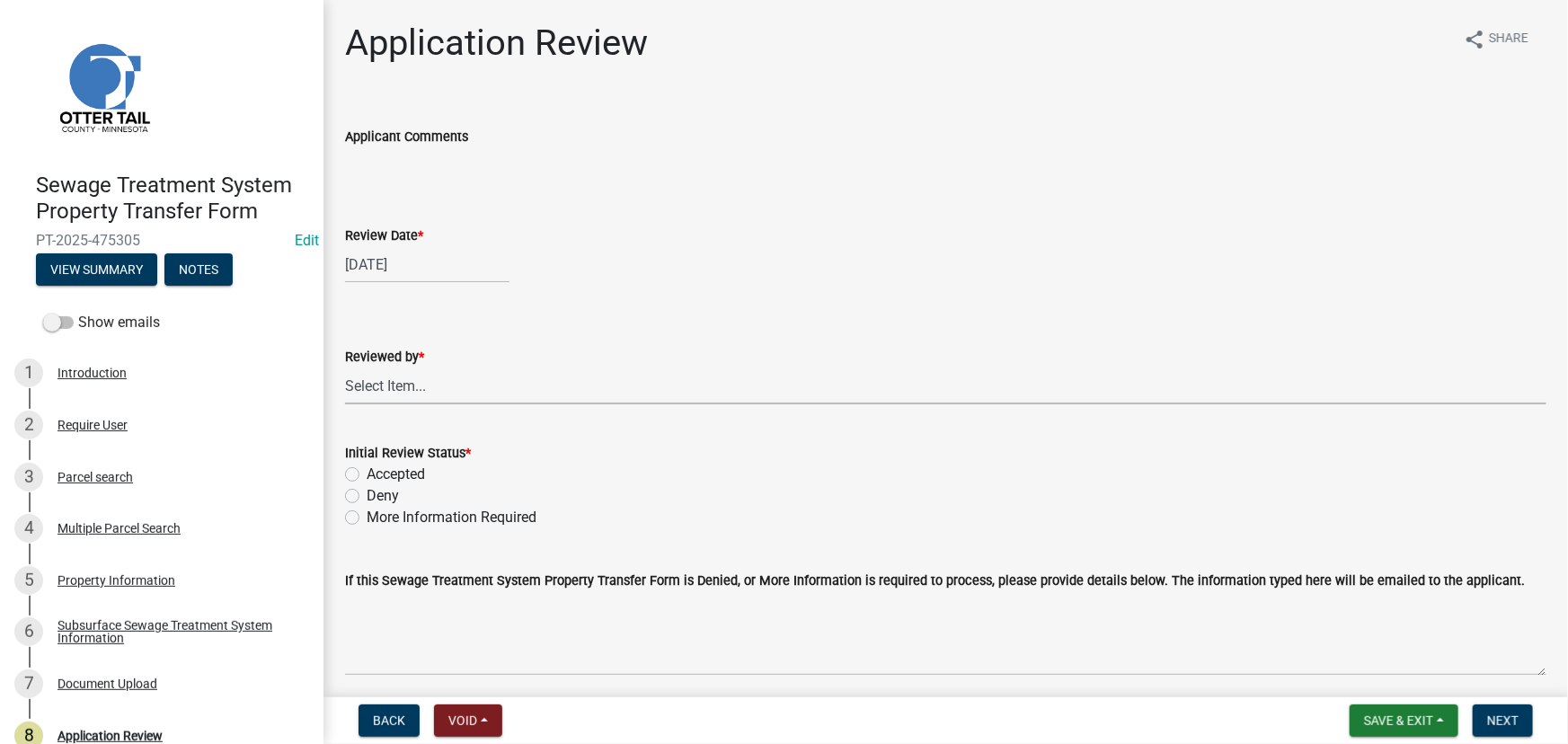
click at [386, 379] on select "Select Item... Alexis Newark Amy Busko Andrea Perales Brittany Tollefson Christ…" at bounding box center [945, 386] width 1201 height 37
click at [345, 368] on select "Select Item... Alexis Newark Amy Busko Andrea Perales Brittany Tollefson Christ…" at bounding box center [945, 386] width 1201 height 37
select select "190fd4c8-42ef-492b-a4a0-a0213555944c"
click at [375, 480] on label "Accepted" at bounding box center [396, 473] width 58 height 21
click at [375, 475] on input "Accepted" at bounding box center [373, 469] width 12 height 12
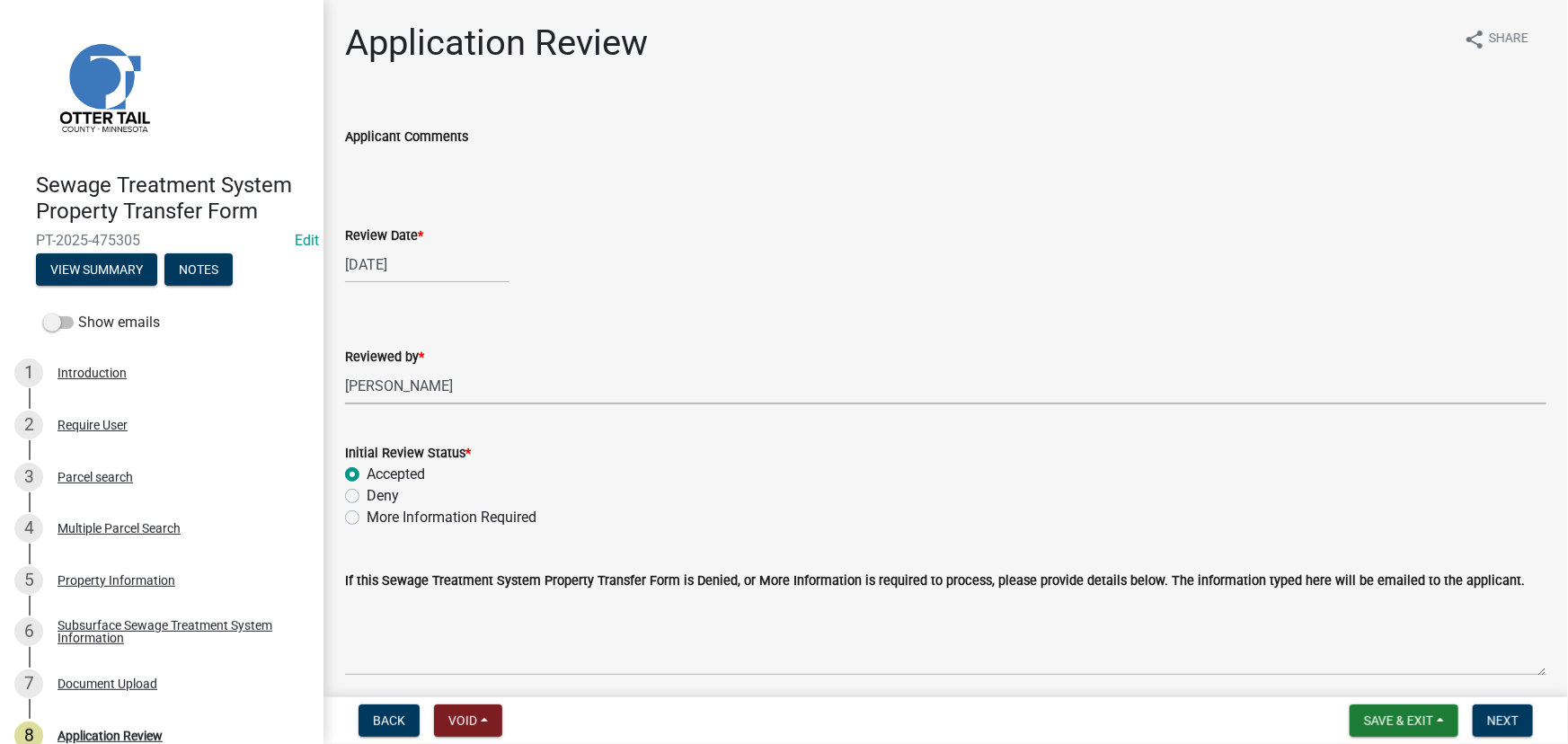
radio input "true"
click at [1498, 725] on span "Next" at bounding box center [1502, 721] width 32 height 15
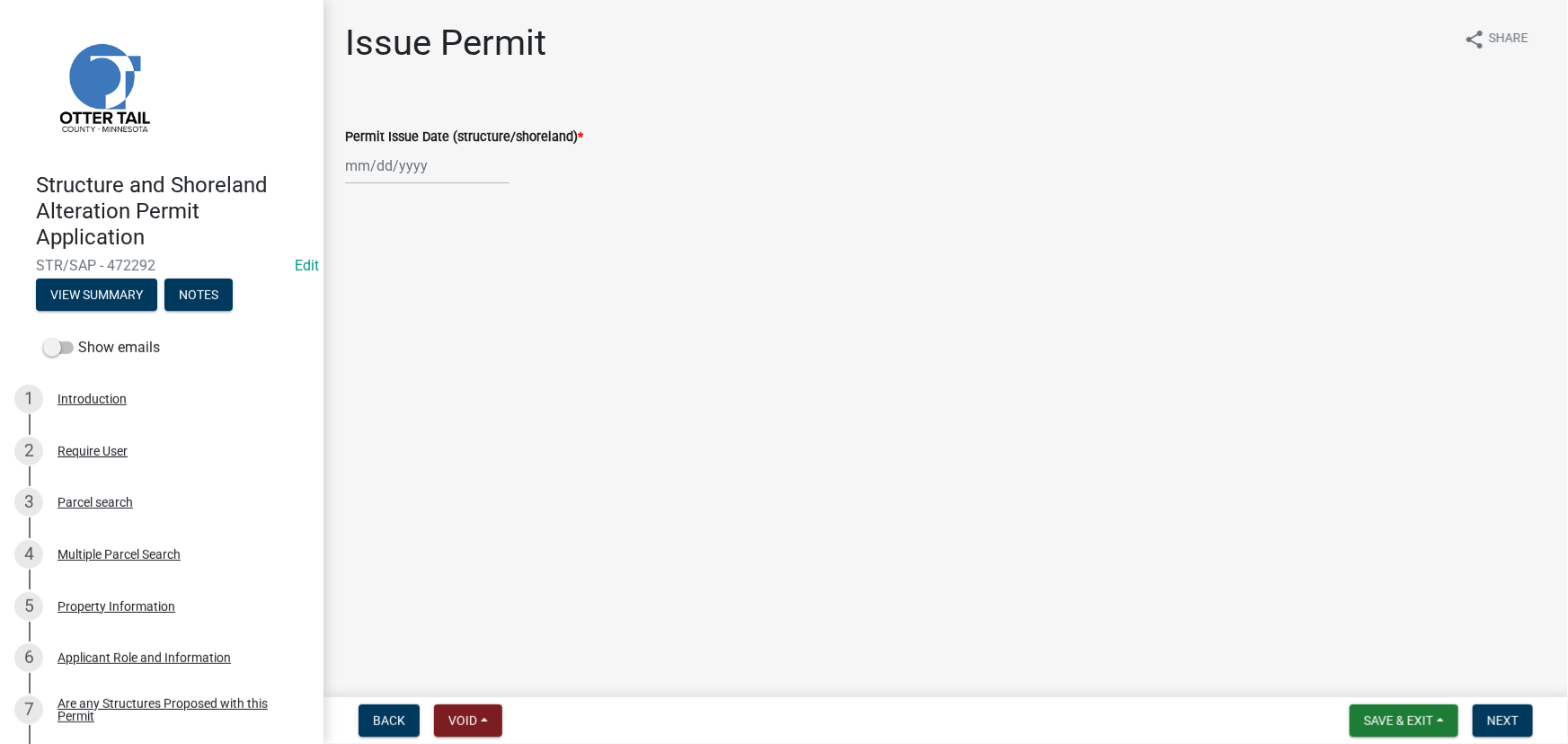
click at [395, 180] on div at bounding box center [426, 166] width 164 height 37
select select "9"
select select "2025"
click at [362, 285] on div "8" at bounding box center [362, 290] width 29 height 29
type input "[DATE]"
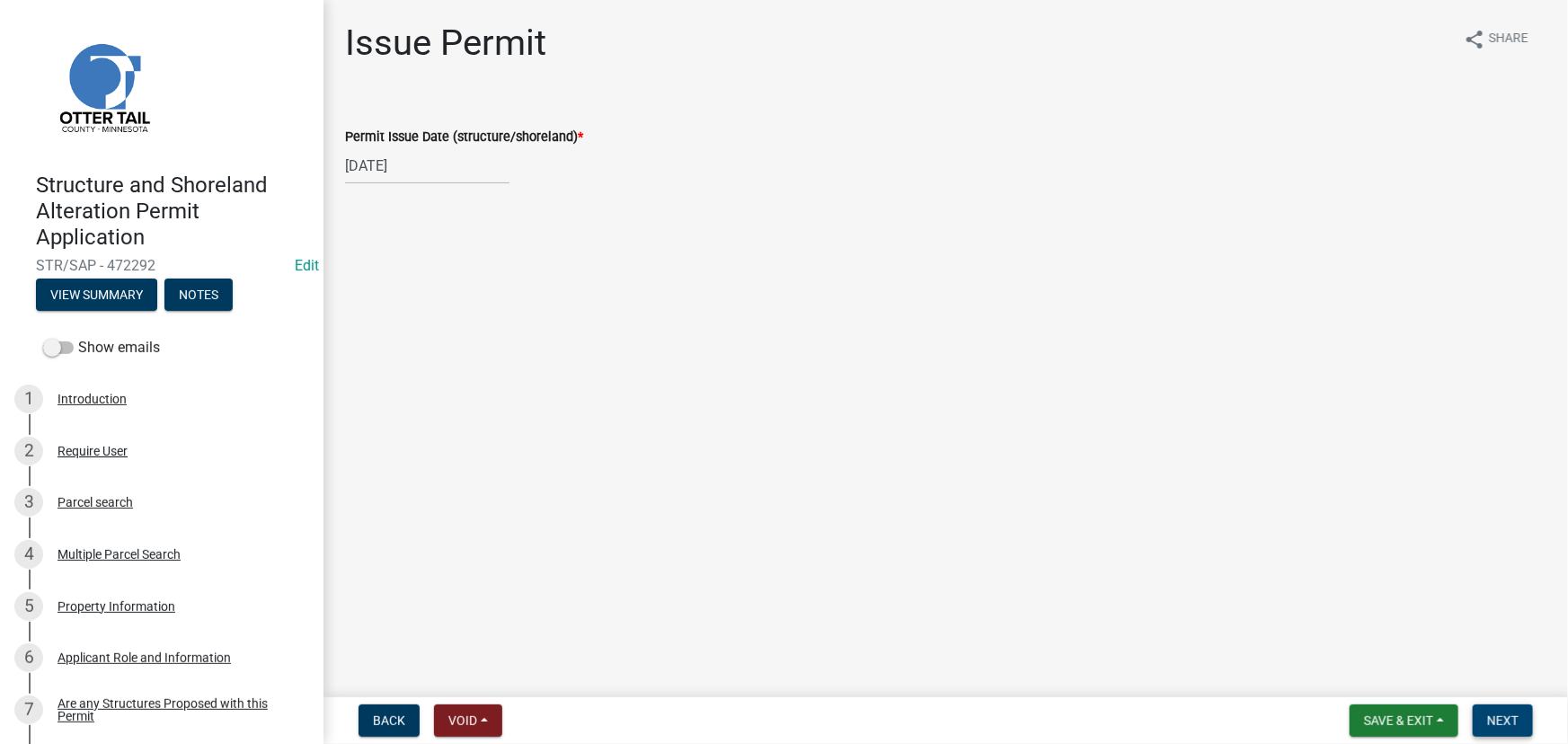
click at [1502, 711] on button "Next" at bounding box center [1502, 720] width 60 height 32
click at [1491, 726] on span "Next" at bounding box center [1502, 721] width 32 height 15
click at [412, 170] on div at bounding box center [426, 166] width 164 height 37
select select "9"
select select "2025"
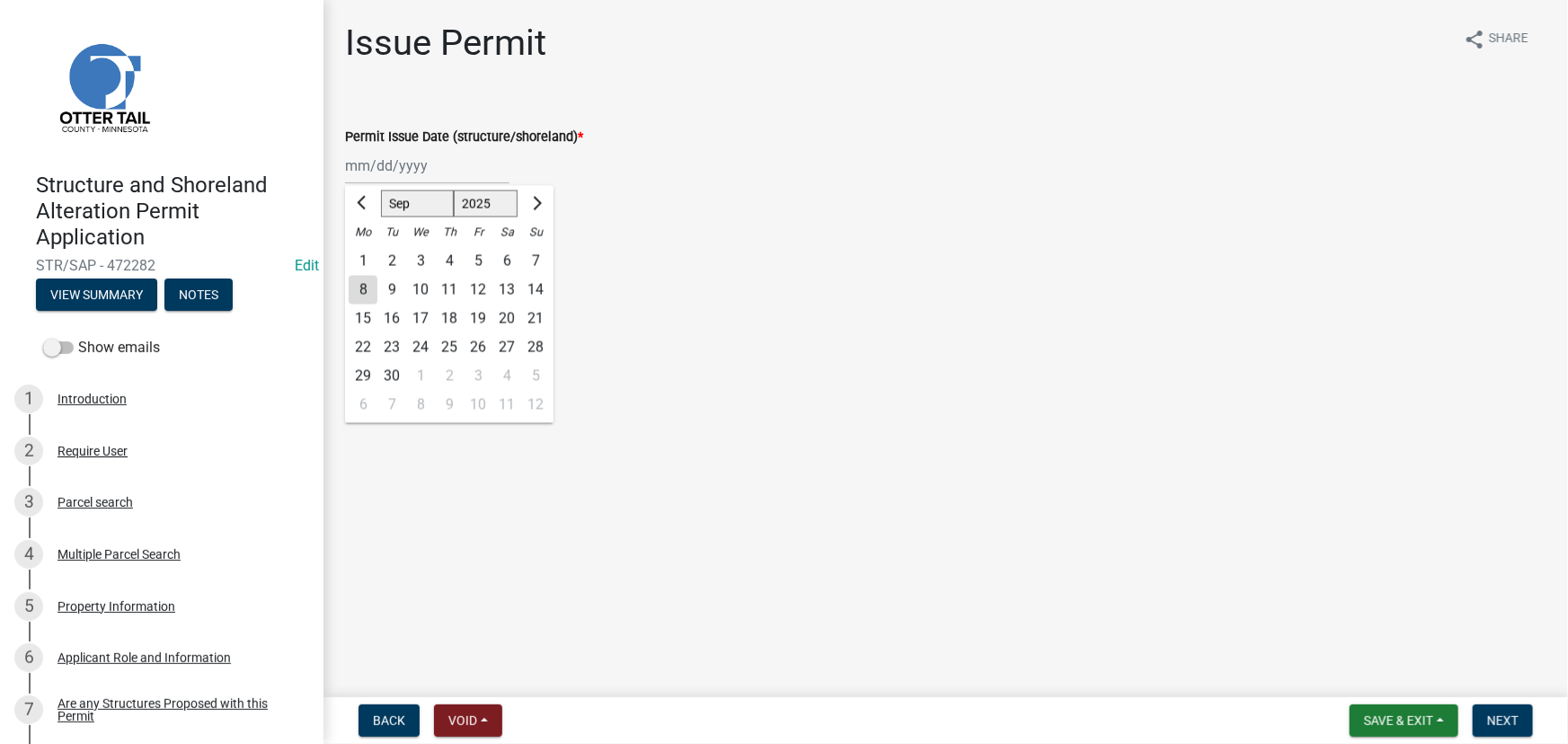
click at [359, 294] on div "8" at bounding box center [362, 290] width 29 height 29
type input "[DATE]"
click at [1473, 725] on button "Next" at bounding box center [1502, 720] width 60 height 32
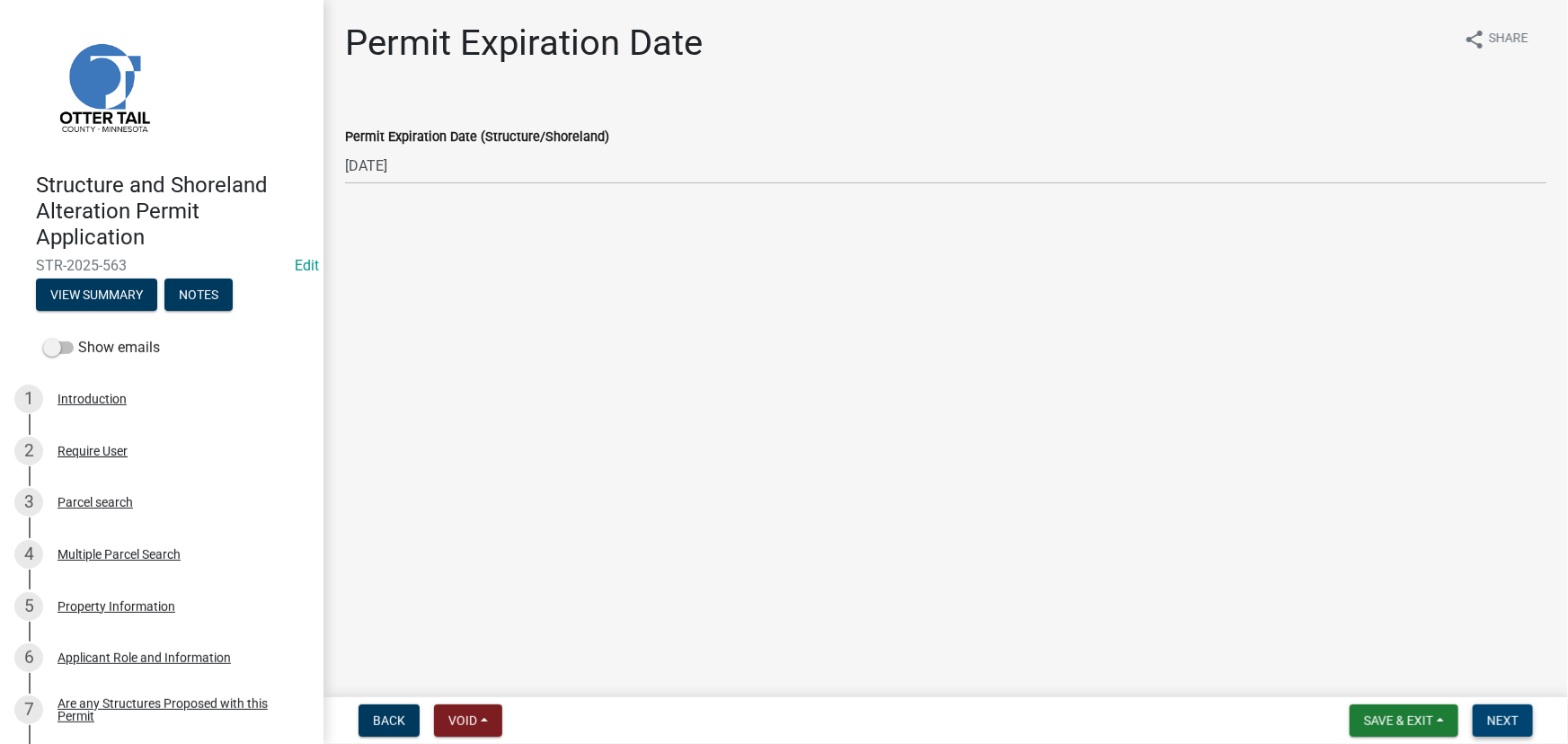
click at [1495, 715] on span "Next" at bounding box center [1502, 721] width 32 height 15
select select "9"
select select "2025"
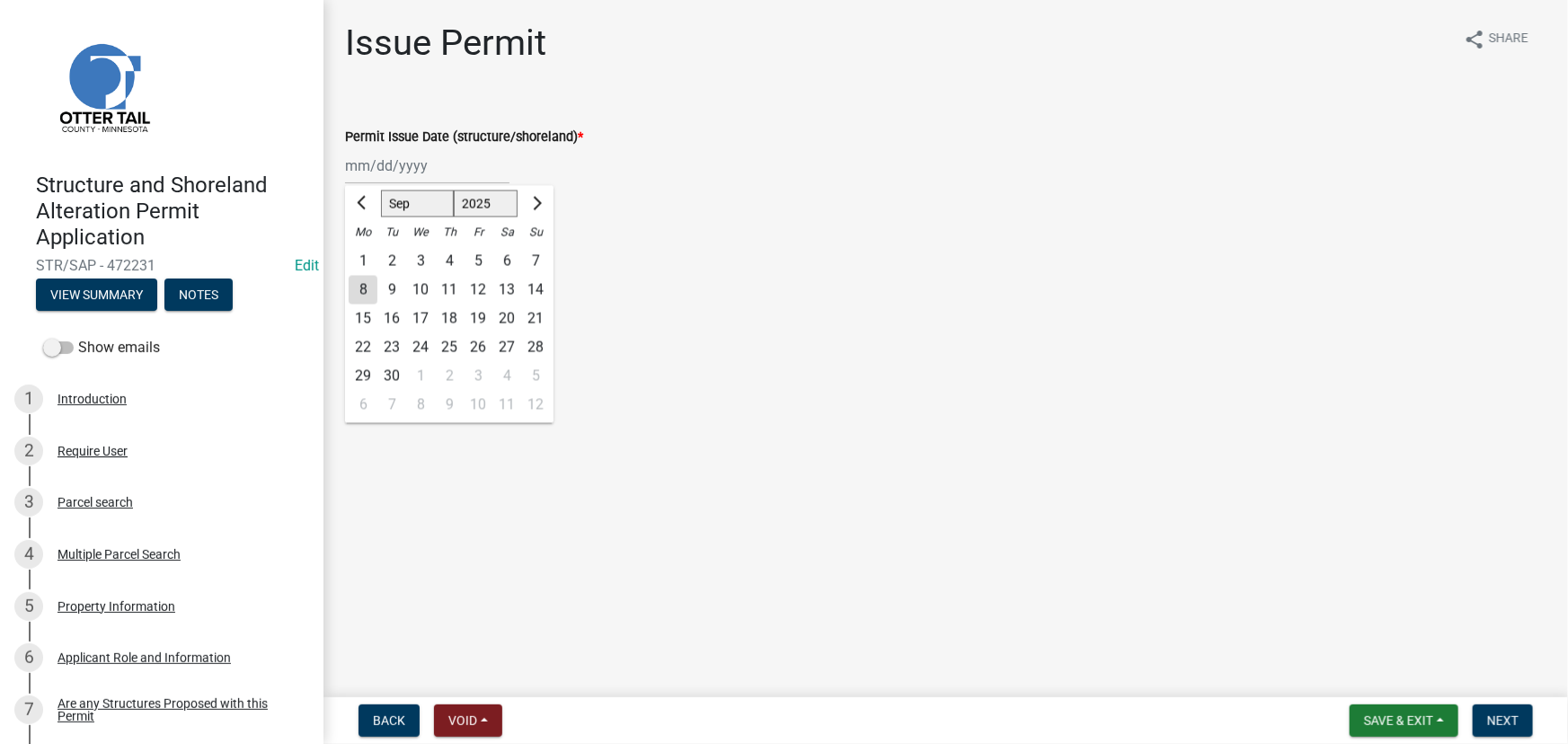
drag, startPoint x: 416, startPoint y: 170, endPoint x: 435, endPoint y: 182, distance: 22.5
click at [419, 169] on div "[PERSON_NAME] Feb Mar Apr [PERSON_NAME][DATE] Oct Nov [DATE] 1526 1527 1528 152…" at bounding box center [426, 166] width 164 height 37
click at [360, 296] on div "8" at bounding box center [362, 290] width 29 height 29
type input "[DATE]"
click at [1487, 727] on span "Next" at bounding box center [1502, 721] width 32 height 15
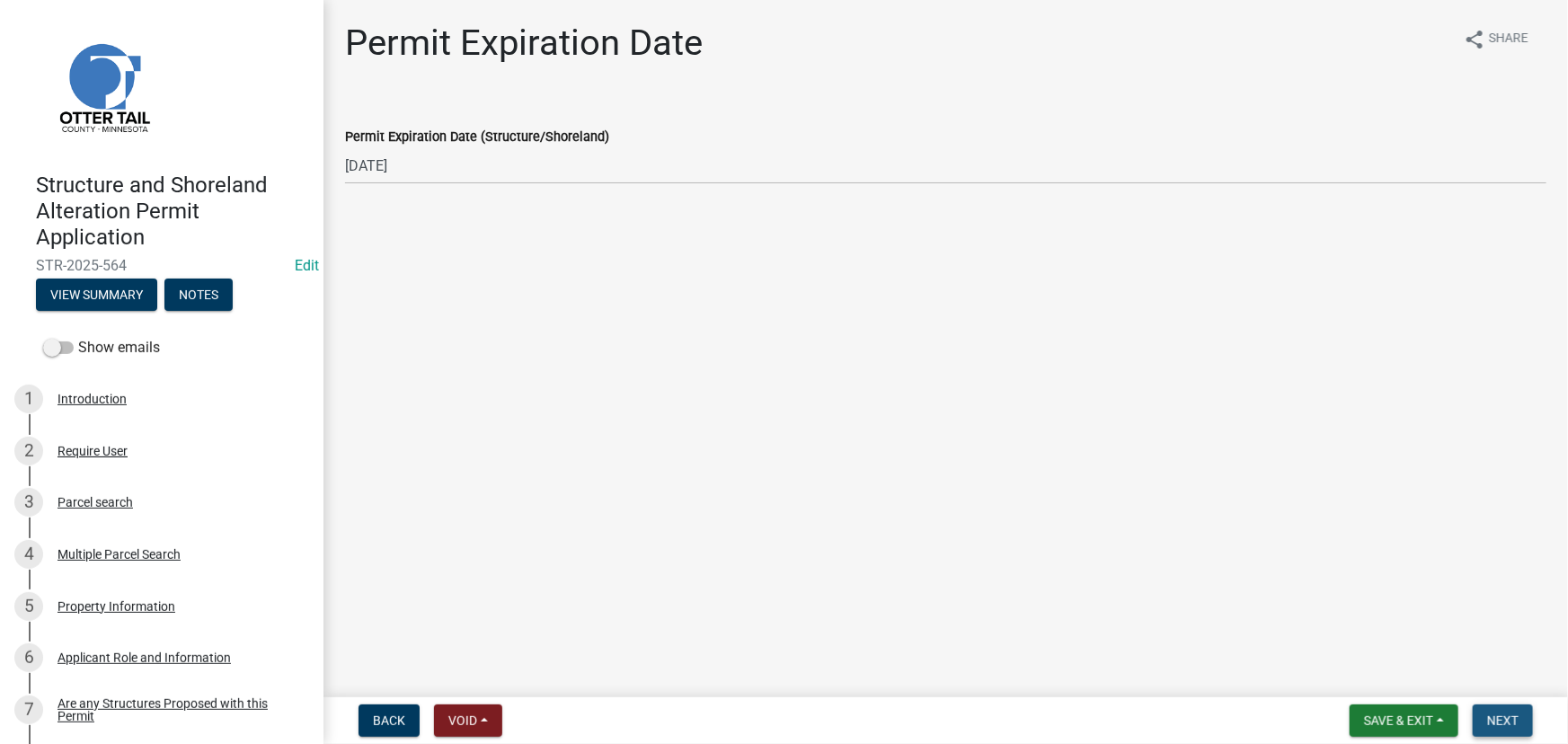
click at [1502, 709] on button "Next" at bounding box center [1502, 720] width 60 height 32
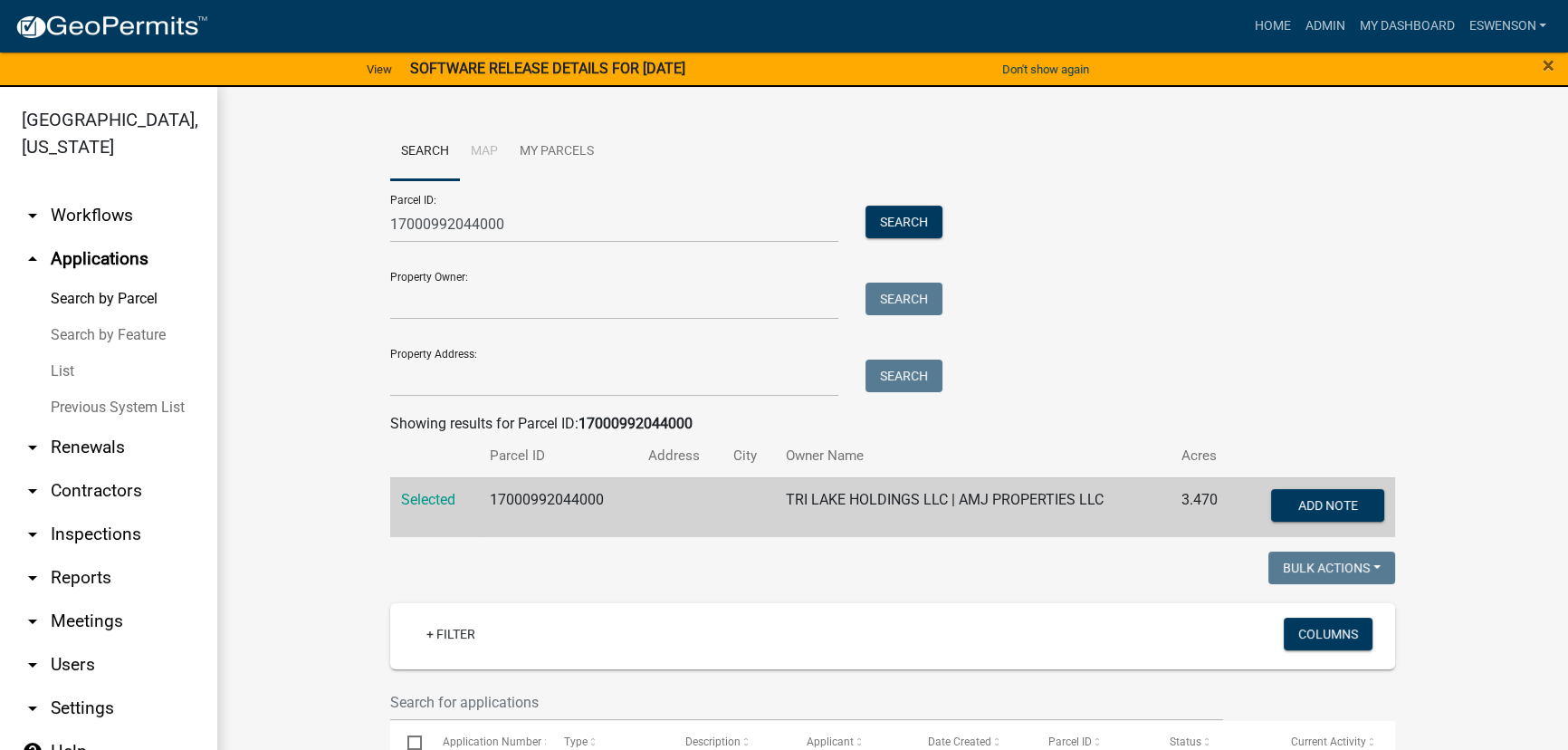
scroll to position [444, 0]
